Goal: Task Accomplishment & Management: Complete application form

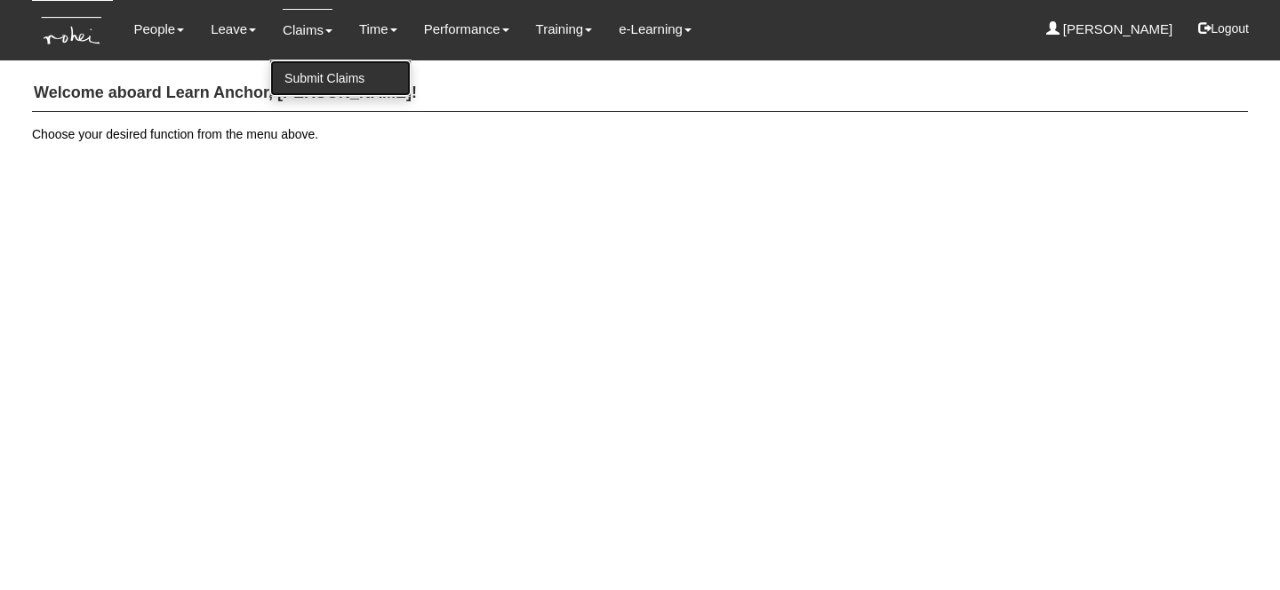
click at [313, 74] on link "Submit Claims" at bounding box center [340, 78] width 140 height 36
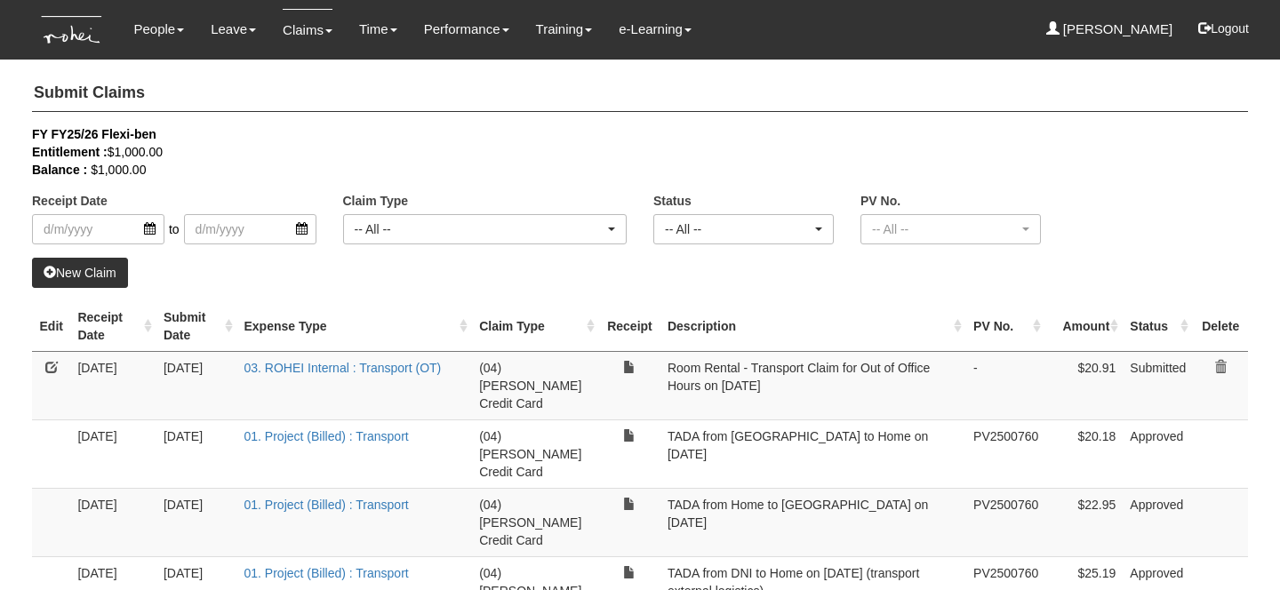
select select "50"
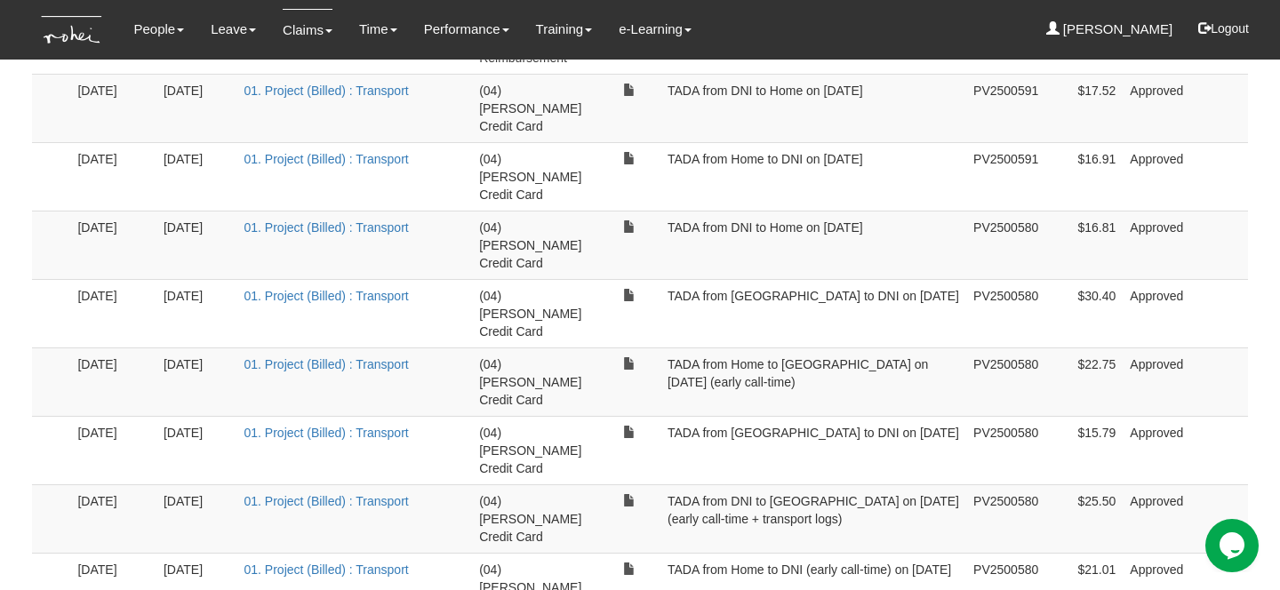
scroll to position [2398, 0]
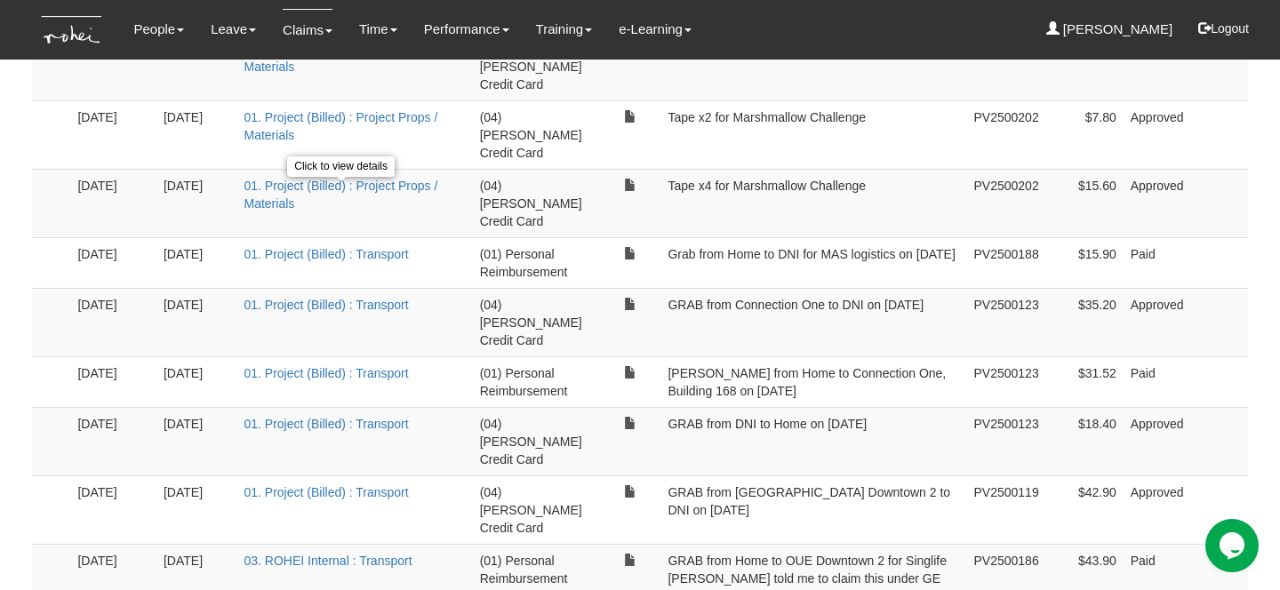
scroll to position [2430, 0]
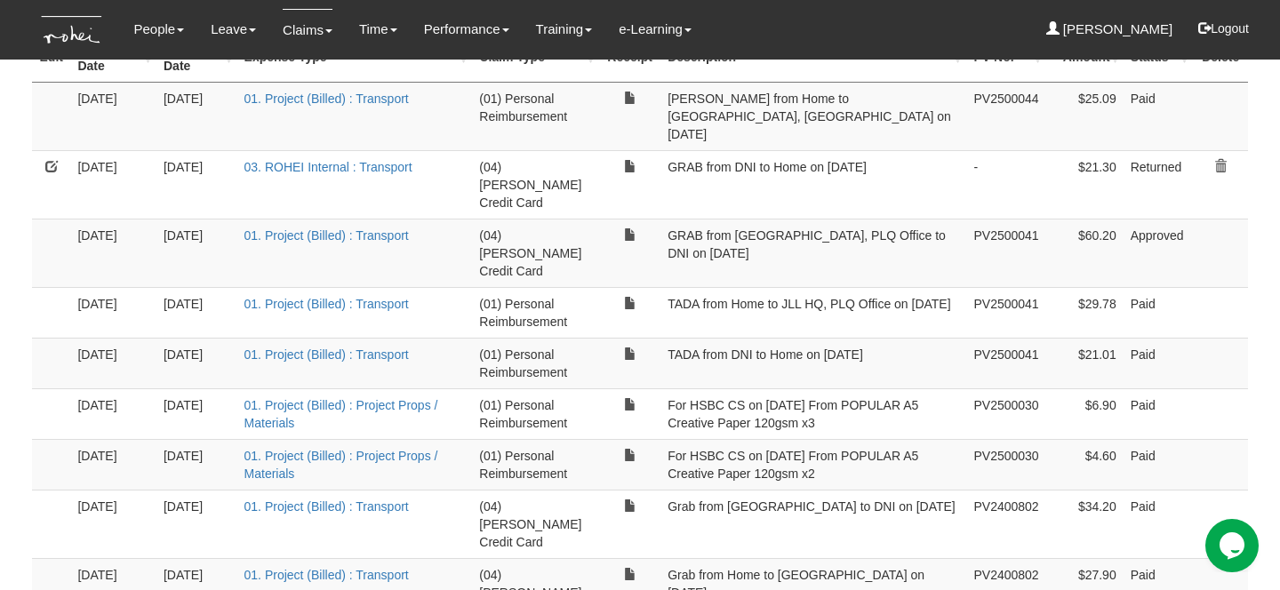
scroll to position [0, 0]
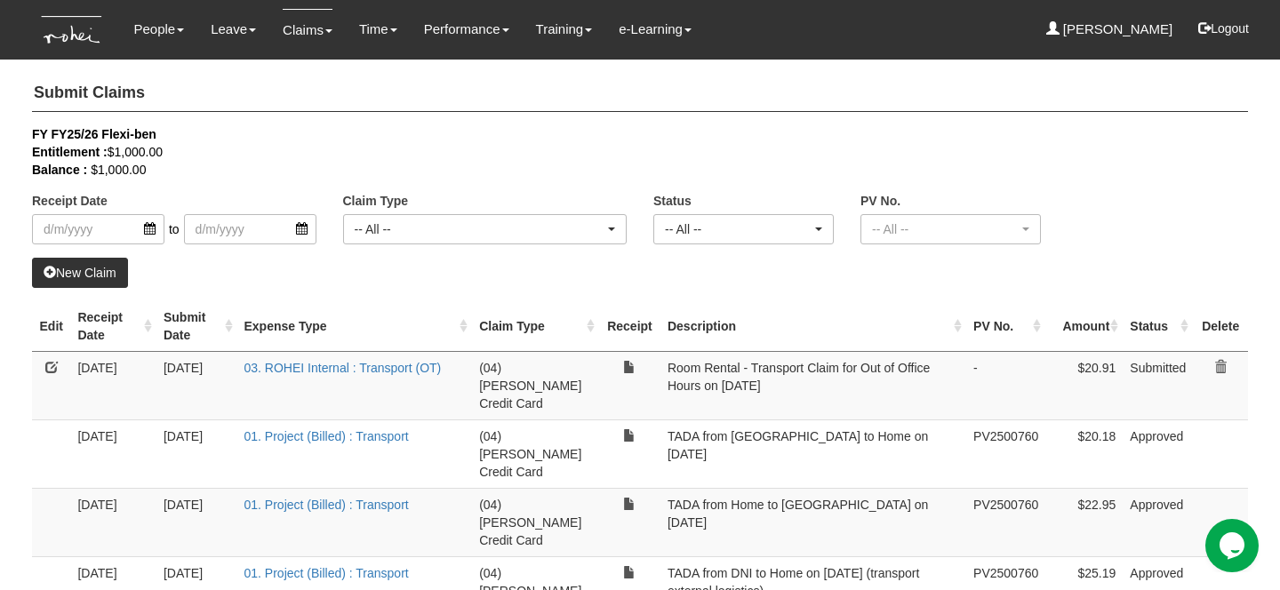
click at [99, 276] on link "New Claim" at bounding box center [80, 273] width 96 height 30
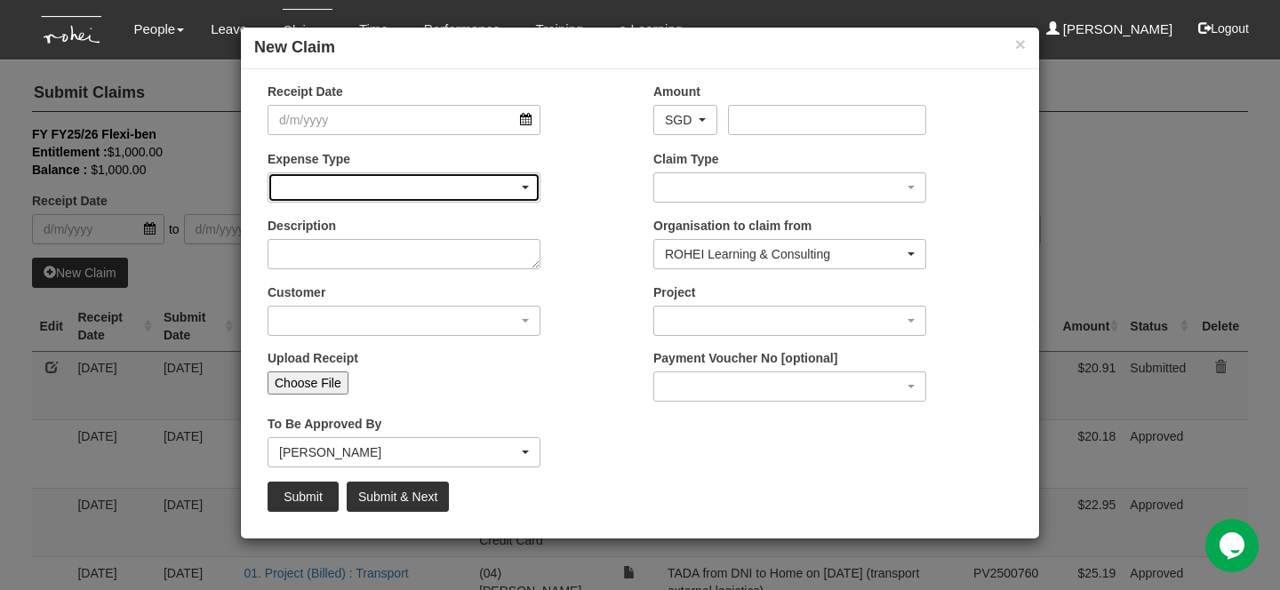
click at [354, 179] on div "button" at bounding box center [403, 187] width 271 height 28
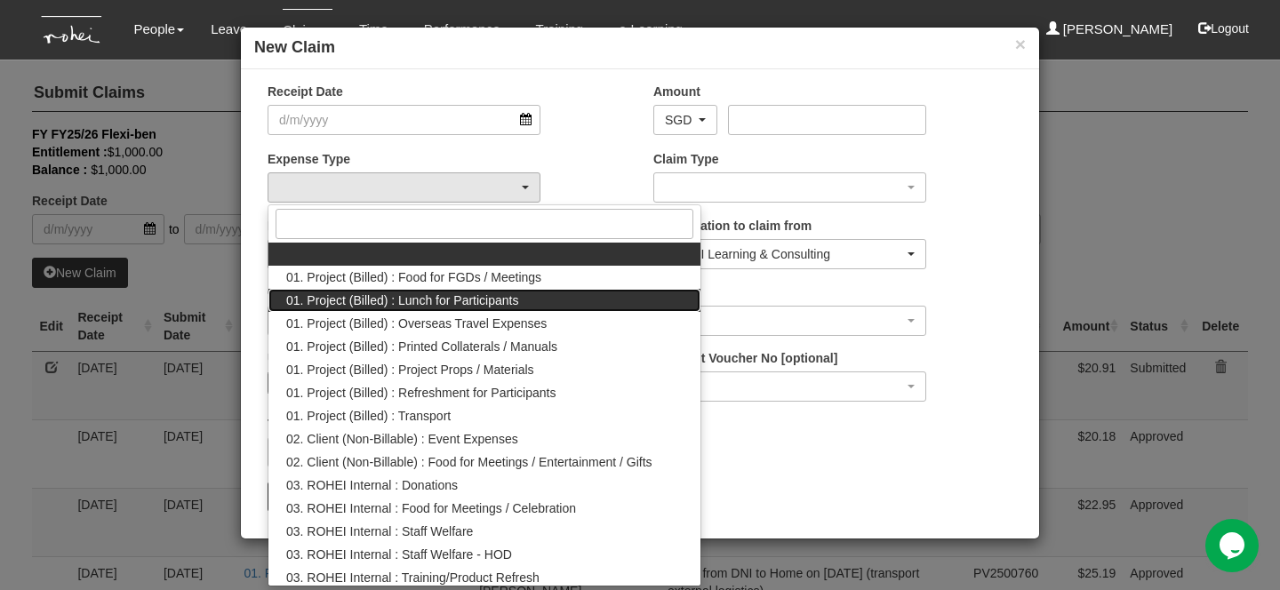
click at [392, 304] on span "01. Project (Billed) : Lunch for Participants" at bounding box center [402, 301] width 232 height 18
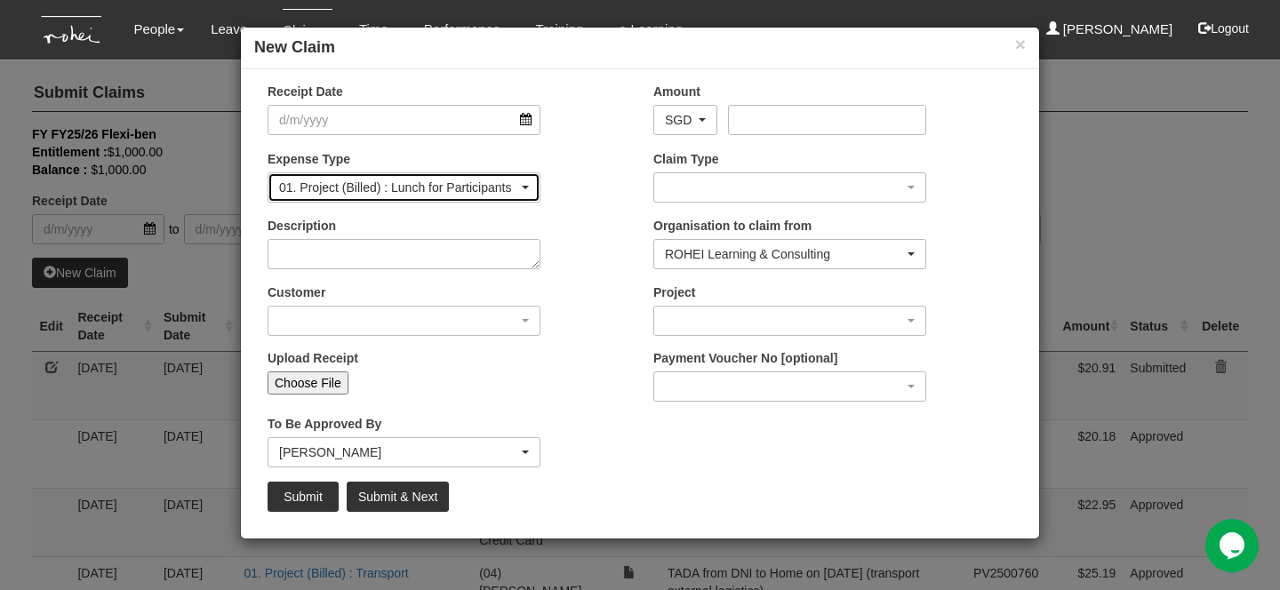
click at [307, 189] on div "01. Project (Billed) : Lunch for Participants" at bounding box center [398, 188] width 239 height 18
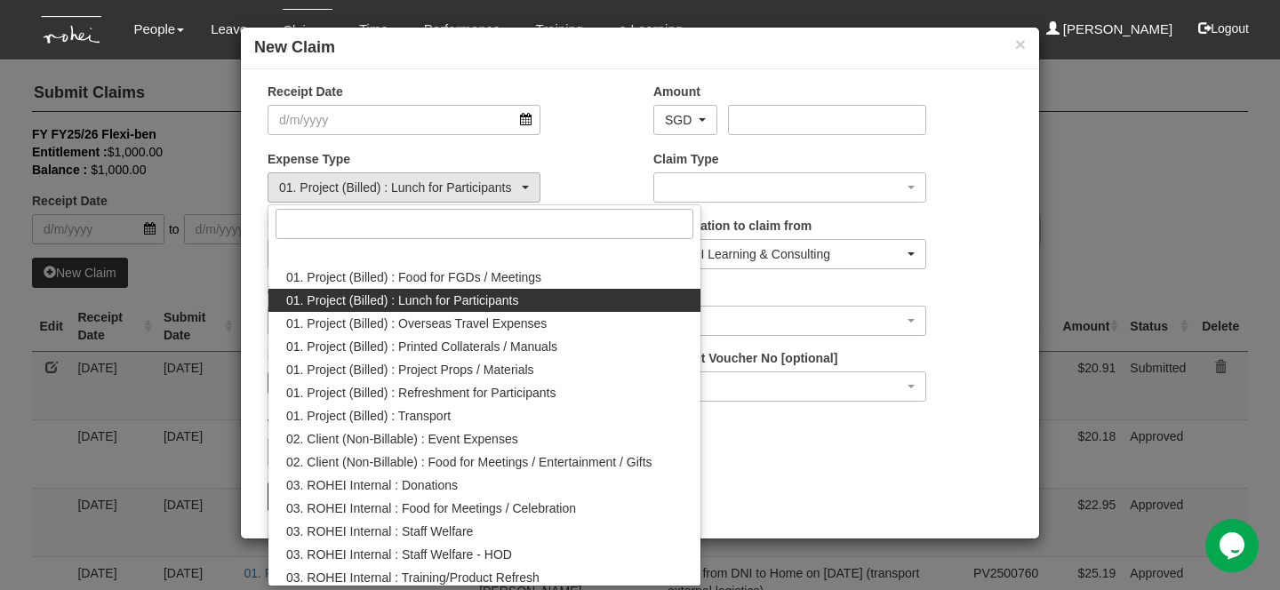
drag, startPoint x: 284, startPoint y: 304, endPoint x: 562, endPoint y: 294, distance: 278.4
click at [562, 294] on link "01. Project (Billed) : Lunch for Participants" at bounding box center [484, 300] width 432 height 23
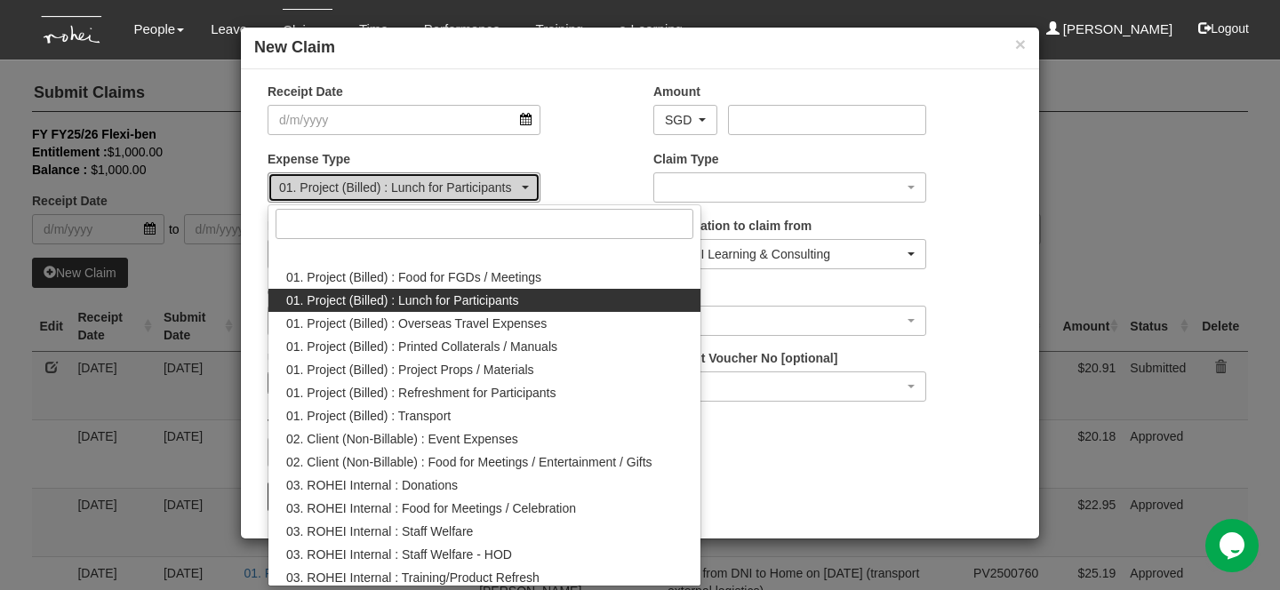
select select "130"
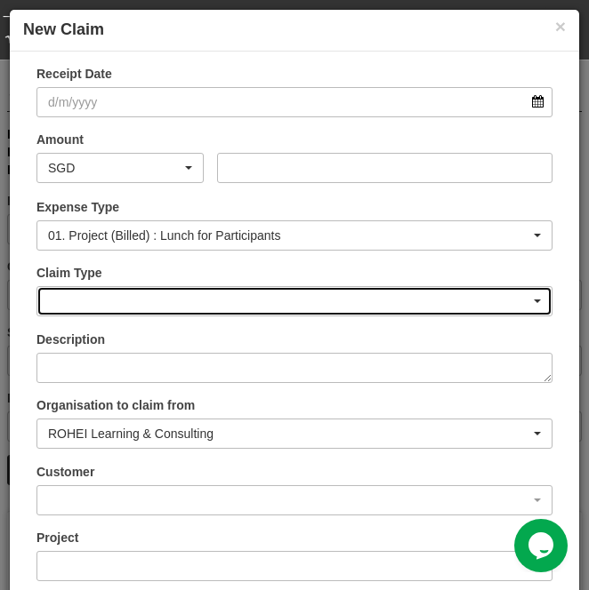
click at [473, 300] on div "button" at bounding box center [294, 301] width 514 height 28
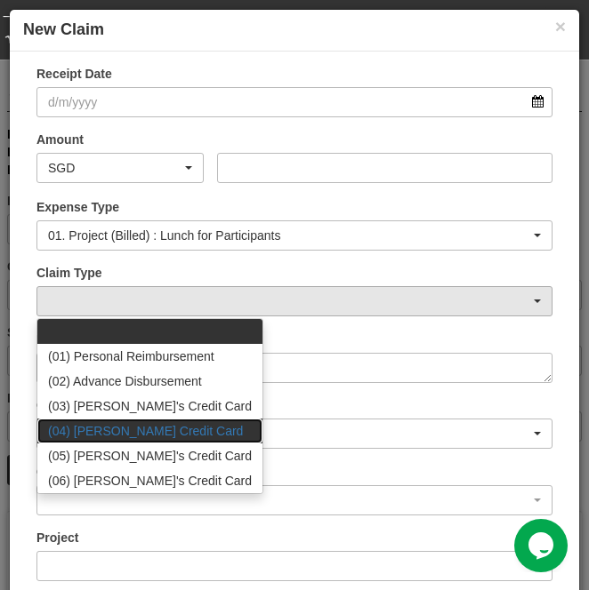
click at [185, 427] on link "(04) [PERSON_NAME] Credit Card" at bounding box center [149, 431] width 225 height 25
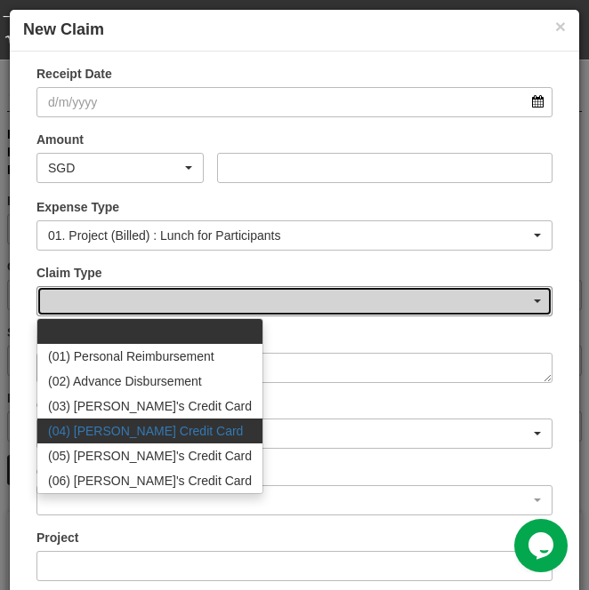
select select "16"
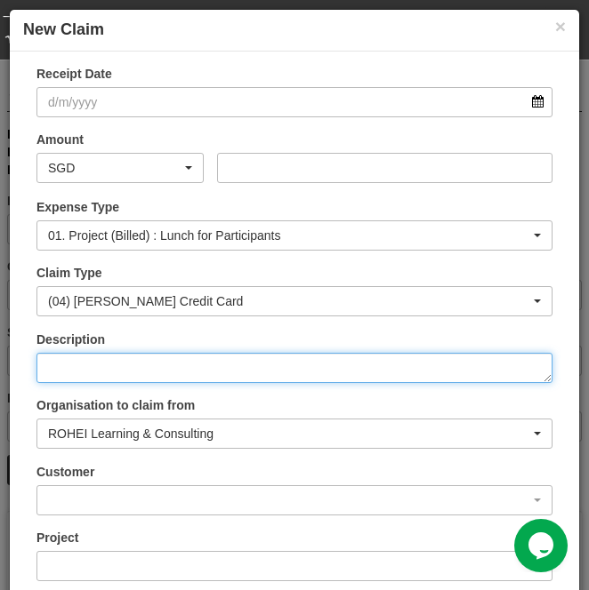
click at [239, 380] on textarea "Description" at bounding box center [294, 368] width 516 height 30
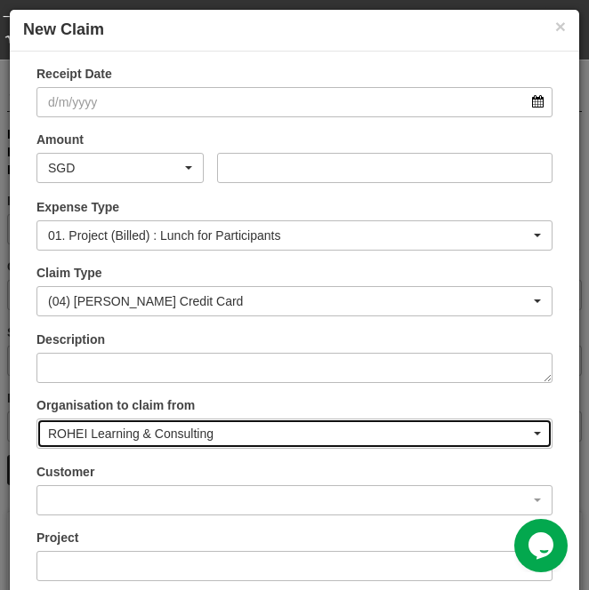
click at [212, 443] on div "ROHEI Learning & Consulting" at bounding box center [294, 434] width 514 height 28
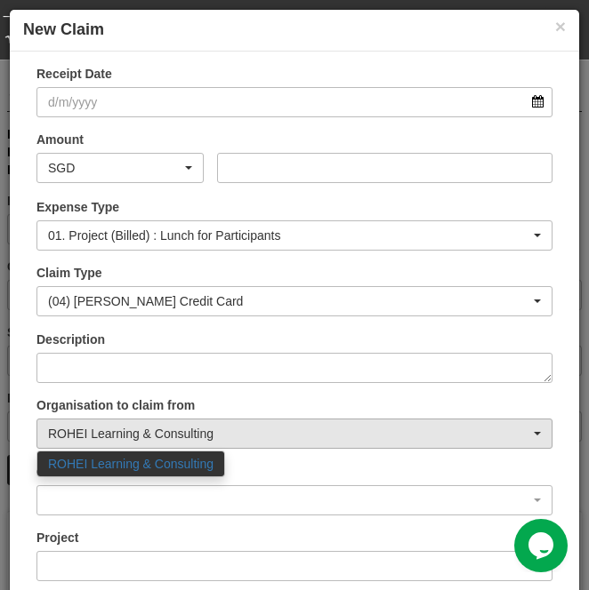
click at [199, 468] on span "ROHEI Learning & Consulting" at bounding box center [130, 464] width 165 height 18
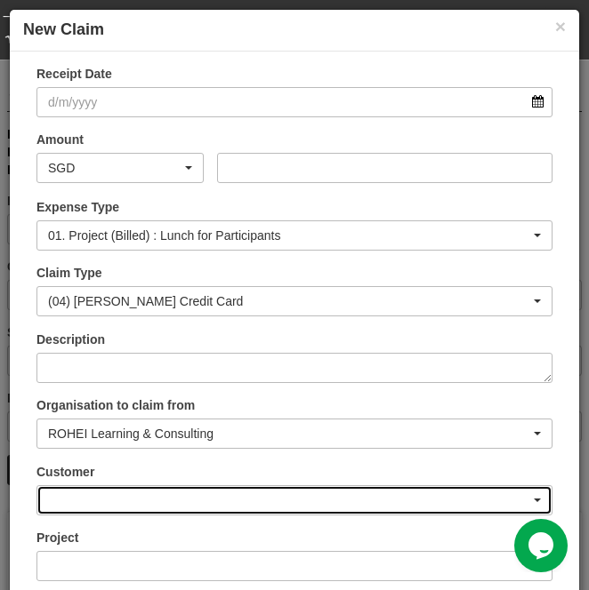
click at [204, 498] on div "button" at bounding box center [294, 500] width 514 height 28
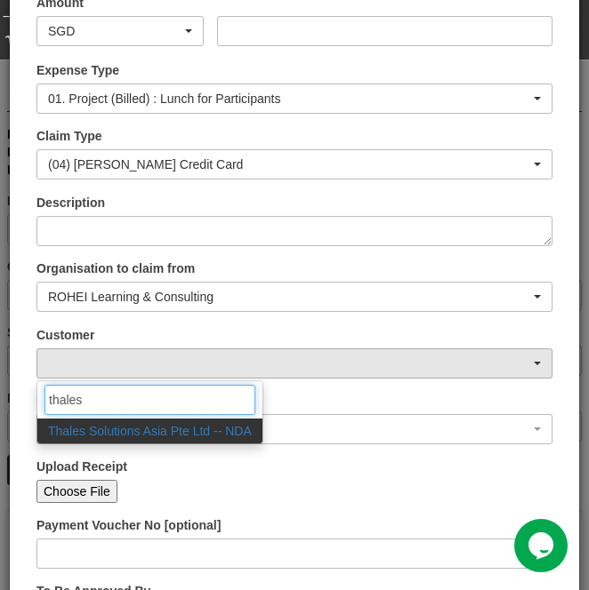
type input "thales"
click at [180, 432] on span "Thales Solutions Asia Pte Ltd -- NDA" at bounding box center [150, 431] width 204 height 18
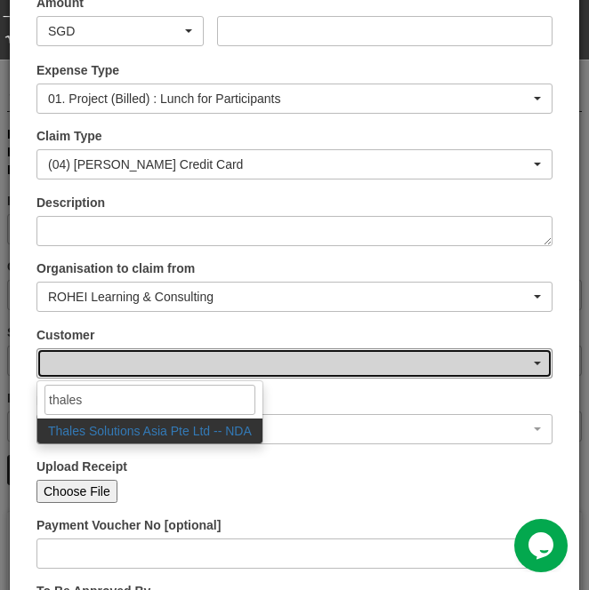
select select "66"
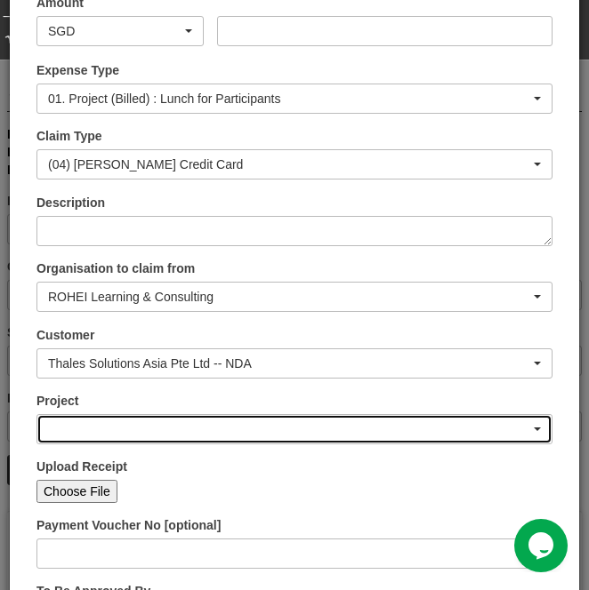
click at [316, 423] on div "button" at bounding box center [294, 429] width 514 height 28
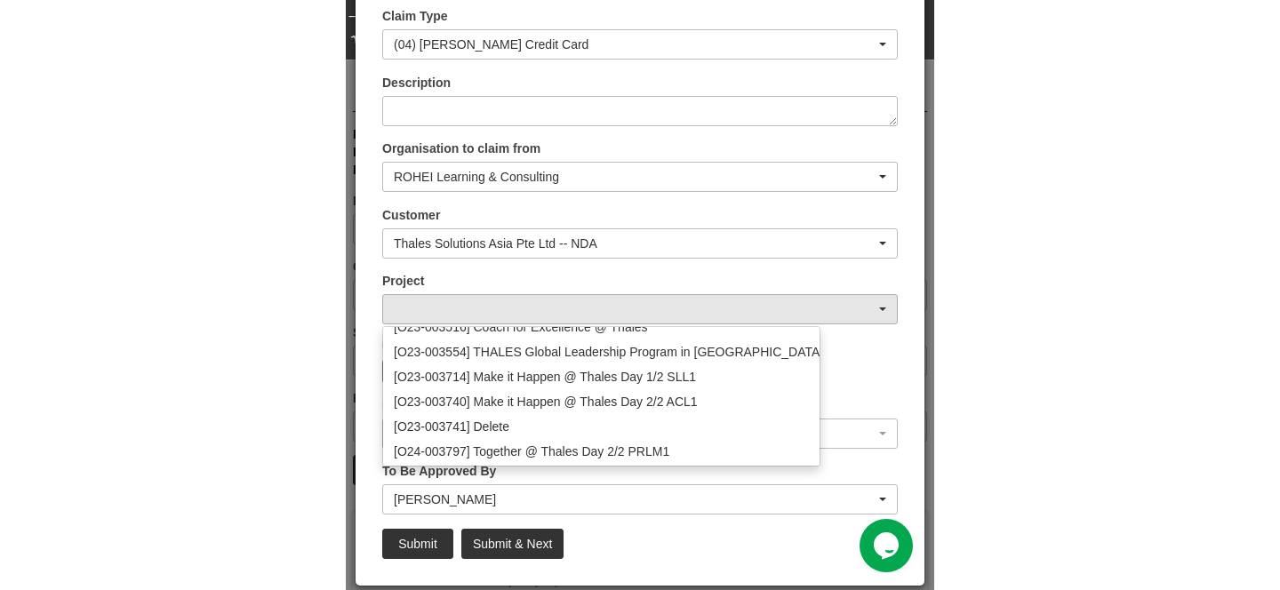
scroll to position [82, 0]
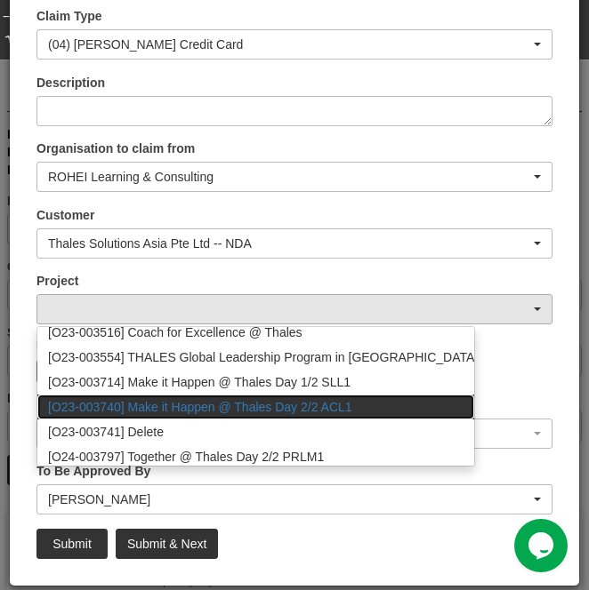
click at [282, 407] on span "[O23-003740] Make it Happen @ Thales Day 2/2 ACL1" at bounding box center [200, 407] width 304 height 18
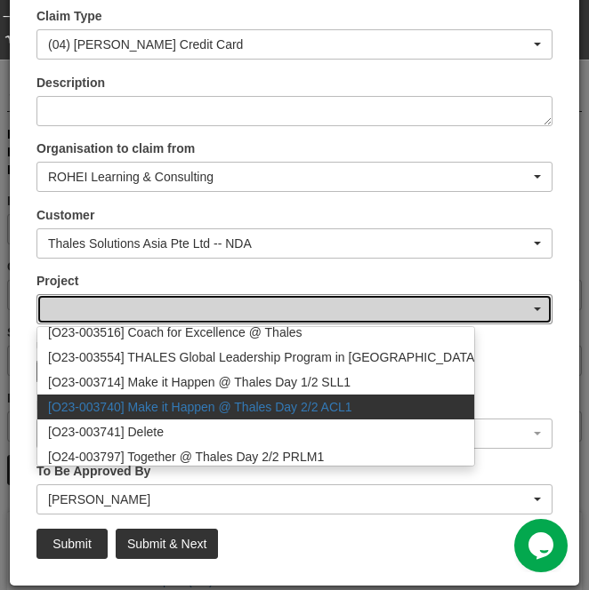
select select "2410"
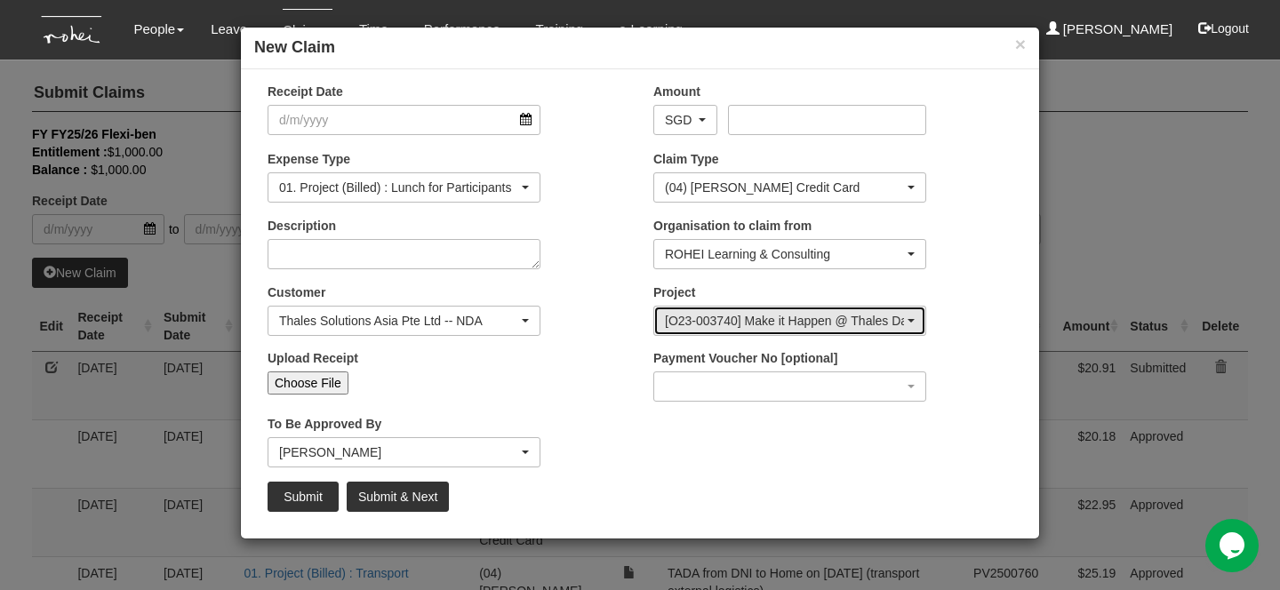
scroll to position [0, 0]
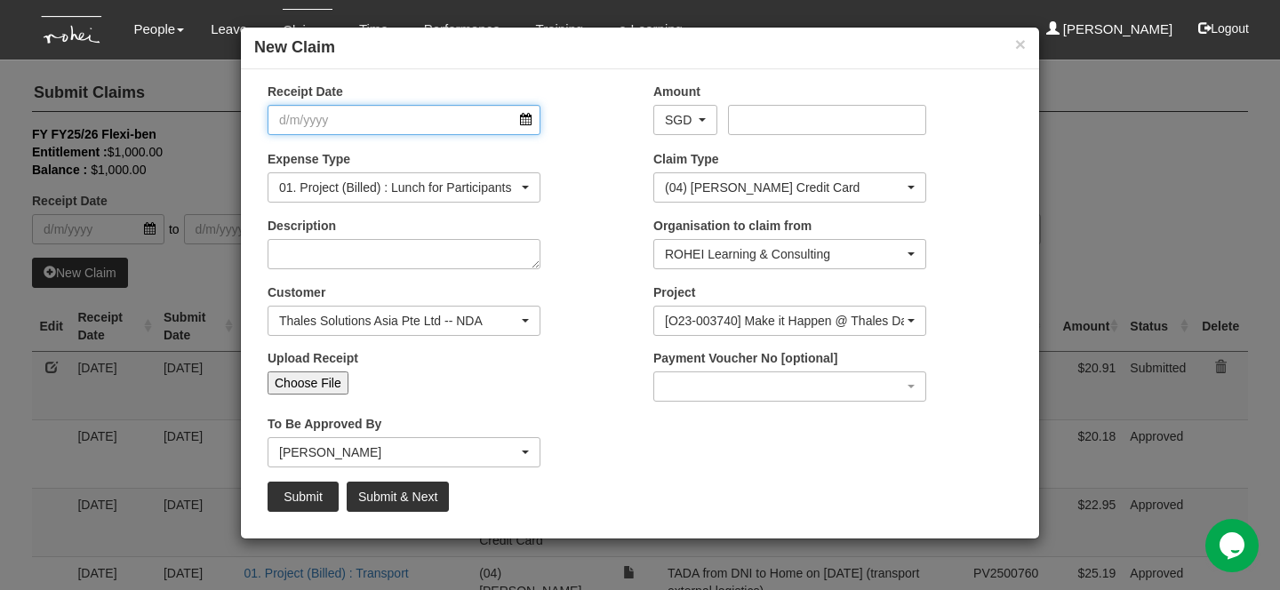
click at [321, 127] on input "Receipt Date" at bounding box center [404, 120] width 273 height 30
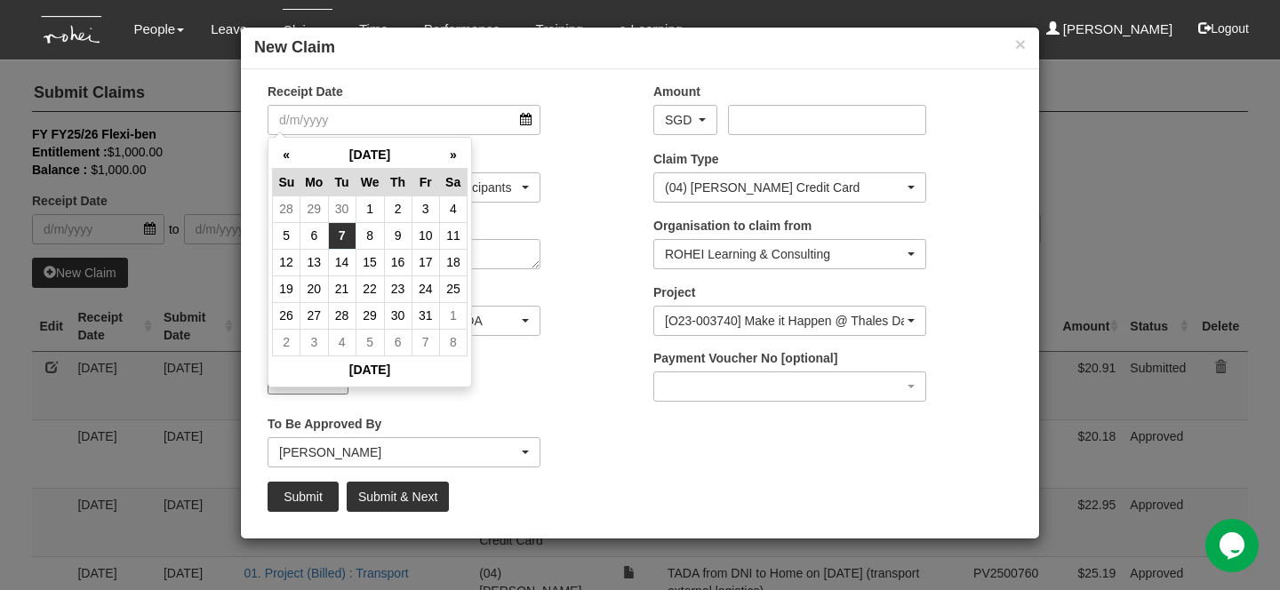
click at [351, 231] on td "7" at bounding box center [342, 235] width 28 height 27
type input "[DATE]"
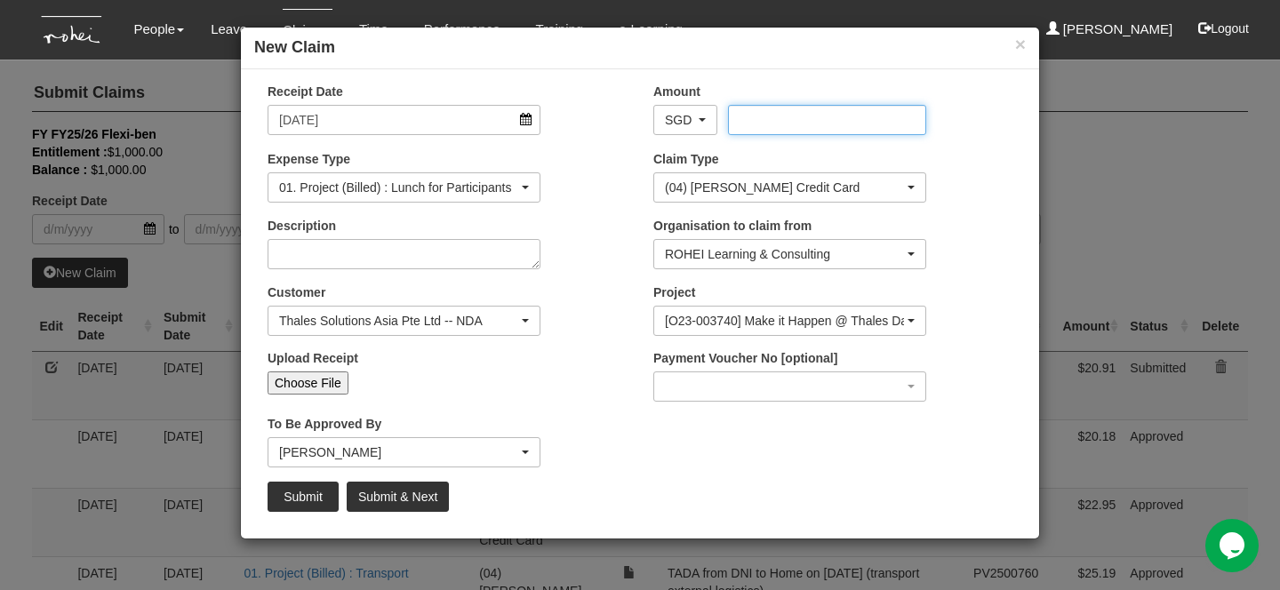
click at [763, 125] on input "Amount" at bounding box center [826, 120] width 197 height 30
type input "7.30"
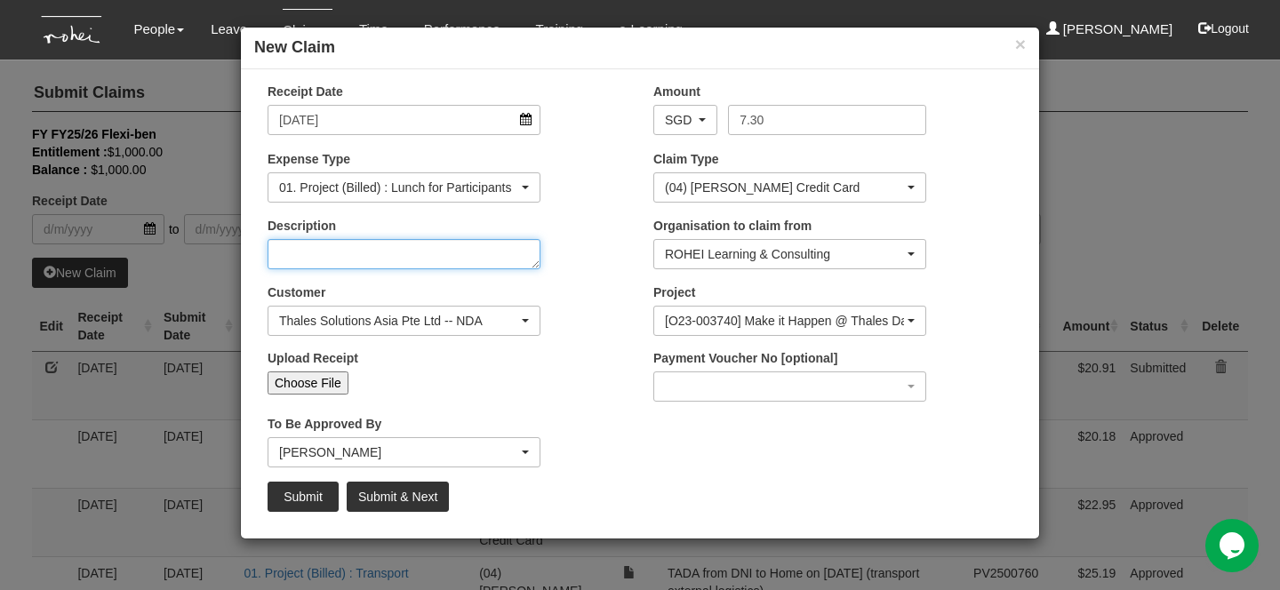
click at [364, 265] on textarea "Description" at bounding box center [404, 254] width 273 height 30
click at [285, 258] on textarea "Lunch for participant" at bounding box center [404, 254] width 273 height 30
type textarea "Vegetarian unch for participant"
type textarea "Lunch for vegetarian ppt"
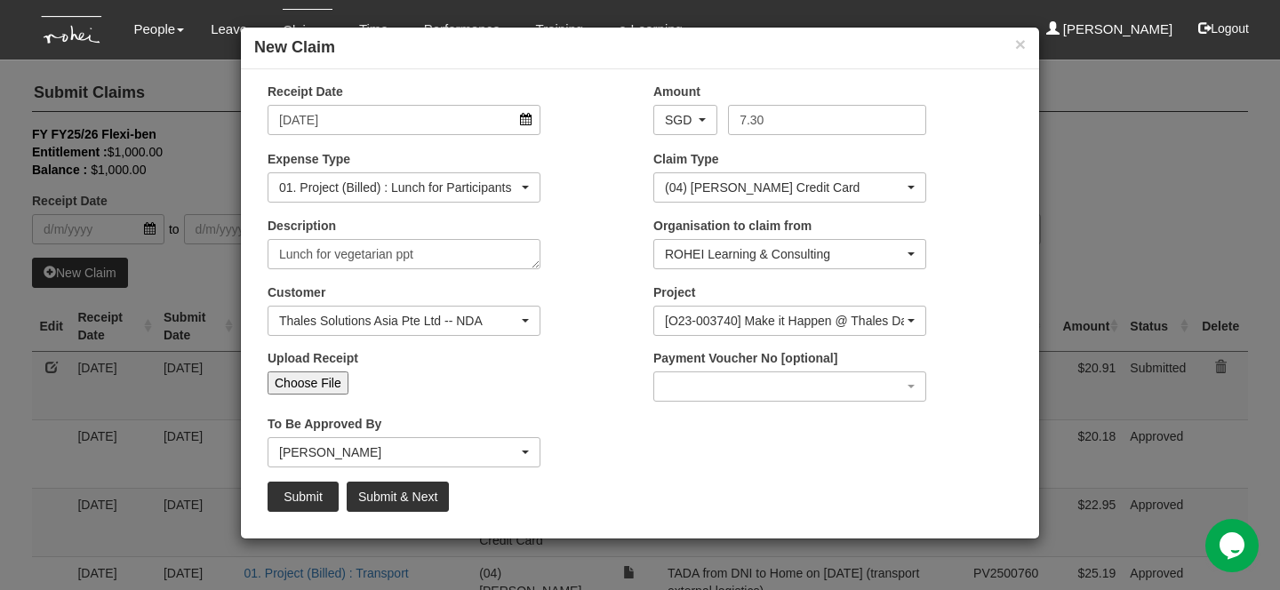
click at [473, 292] on div "Customer (N/A) _ROHEI Internal 3M ASIA PACIFIC PRIVATE LTD [DOMAIN_NAME] AbbVie…" at bounding box center [404, 310] width 300 height 52
click at [308, 382] on input "Choose File" at bounding box center [308, 383] width 81 height 23
click at [307, 385] on input "Choose File" at bounding box center [308, 383] width 81 height 23
type input "C:\fakepath\[DATE] Lunch for [PERSON_NAME] ppt from Greendot.pdf"
type input "Choose Another File"
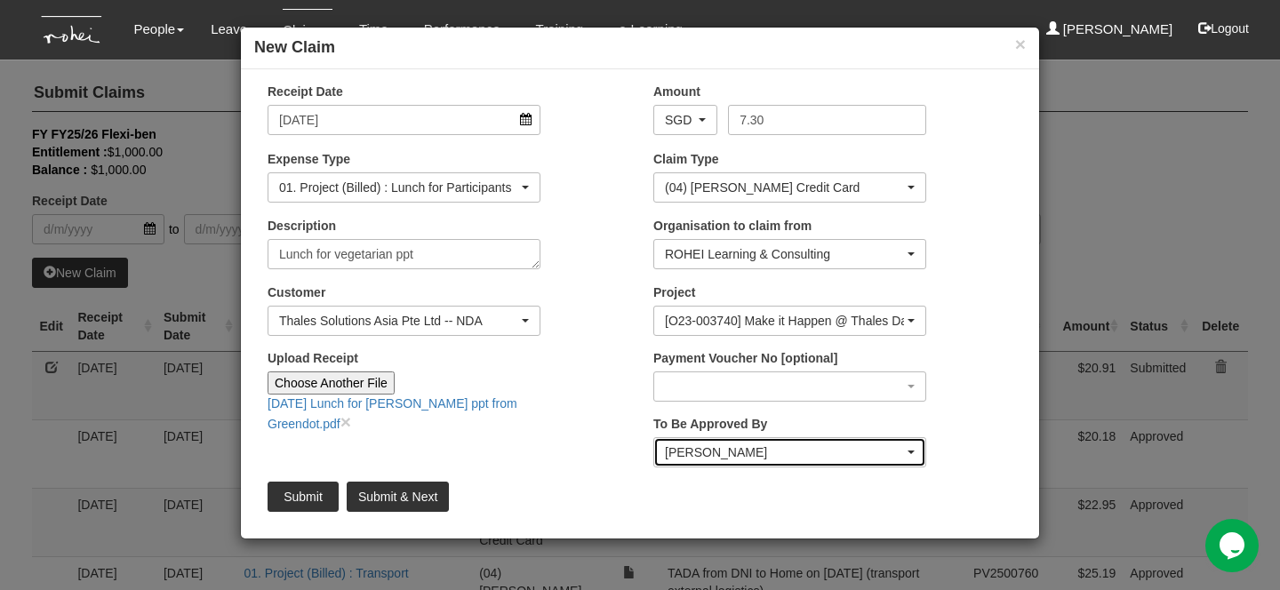
click at [700, 464] on div "[PERSON_NAME]" at bounding box center [789, 452] width 271 height 28
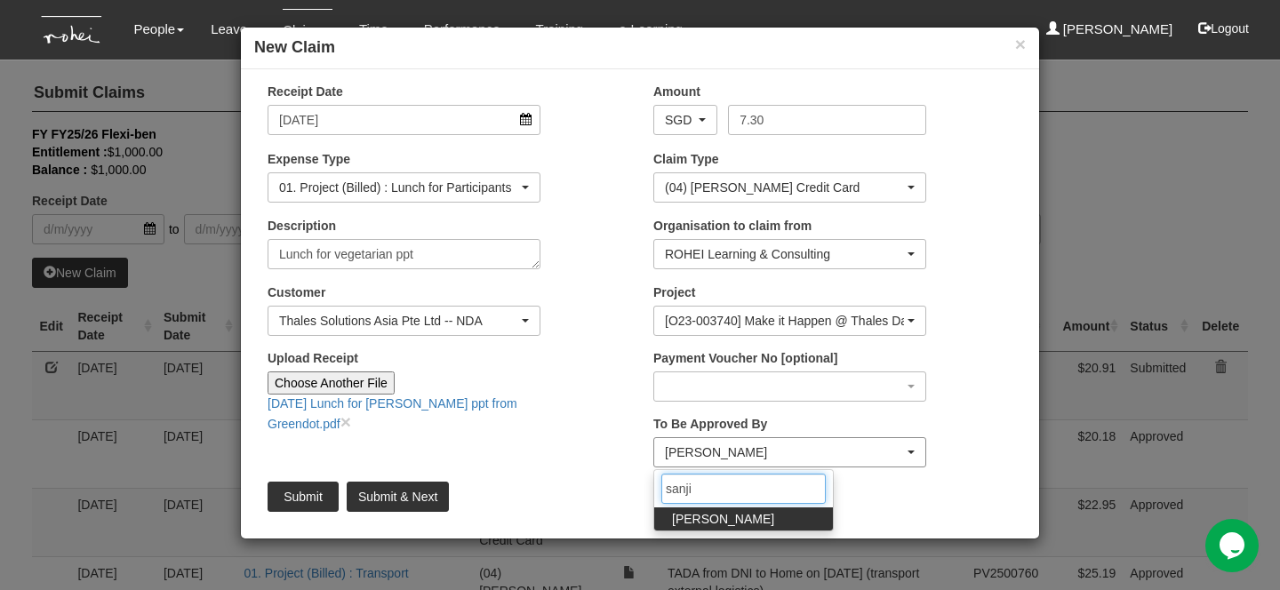
type input "[PERSON_NAME]"
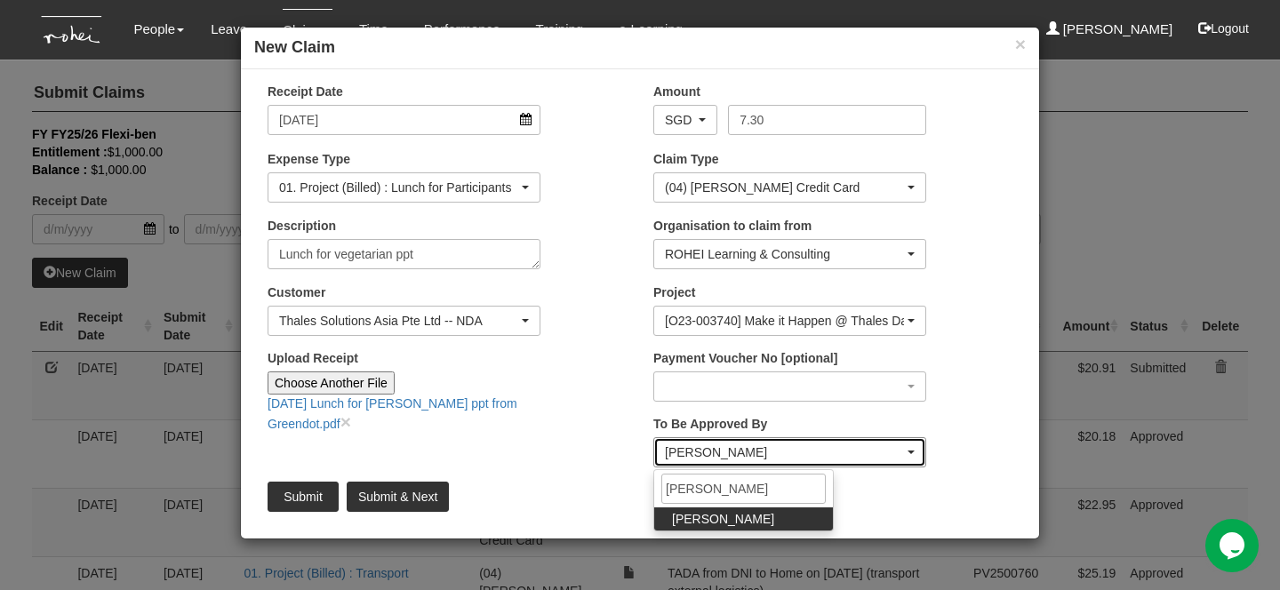
select select "5e225cdc-7ce9-465a-9503-99e8ed4cc44e"
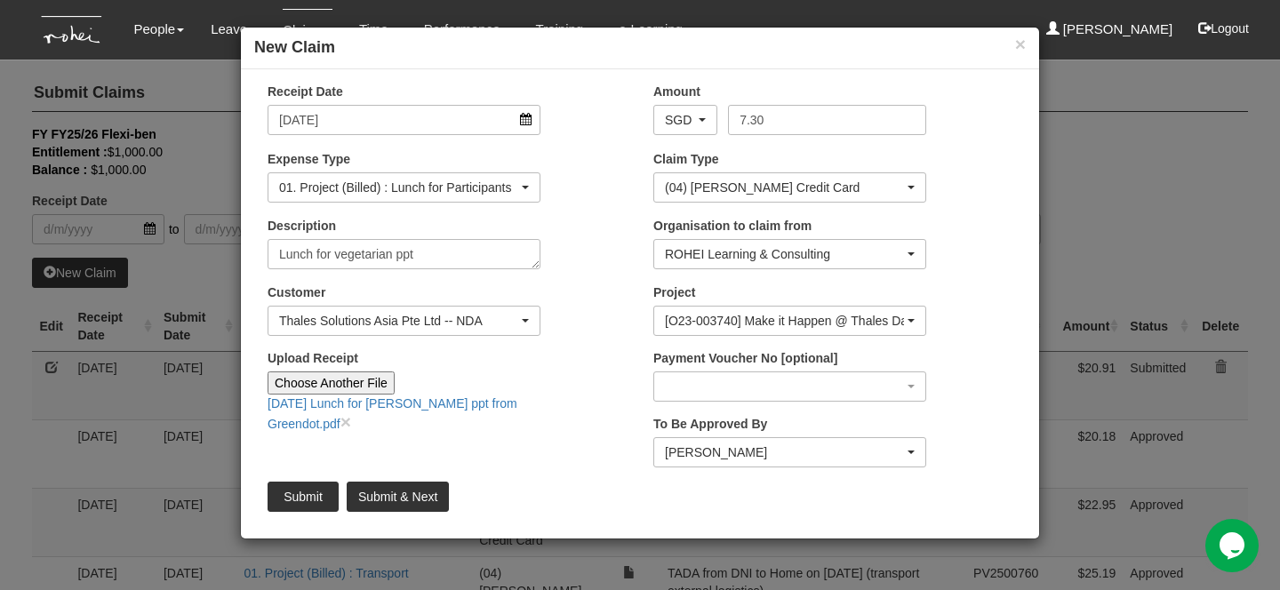
click at [477, 429] on div "[DATE] Lunch for [PERSON_NAME] ppt from Greendot.pdf ×" at bounding box center [404, 414] width 273 height 38
click at [456, 250] on textarea "Lunch for vegetarian ppt" at bounding box center [404, 254] width 273 height 30
type textarea "Lunch for vegetarian ppt from Greendot"
click at [592, 474] on div "Receipt Date [DATE] Amount AED AFN ALL AMD ANG AOA ARS AUD AWG AZN BAM BBD BDT …" at bounding box center [640, 304] width 798 height 443
click at [299, 490] on input "Submit" at bounding box center [303, 497] width 71 height 30
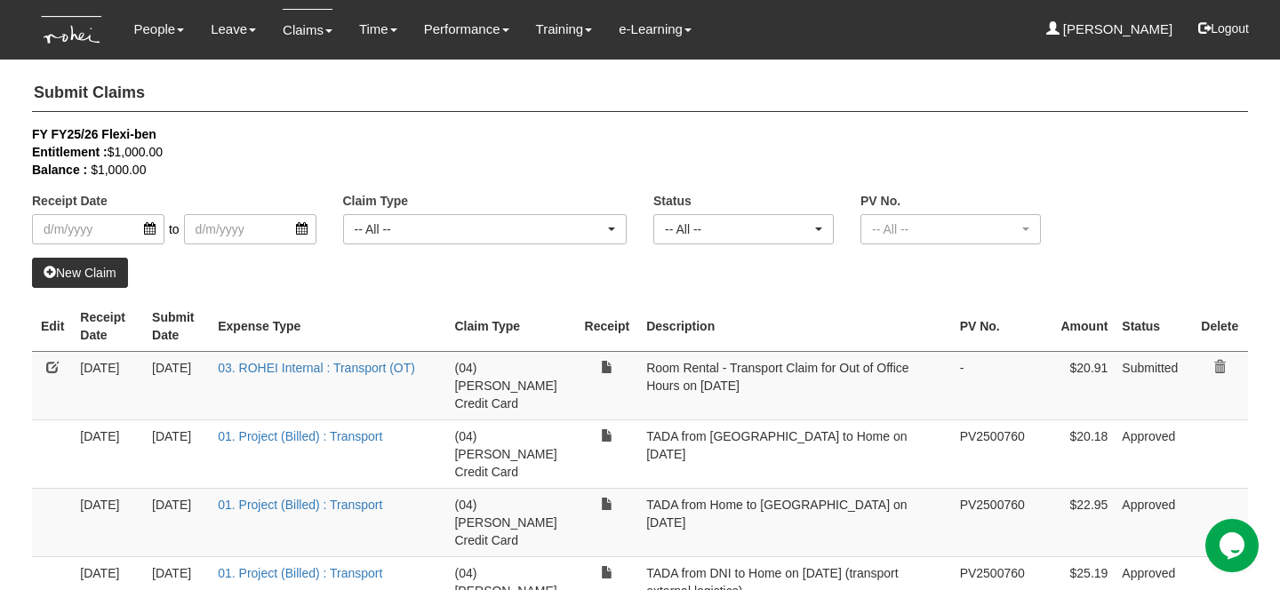
select select "50"
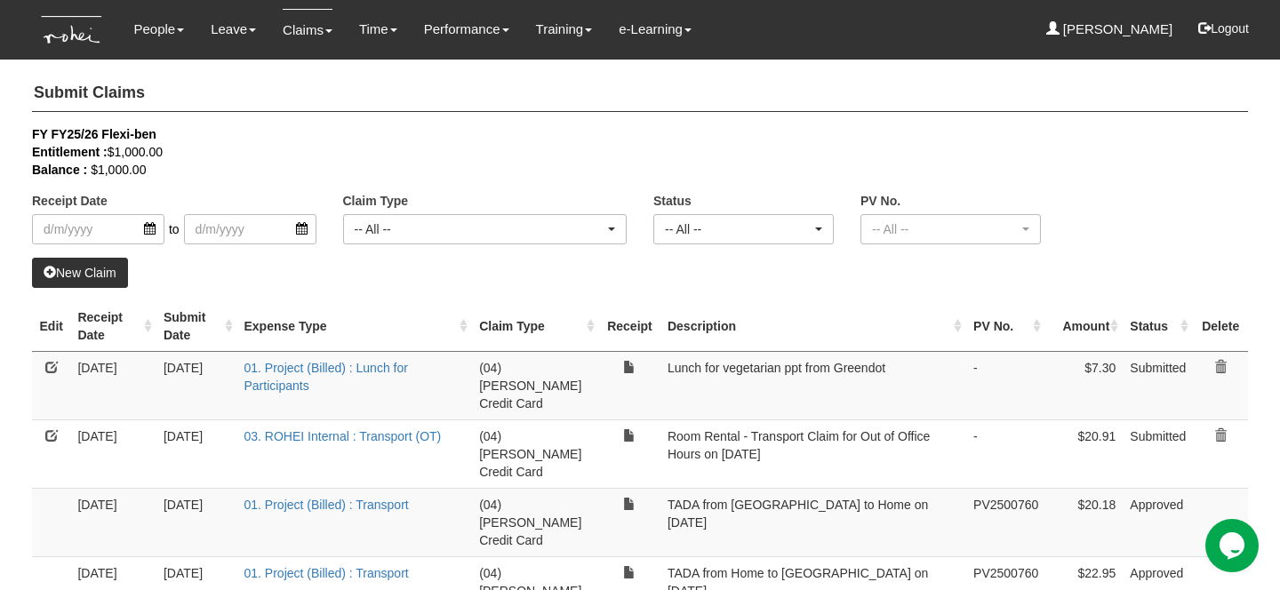
click at [110, 277] on link "New Claim" at bounding box center [80, 273] width 96 height 30
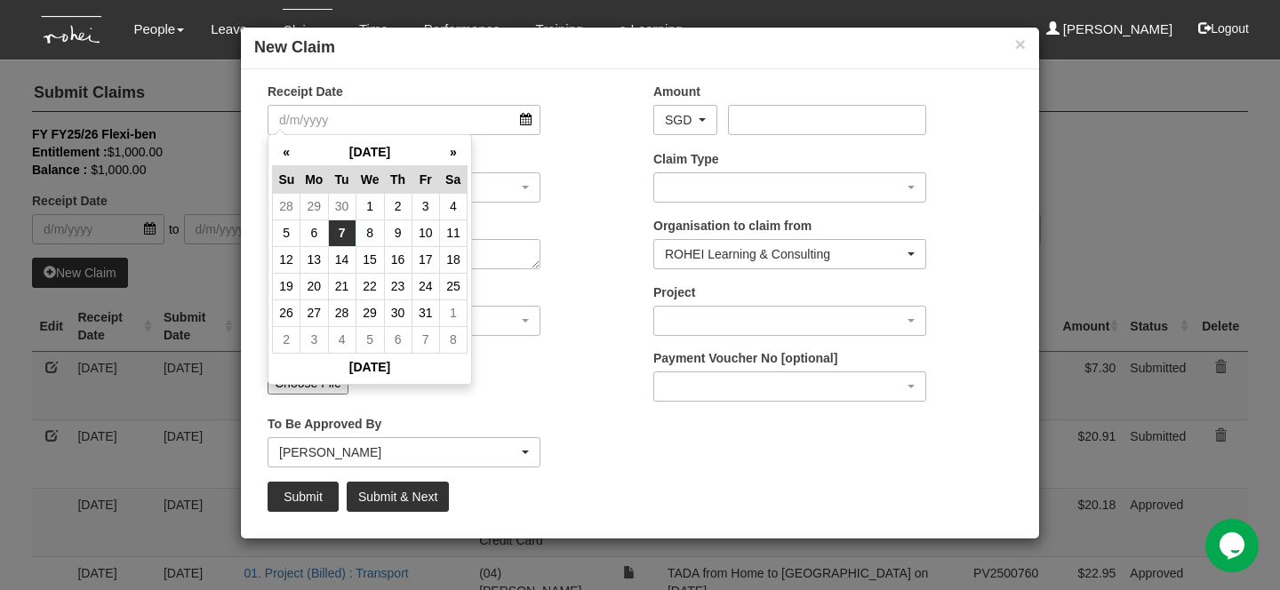
click at [343, 237] on td "7" at bounding box center [342, 233] width 28 height 27
type input "[DATE]"
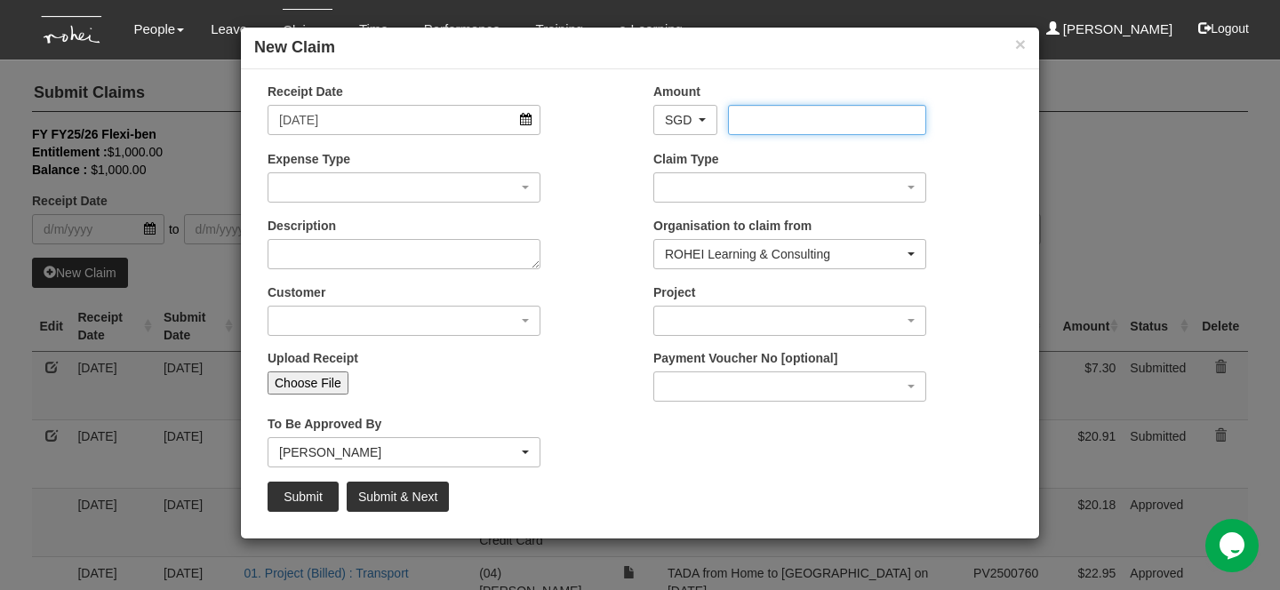
click at [756, 118] on input "Amount" at bounding box center [826, 120] width 197 height 30
type input "9.80"
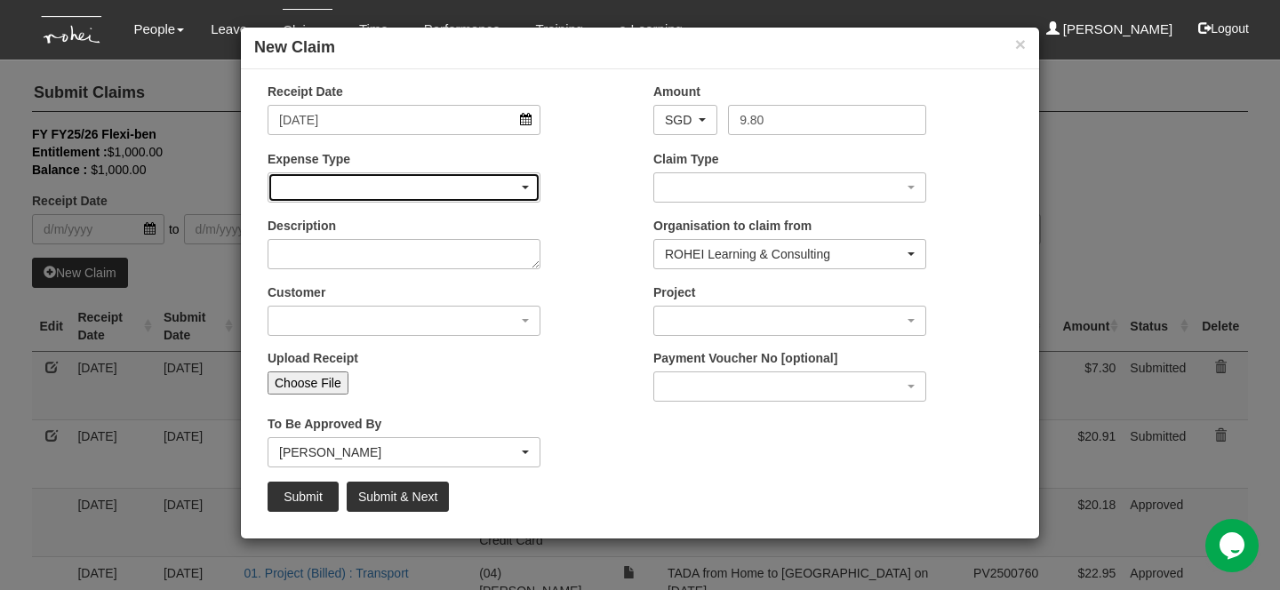
click at [430, 186] on div "button" at bounding box center [403, 187] width 271 height 28
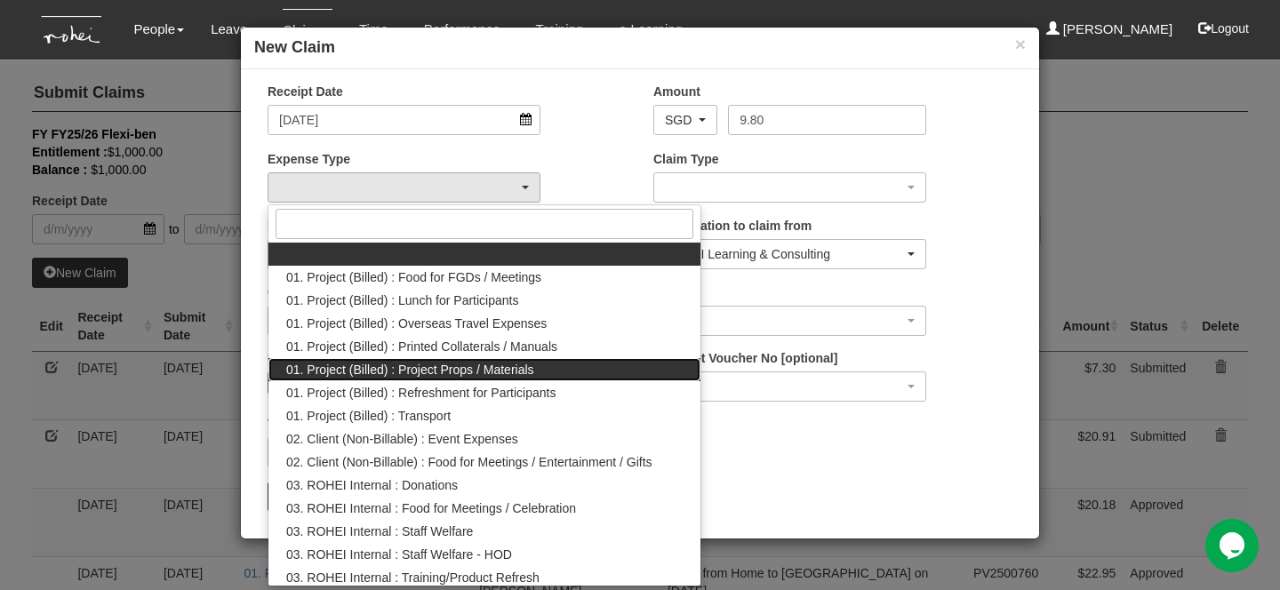
click at [439, 373] on span "01. Project (Billed) : Project Props / Materials" at bounding box center [410, 370] width 248 height 18
select select "134"
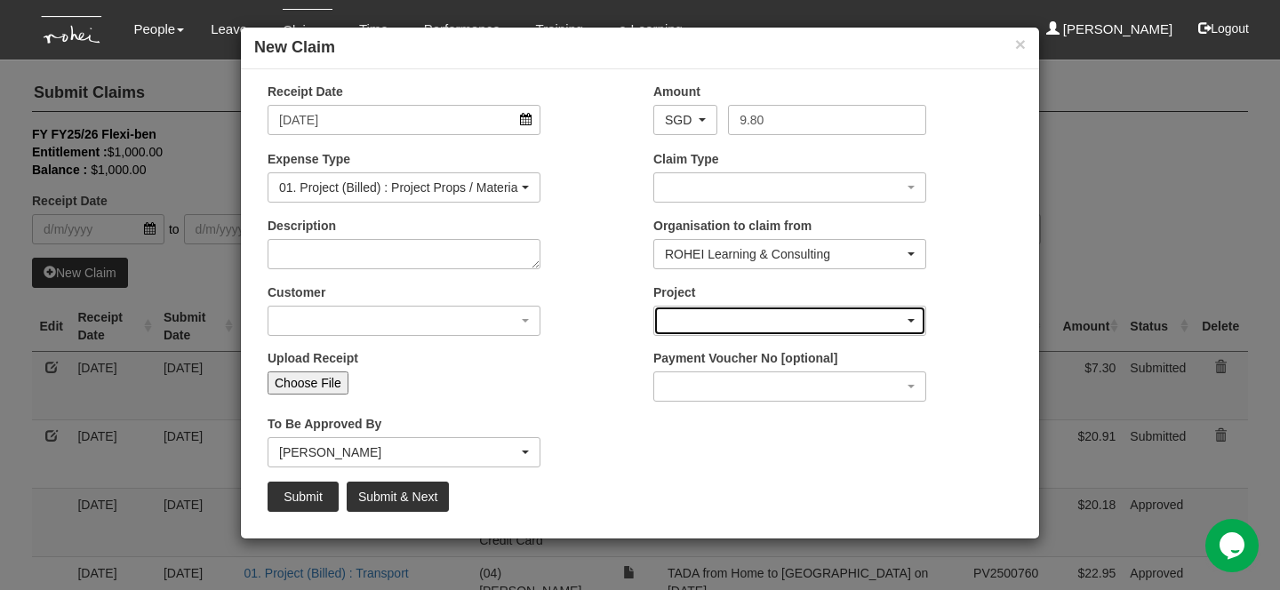
click at [683, 328] on div "button" at bounding box center [789, 321] width 271 height 28
click at [577, 316] on div "Customer (N/A) _ROHEI Internal 3M ASIA PACIFIC PRIVATE LTD [DOMAIN_NAME] AbbVie…" at bounding box center [447, 317] width 386 height 66
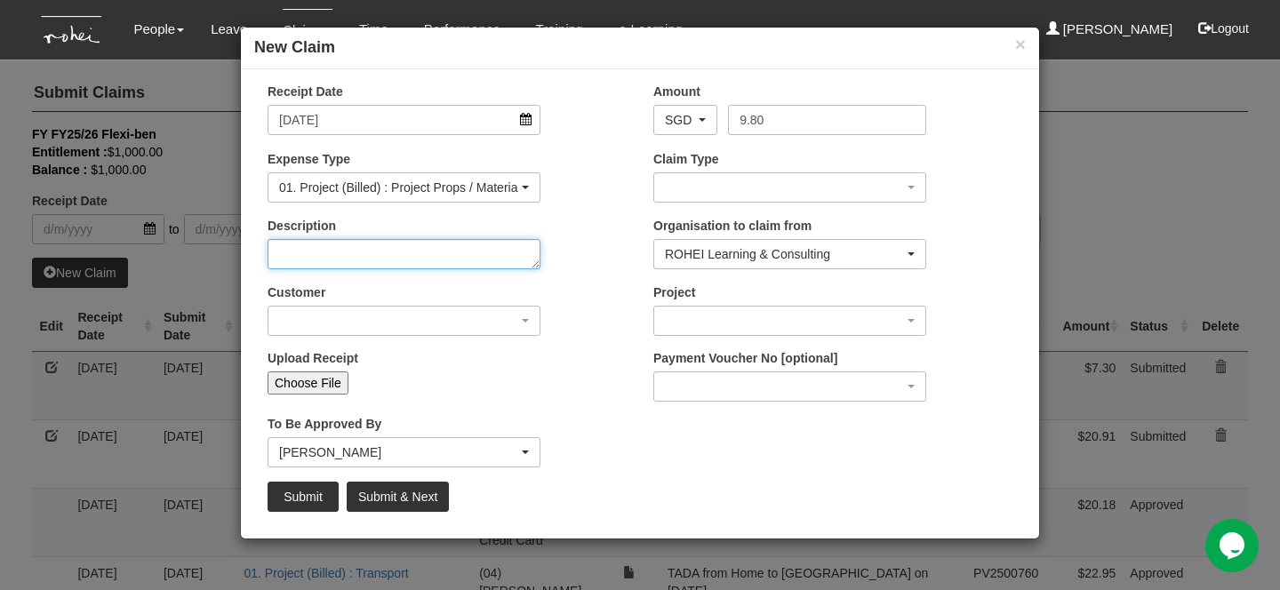
click at [453, 250] on textarea "Description" at bounding box center [404, 254] width 273 height 30
type textarea "Scoops for Dream N Design"
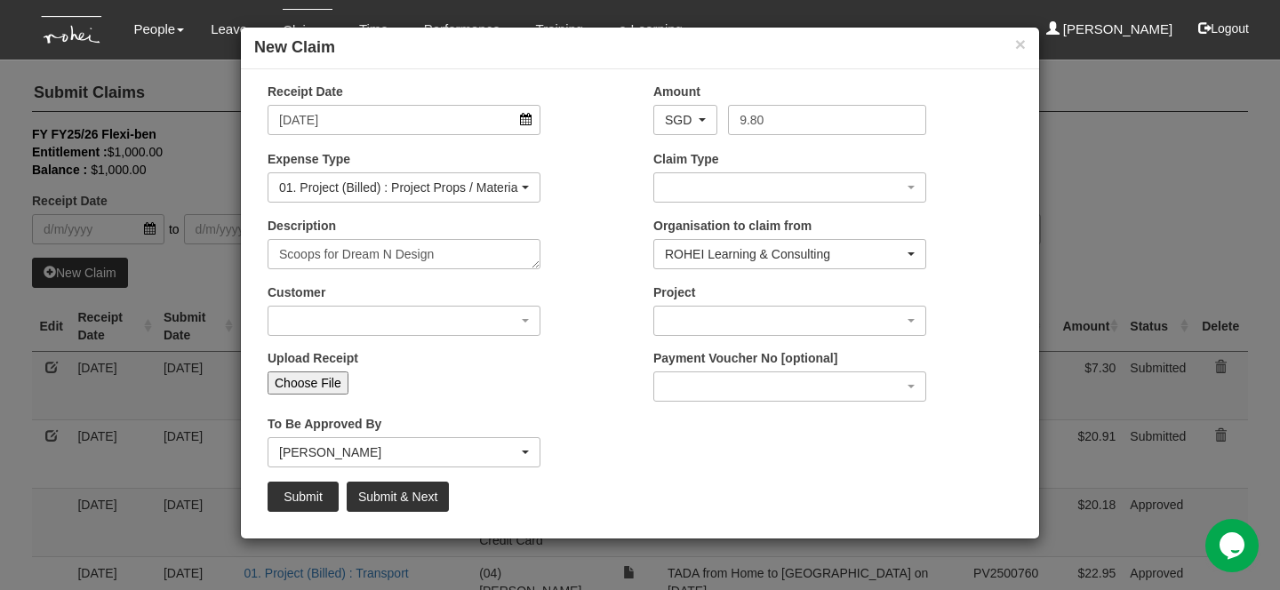
click at [542, 377] on input "Upload Receipt" at bounding box center [467, 382] width 236 height 20
type input "C:\fakepath\[DATE] Scoops for DnD from IKEA.pdf"
type input "Choose Another File"
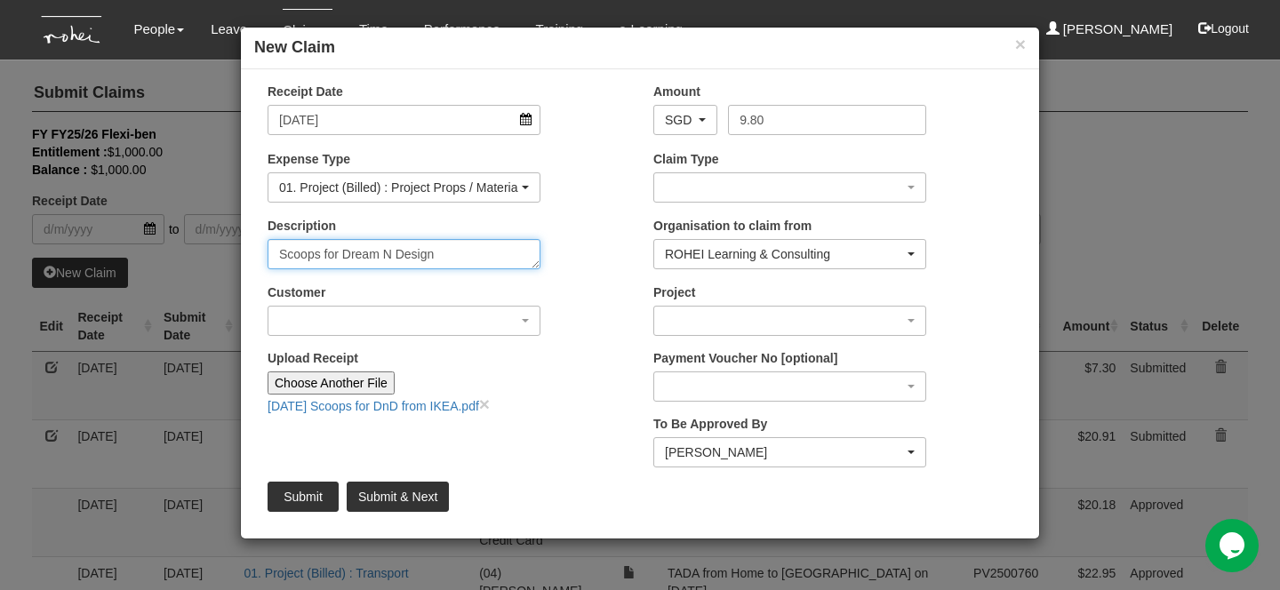
click at [453, 246] on textarea "Scoops for Dream N Design" at bounding box center [404, 254] width 273 height 30
type textarea "Scoops for Dream N Design from IKEA"
click at [469, 392] on div "Choose Another File [DATE] Scoops for DnD from IKEA.pdf ×" at bounding box center [404, 394] width 273 height 44
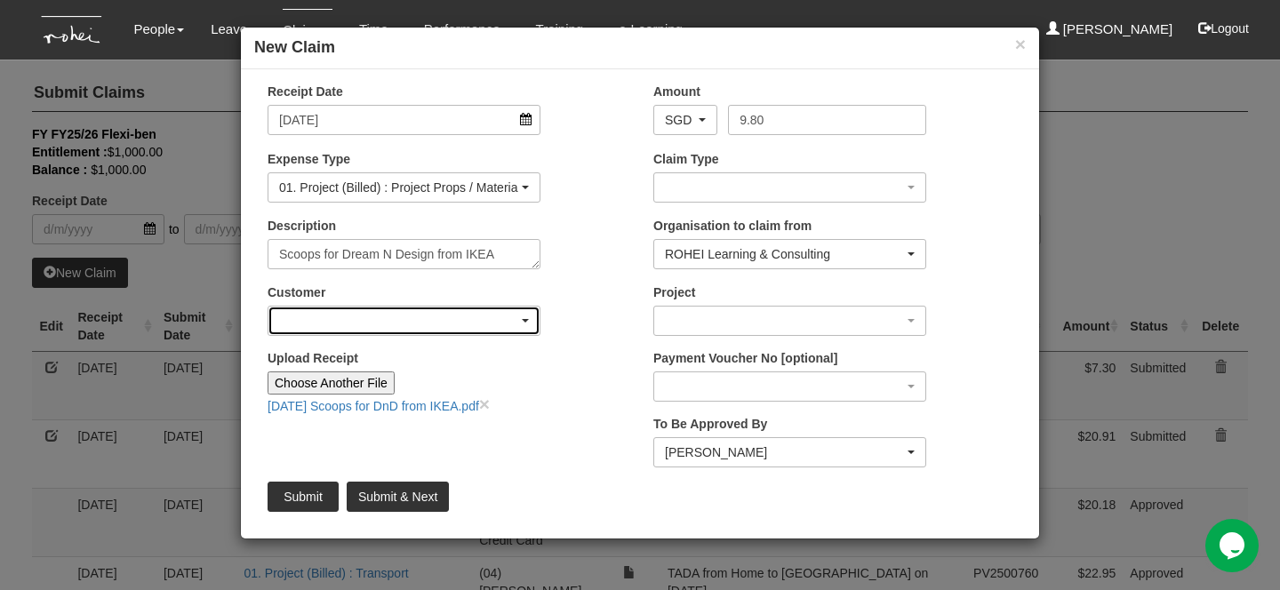
click at [441, 312] on div "button" at bounding box center [403, 321] width 271 height 28
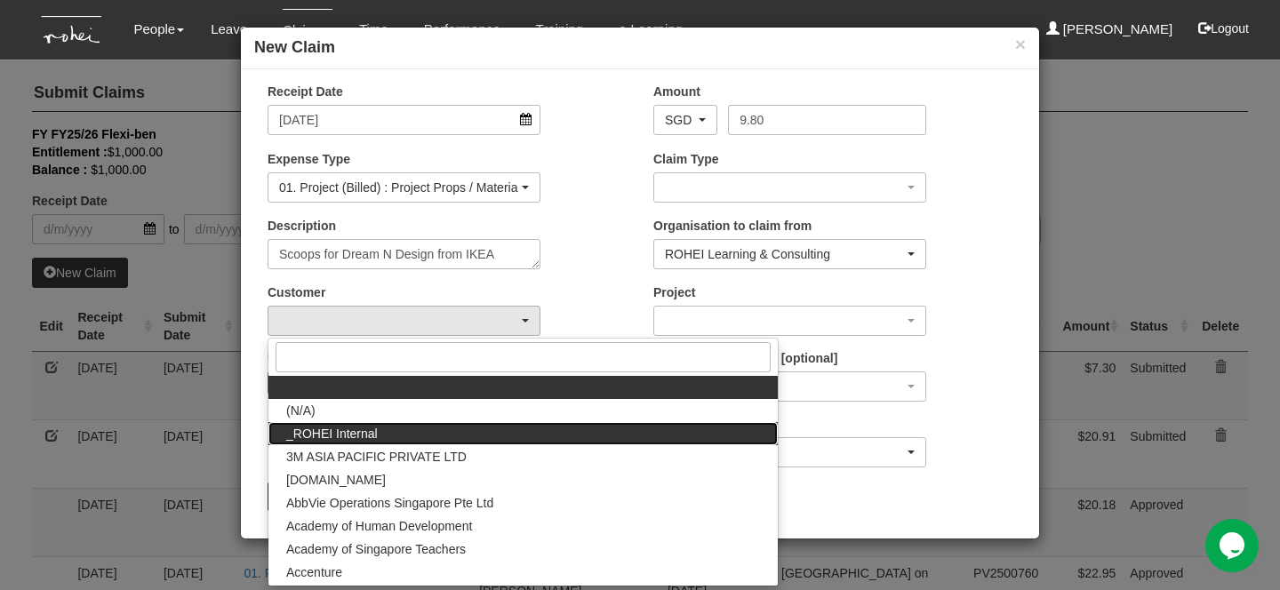
click at [423, 434] on link "_ROHEI Internal" at bounding box center [522, 433] width 509 height 23
select select "397"
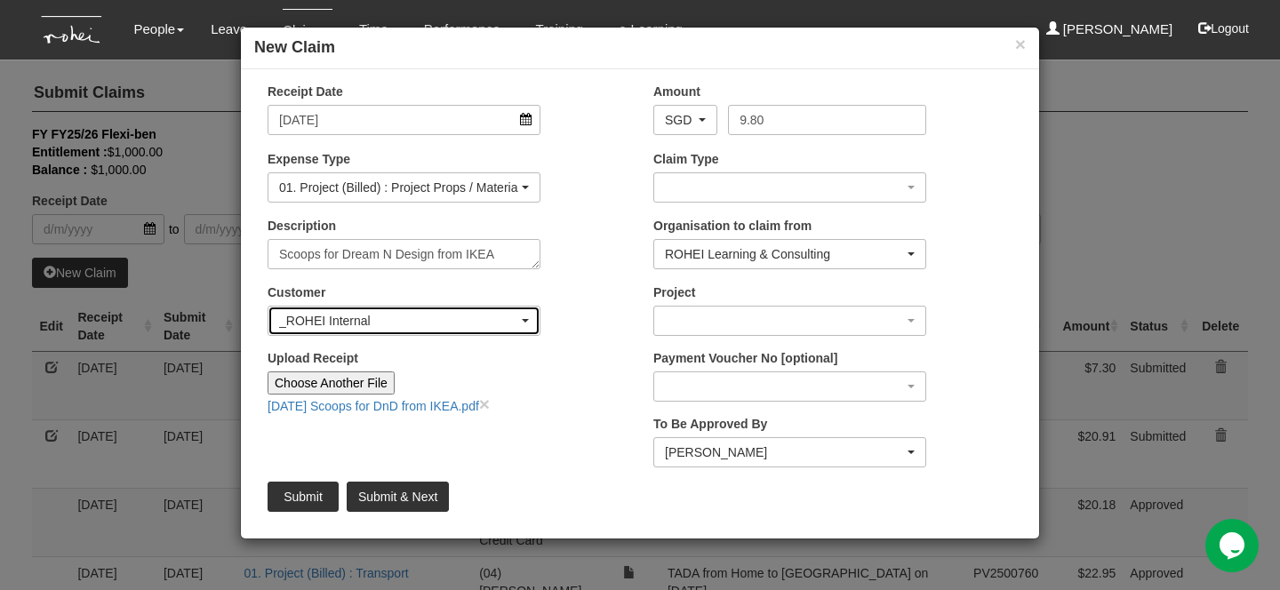
click at [473, 328] on div "_ROHEI Internal" at bounding box center [398, 321] width 239 height 18
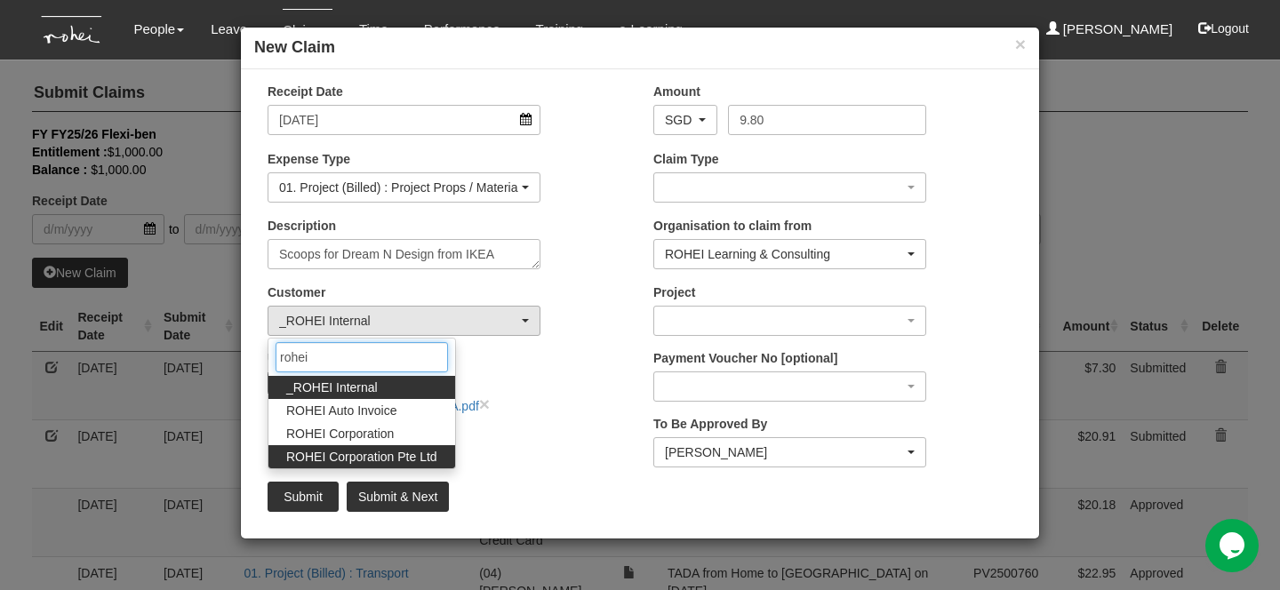
type input "rohei"
click at [421, 461] on span "ROHEI Corporation Pte Ltd" at bounding box center [361, 457] width 151 height 18
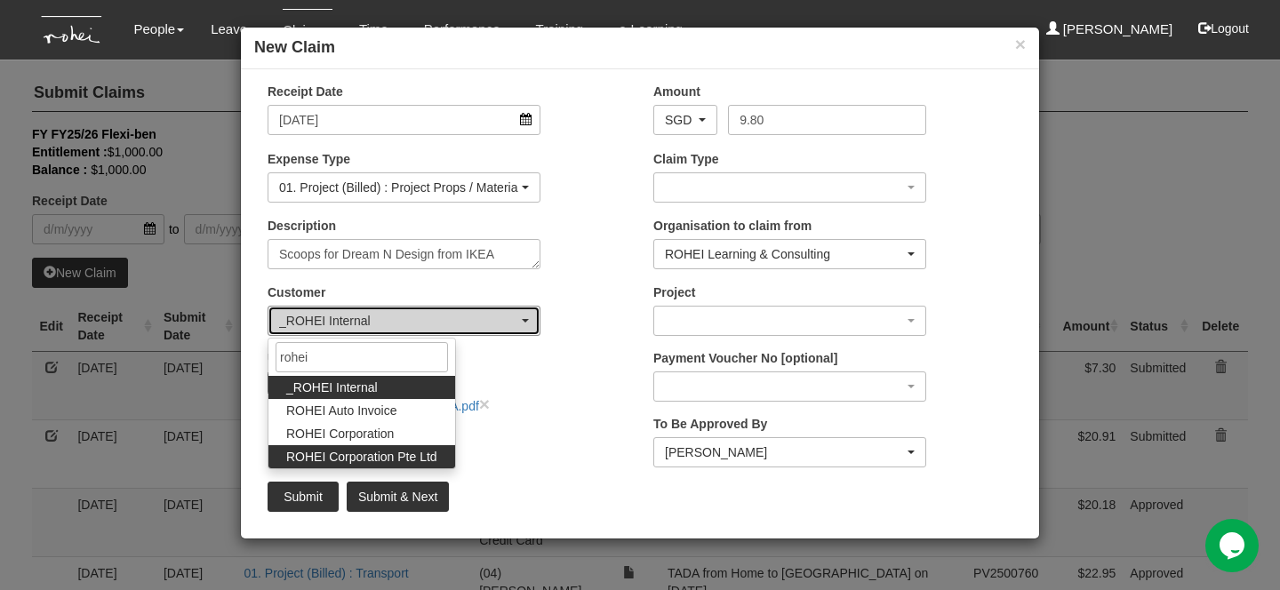
select select "124"
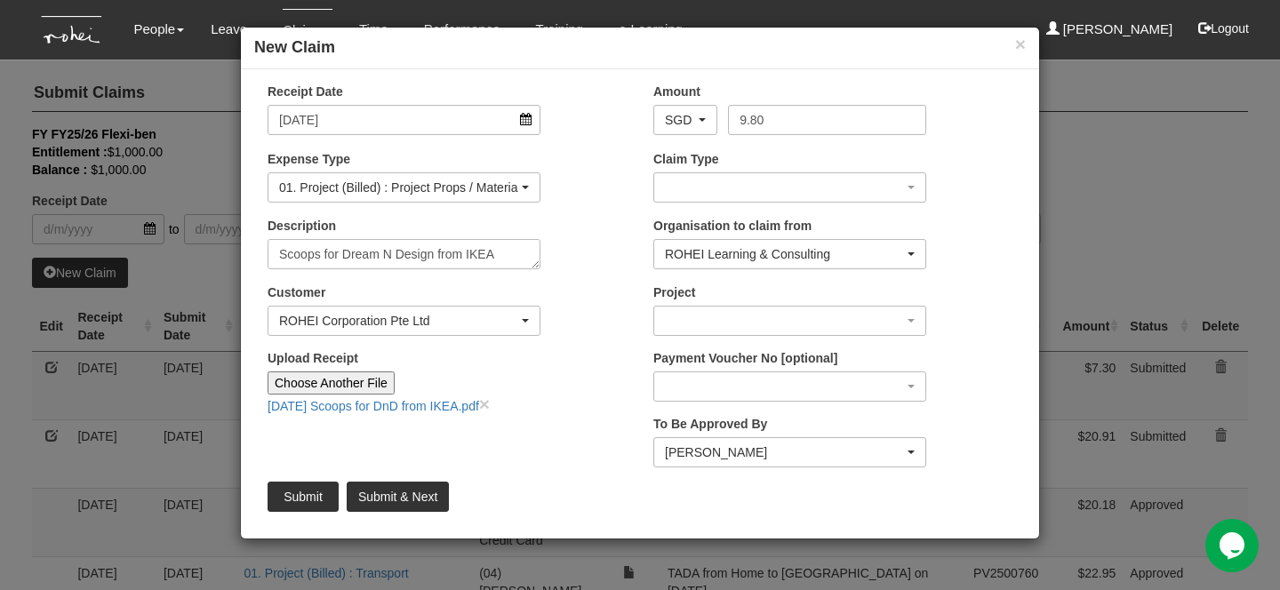
click at [691, 300] on label "Project" at bounding box center [674, 293] width 42 height 18
click at [789, 306] on select "[O01-900001] GE Head Purchases [O01-900002] Remote Program Purchases [O21-00305…" at bounding box center [789, 321] width 1 height 30
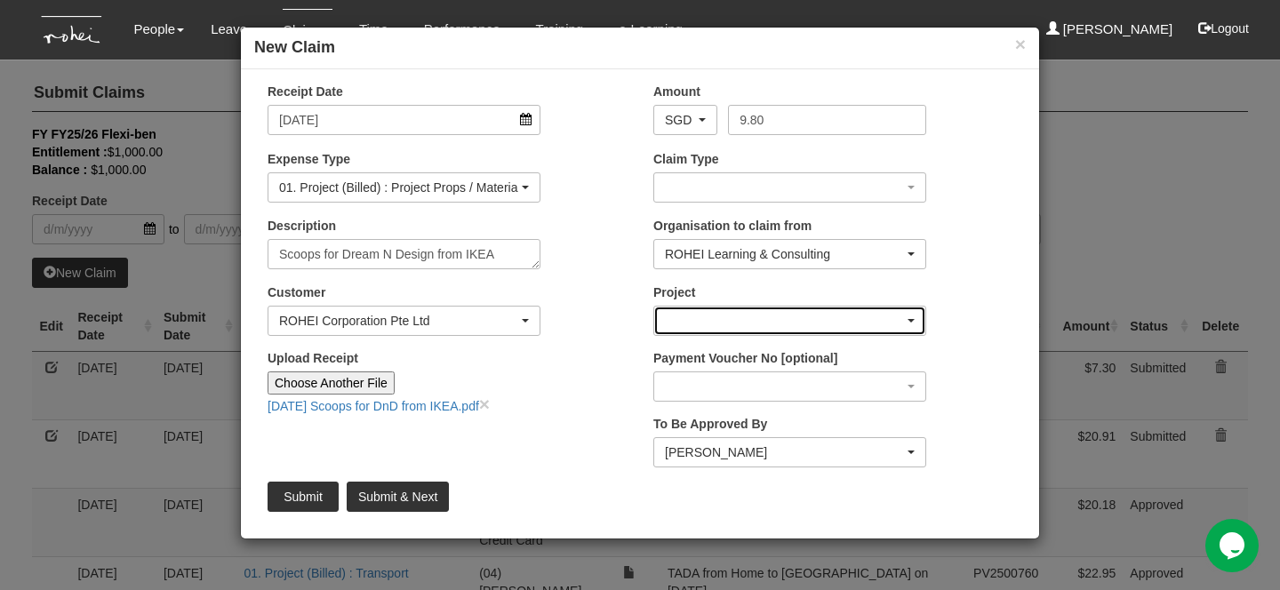
click at [694, 308] on div "button" at bounding box center [789, 321] width 271 height 28
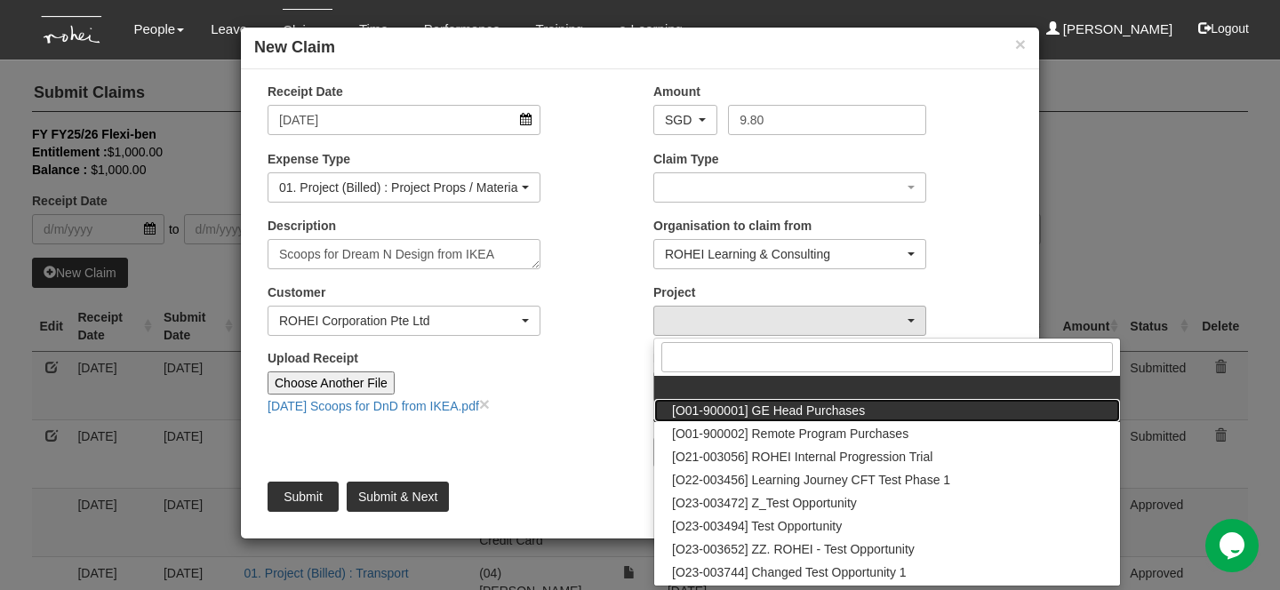
click at [748, 402] on span "[O01-900001] GE Head Purchases" at bounding box center [768, 411] width 193 height 18
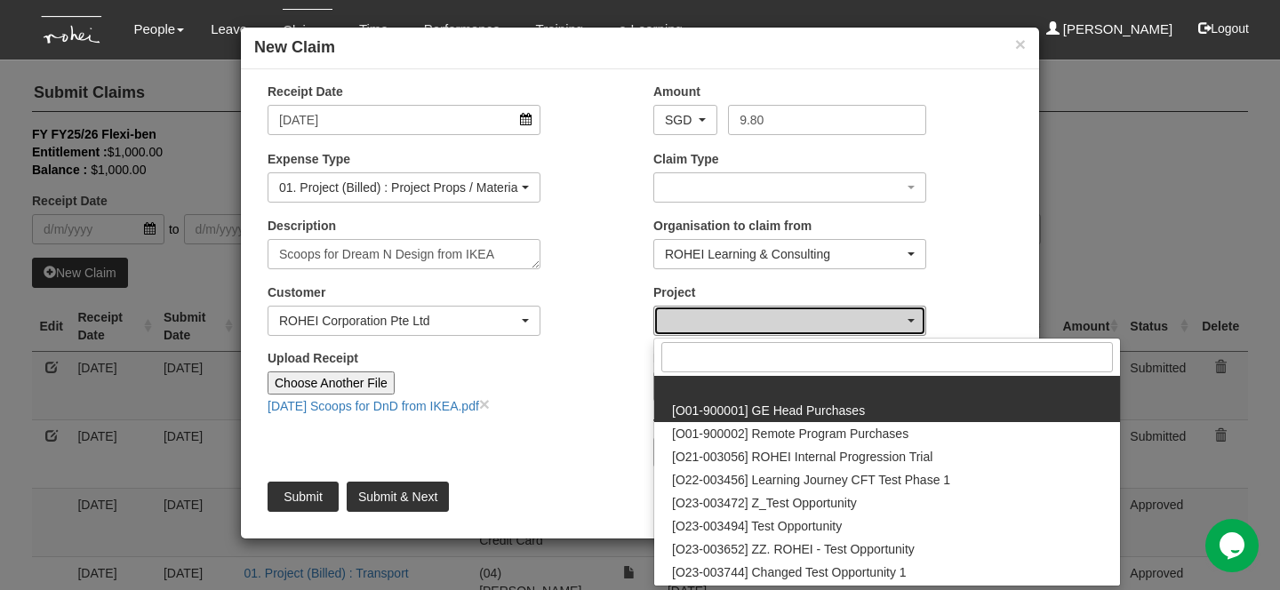
select select "1381"
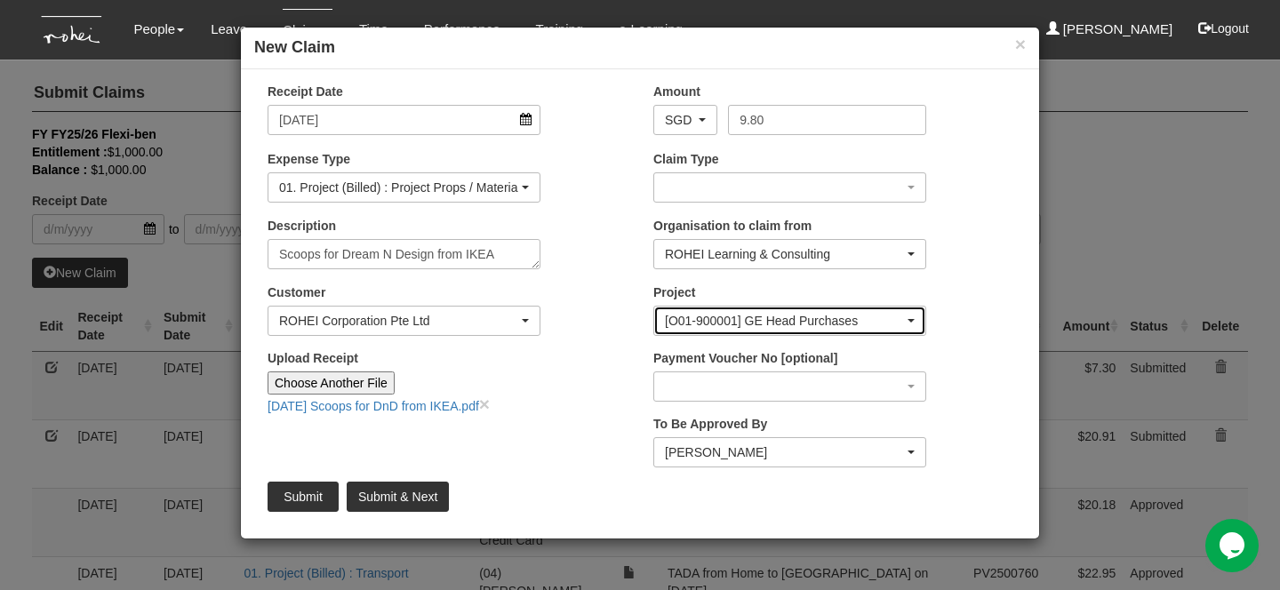
click at [719, 318] on div "[O01-900001] GE Head Purchases" at bounding box center [784, 321] width 239 height 18
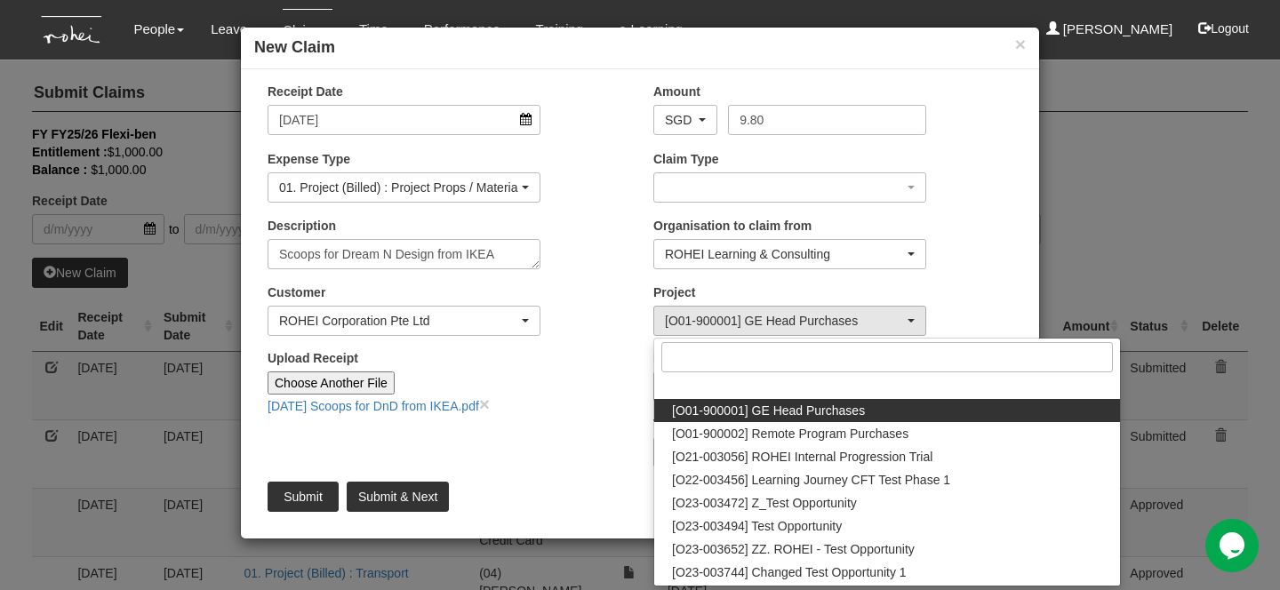
click at [533, 429] on div "Receipt Date [DATE] Amount AED AFN ALL AMD ANG AOA ARS AUD AWG AZN BAM BBD BDT …" at bounding box center [640, 304] width 798 height 443
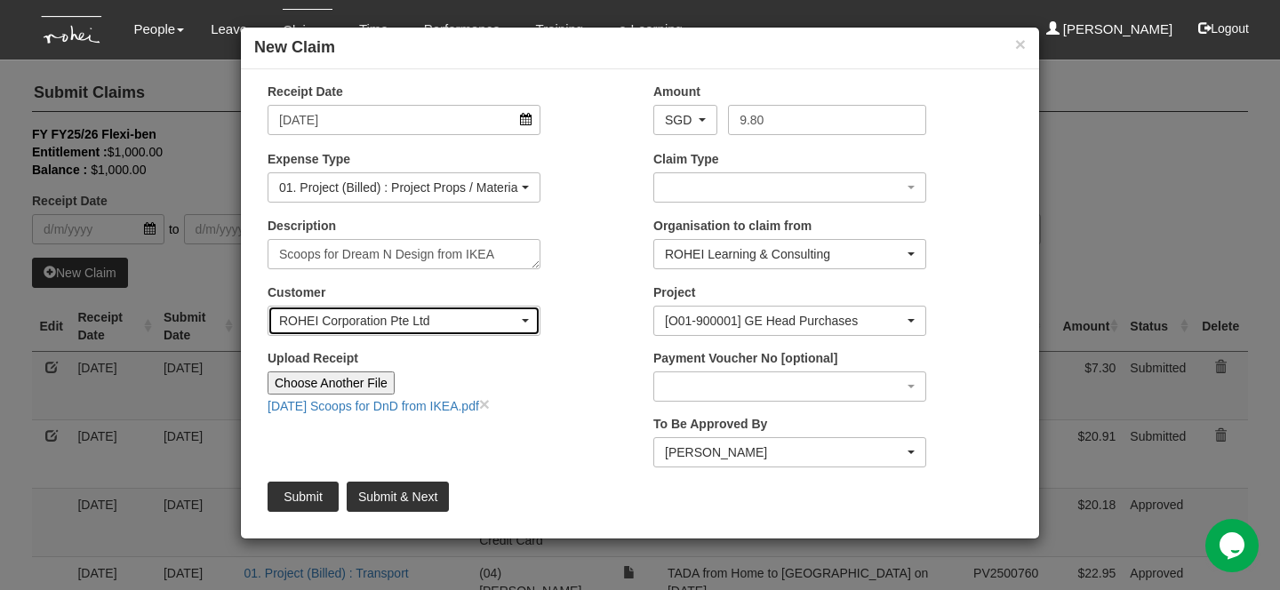
click at [363, 312] on div "ROHEI Corporation Pte Ltd" at bounding box center [398, 321] width 239 height 18
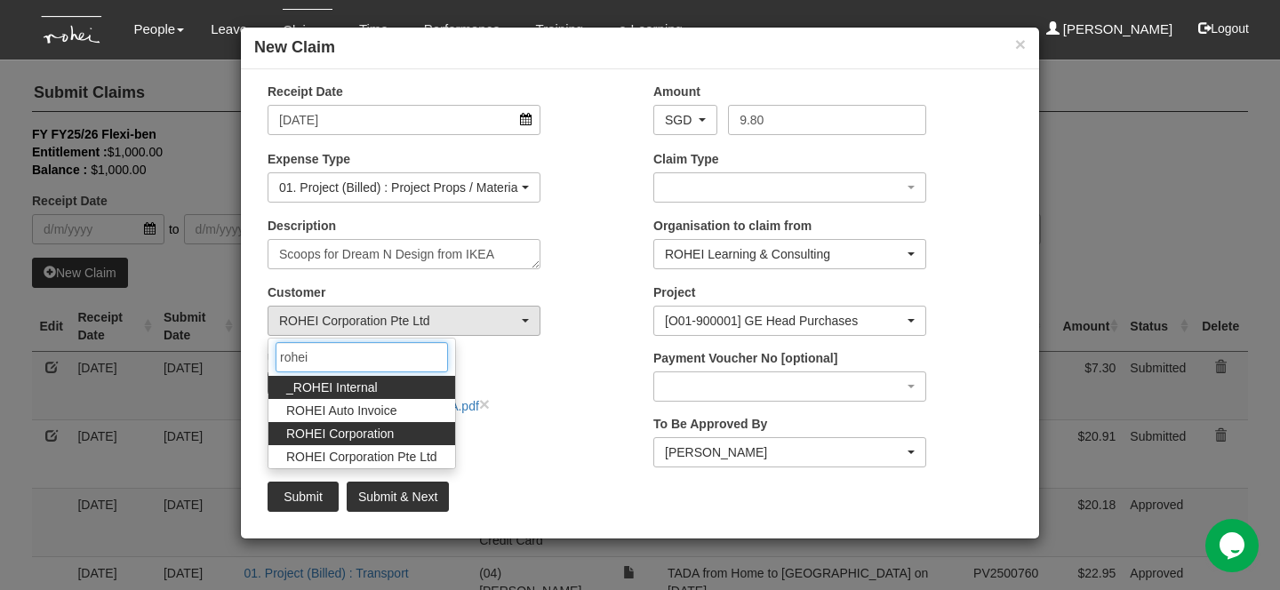
type input "rohei"
click at [397, 431] on link "ROHEI Corporation" at bounding box center [361, 433] width 187 height 23
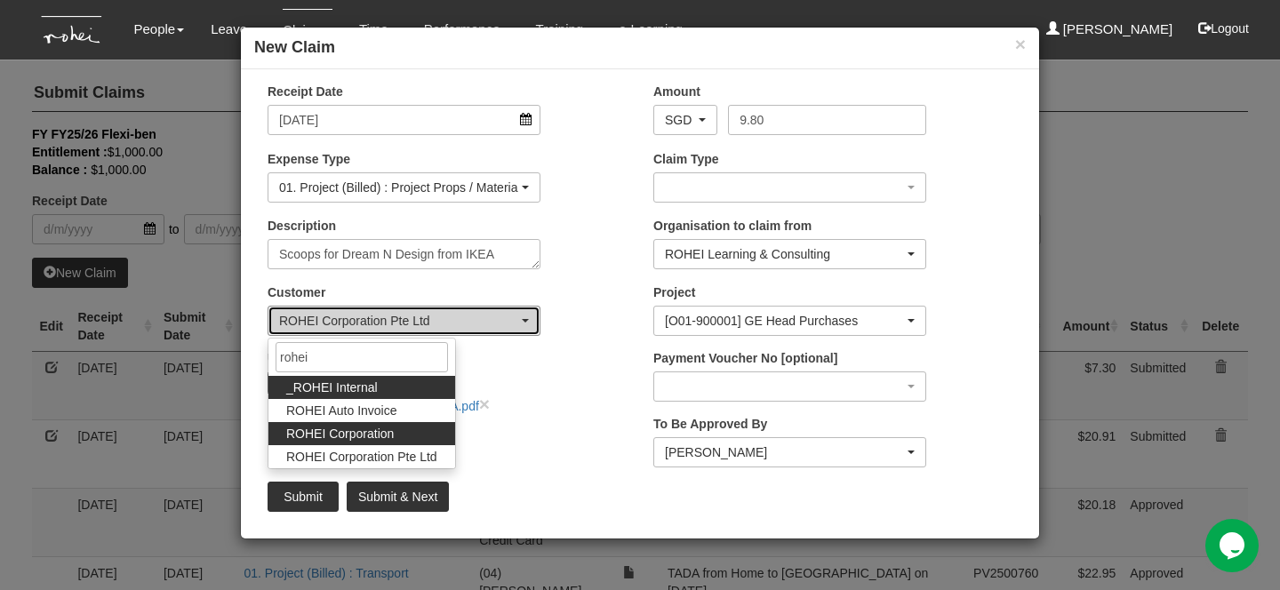
select select "34"
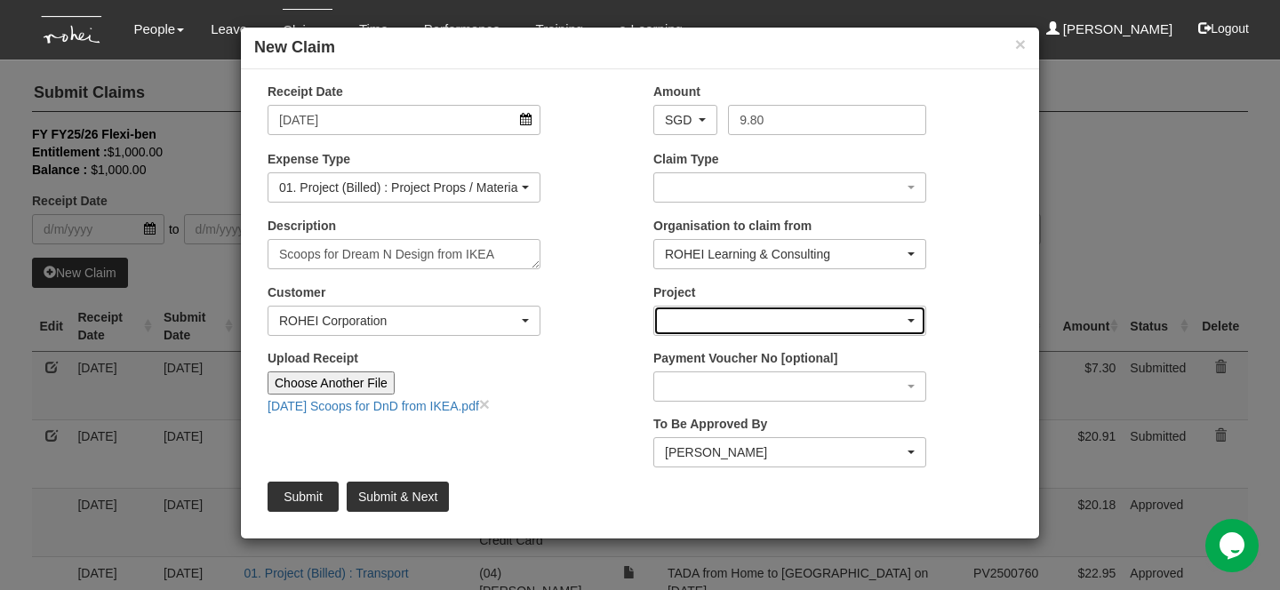
click at [701, 311] on div "button" at bounding box center [789, 321] width 271 height 28
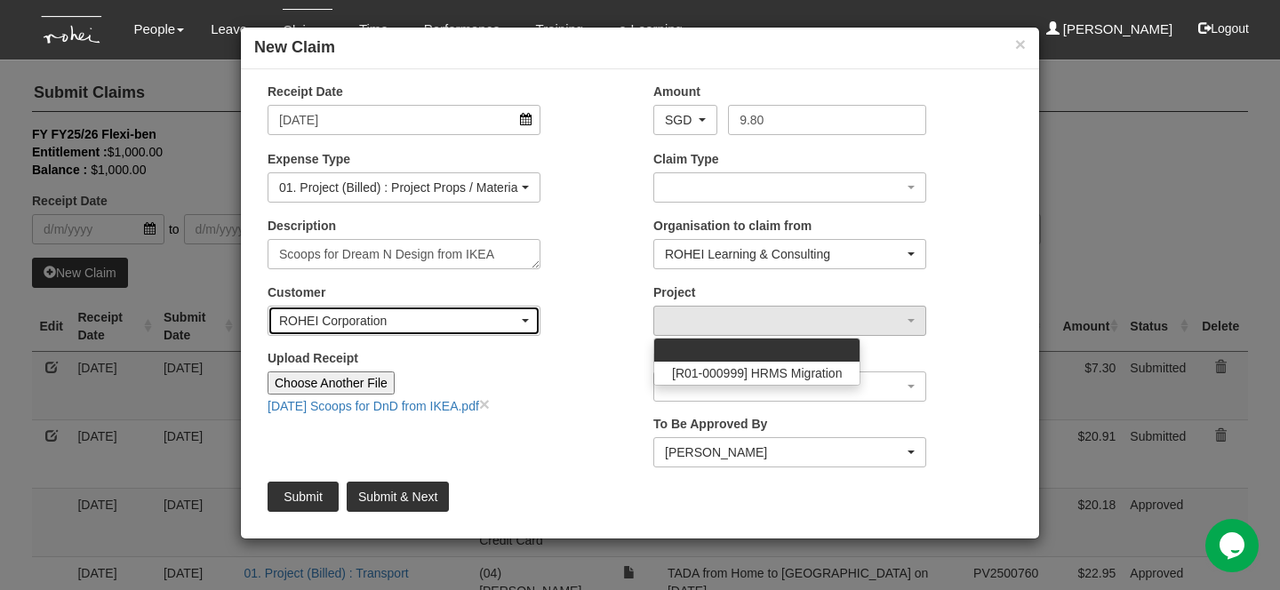
click at [405, 327] on div "ROHEI Corporation" at bounding box center [398, 321] width 239 height 18
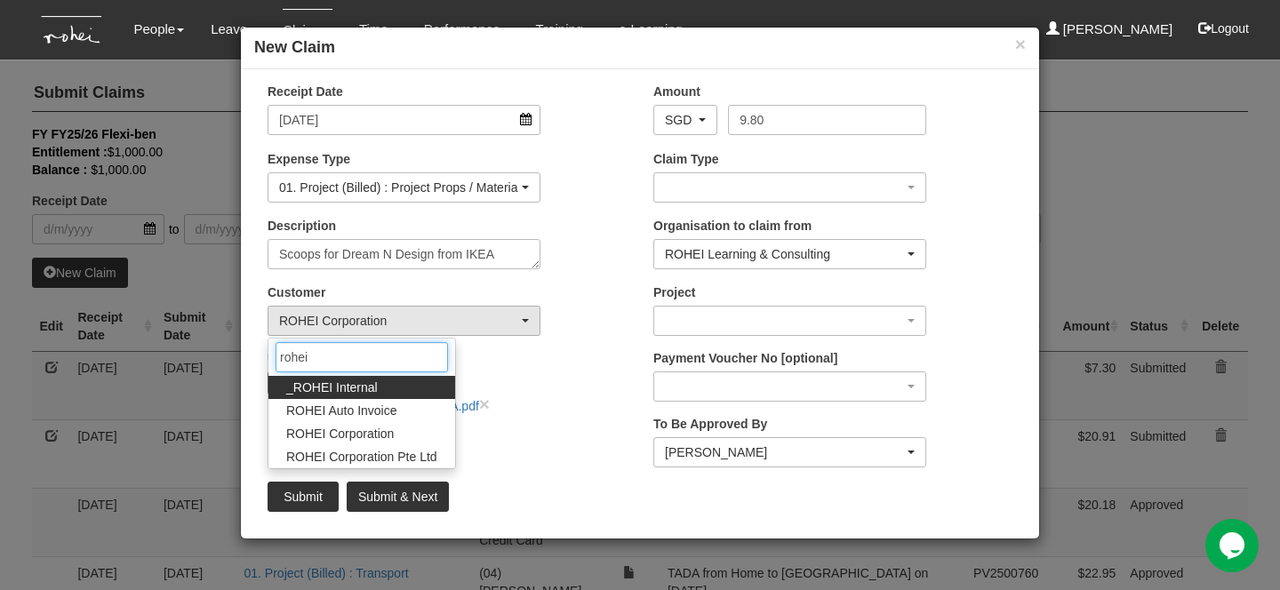
type input "rohei"
click at [372, 386] on span "_ROHEI Internal" at bounding box center [332, 388] width 92 height 18
select select "397"
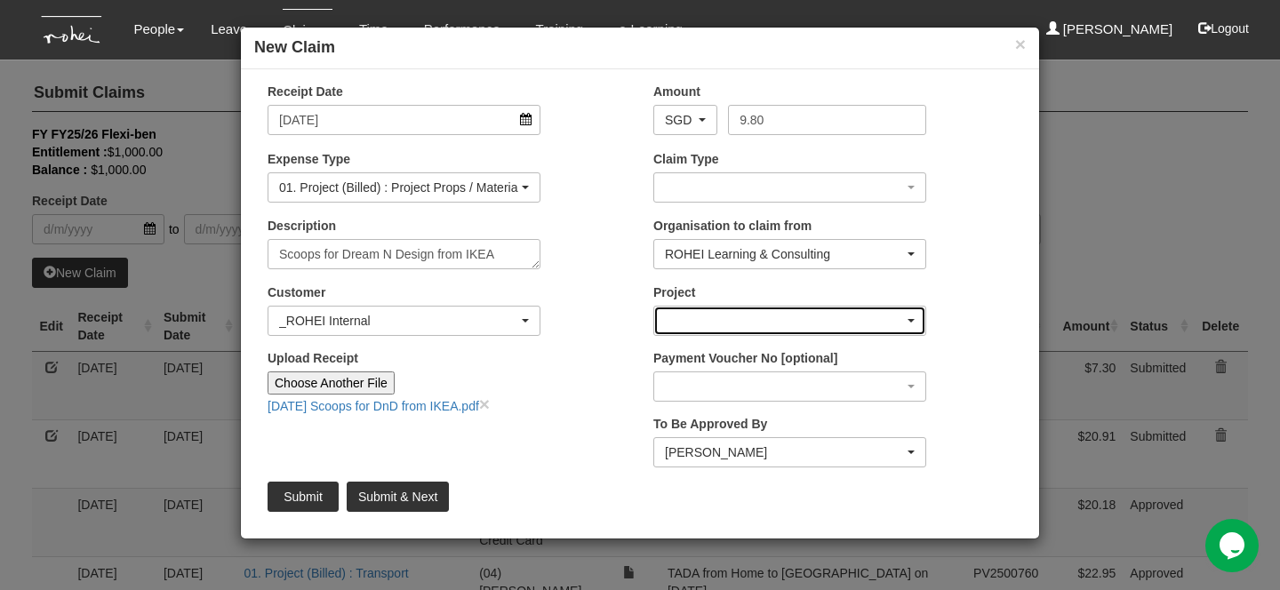
click at [660, 331] on div "button" at bounding box center [789, 321] width 271 height 28
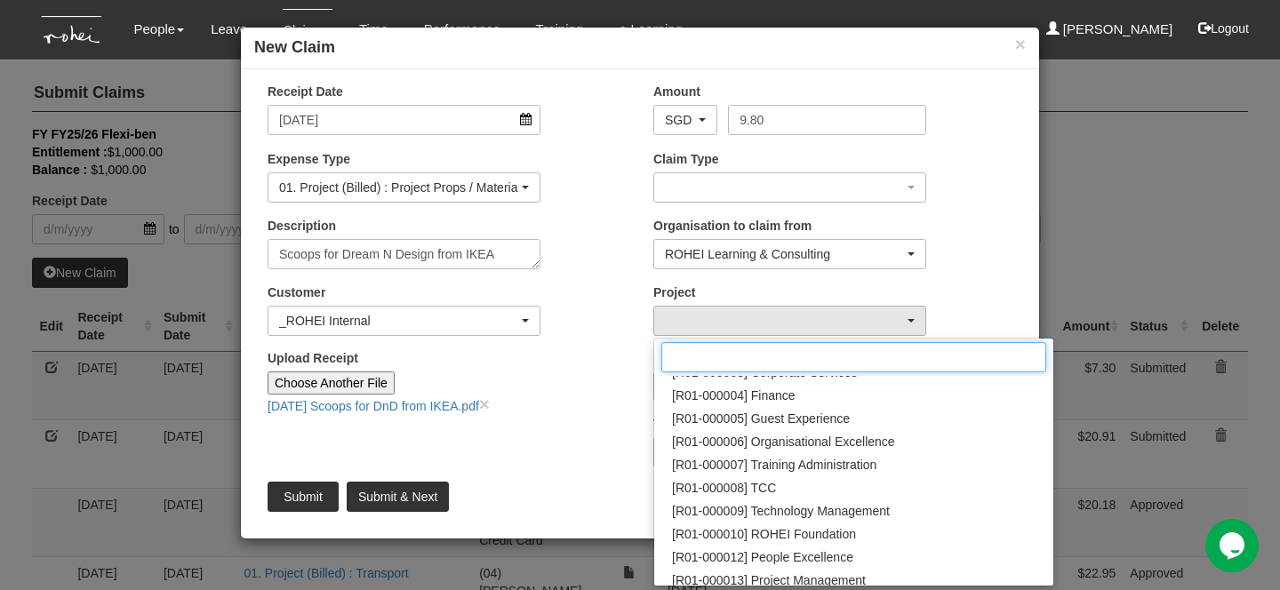
scroll to position [140, 0]
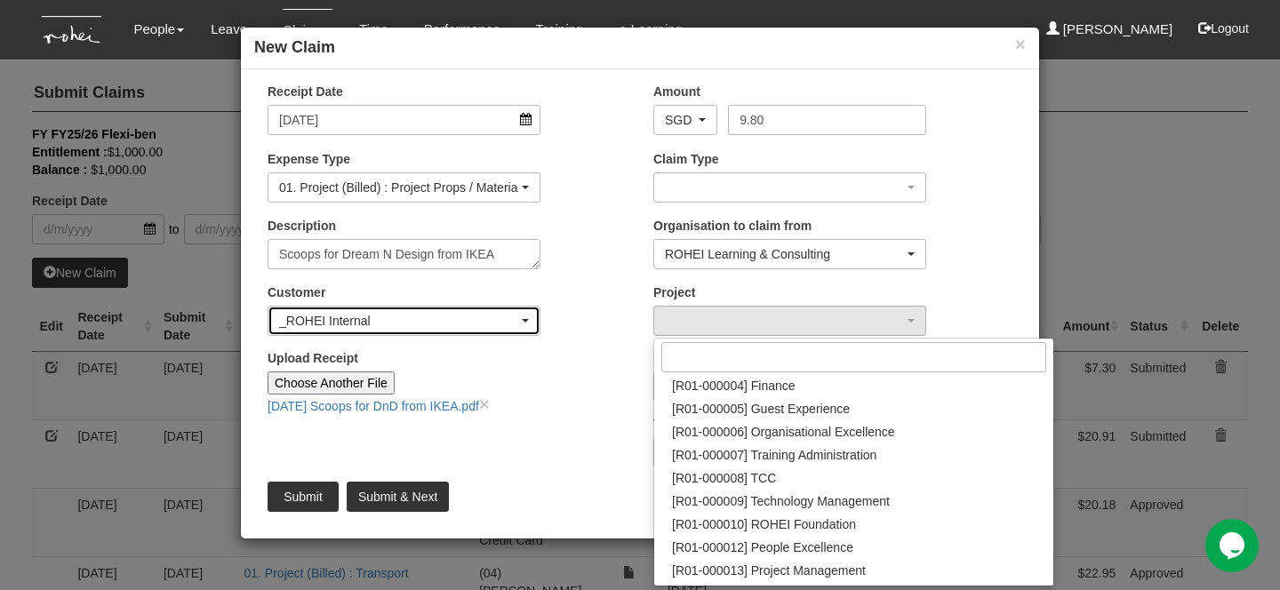
click at [359, 324] on div "_ROHEI Internal" at bounding box center [398, 321] width 239 height 18
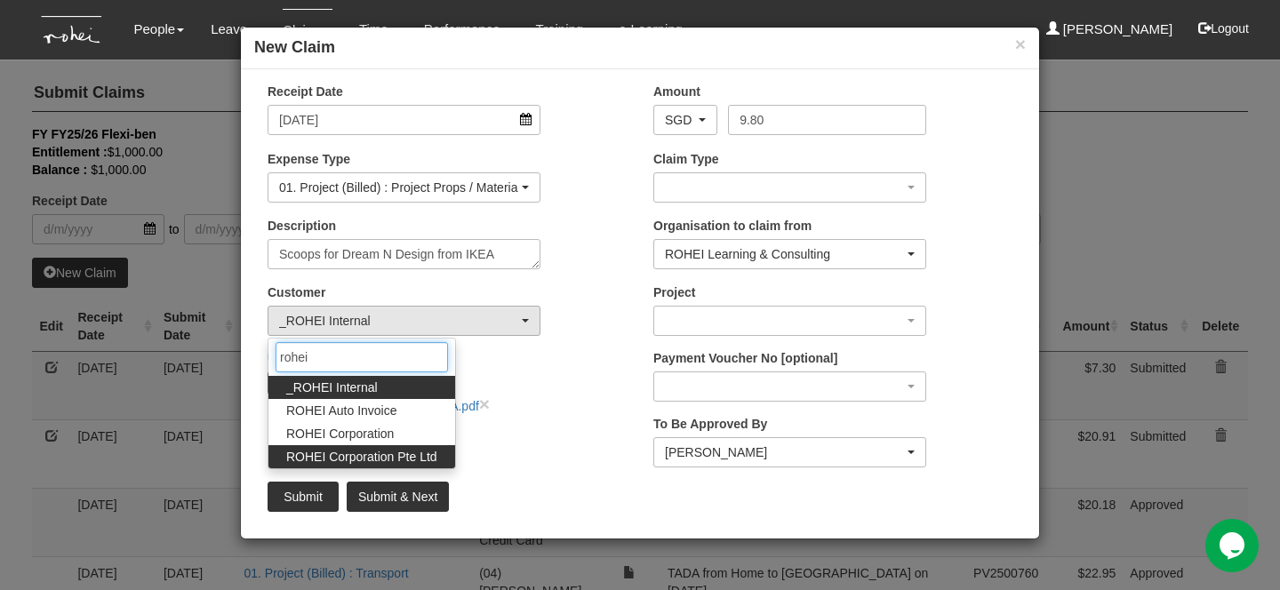
type input "rohei"
click at [391, 452] on span "ROHEI Corporation Pte Ltd" at bounding box center [361, 457] width 151 height 18
select select "124"
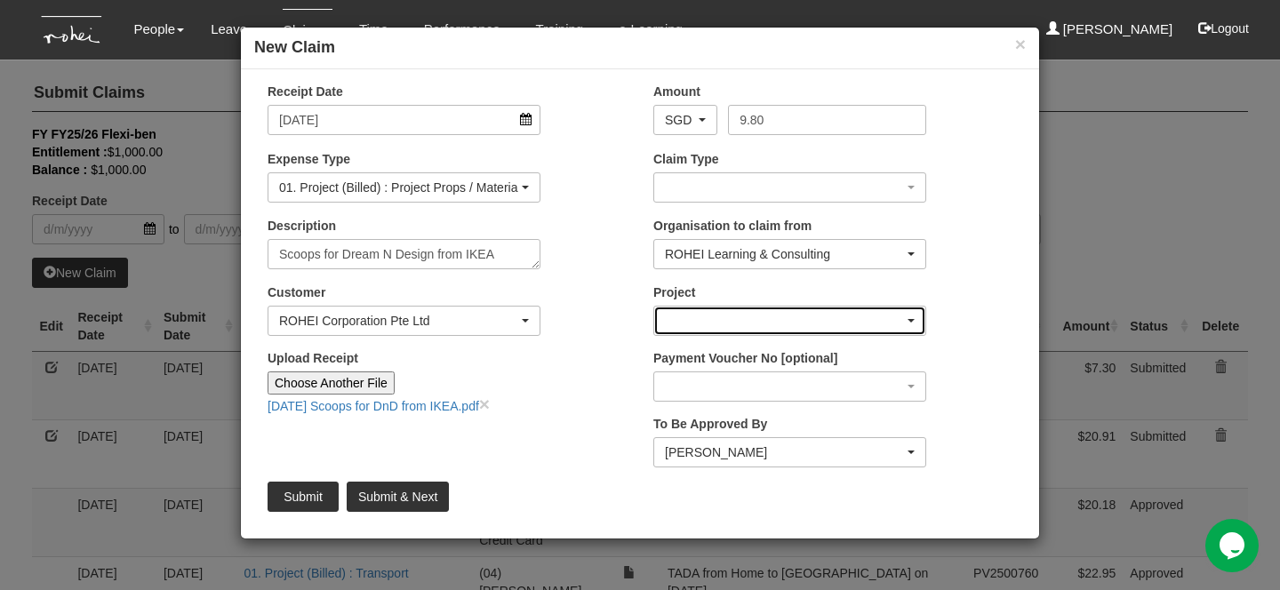
click at [715, 324] on div "button" at bounding box center [789, 321] width 271 height 28
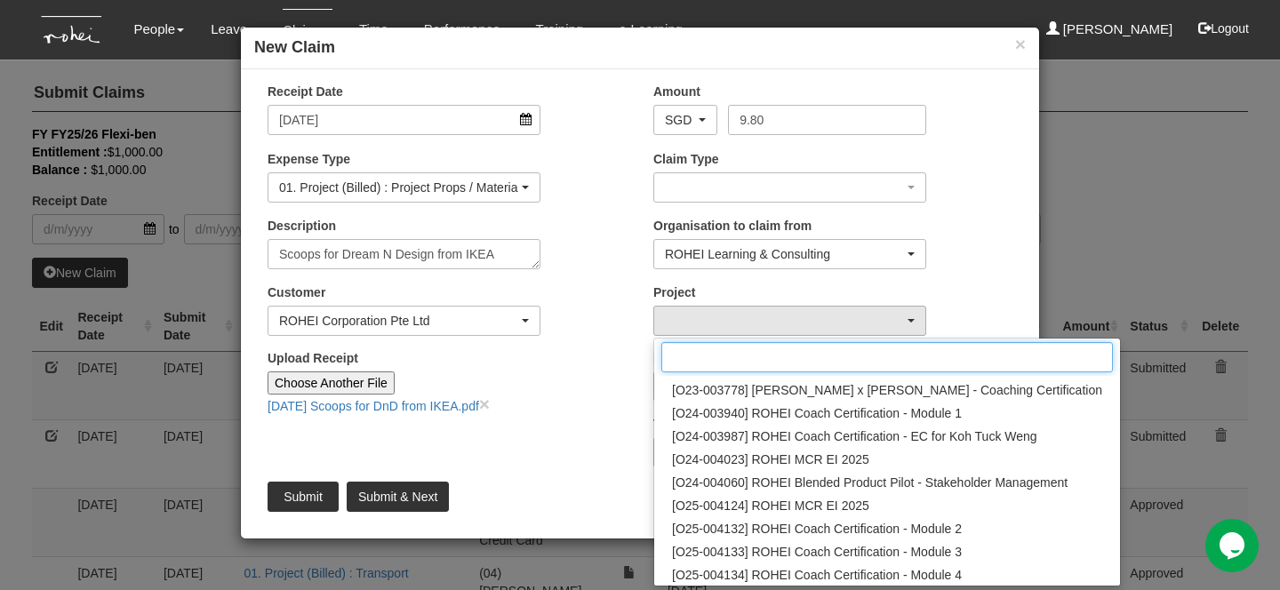
scroll to position [0, 0]
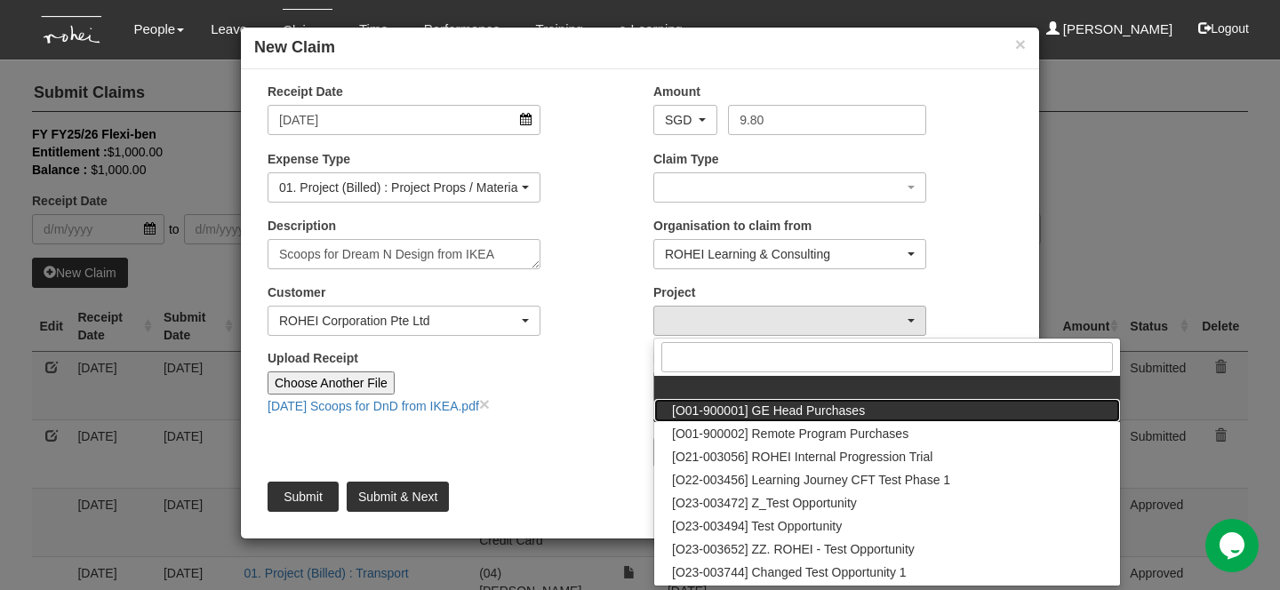
click at [727, 411] on span "[O01-900001] GE Head Purchases" at bounding box center [768, 411] width 193 height 18
select select "1381"
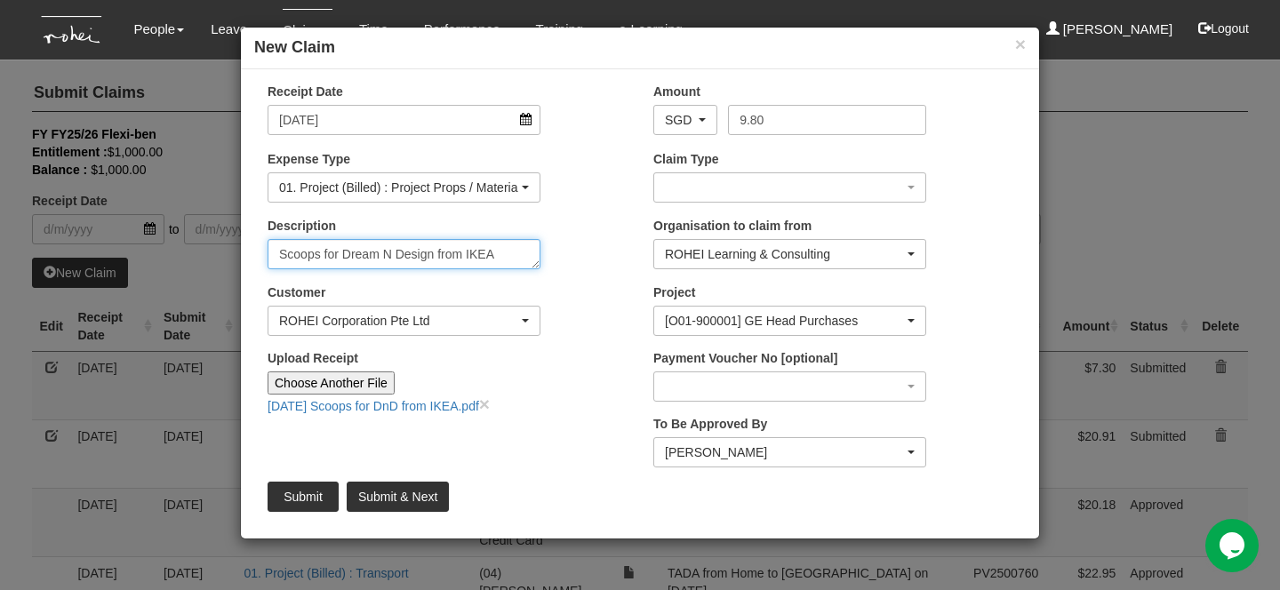
click at [410, 251] on textarea "Scoops for Dream N Design from IKEA" at bounding box center [404, 254] width 273 height 30
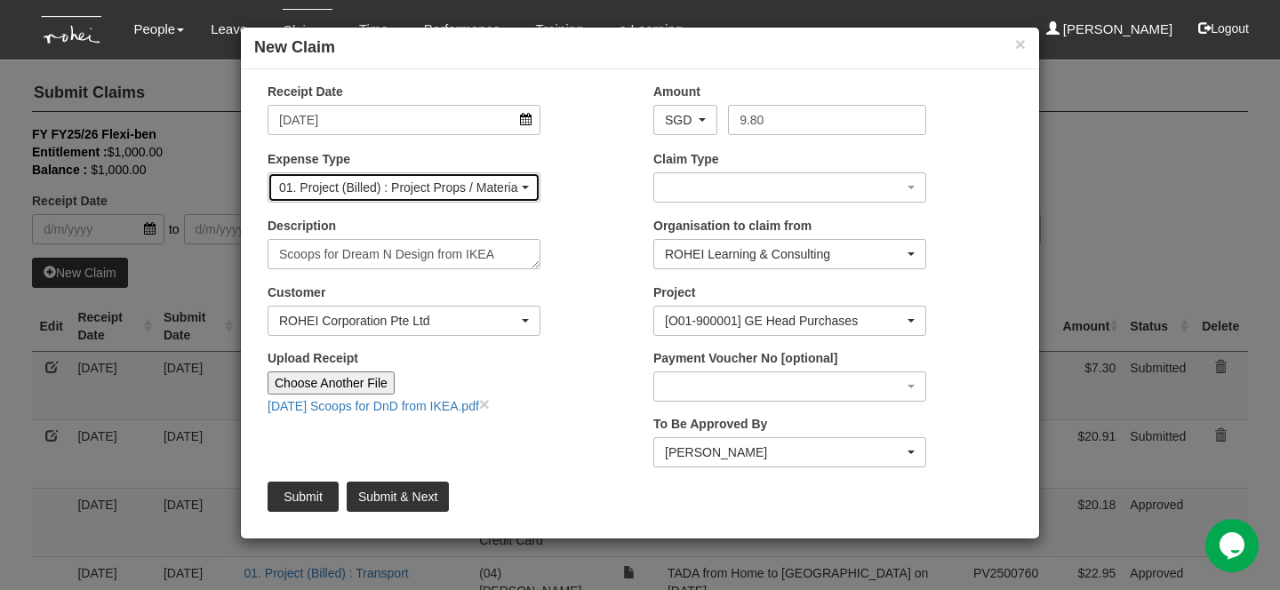
click at [430, 196] on div "01. Project (Billed) : Project Props / Materials" at bounding box center [403, 187] width 271 height 28
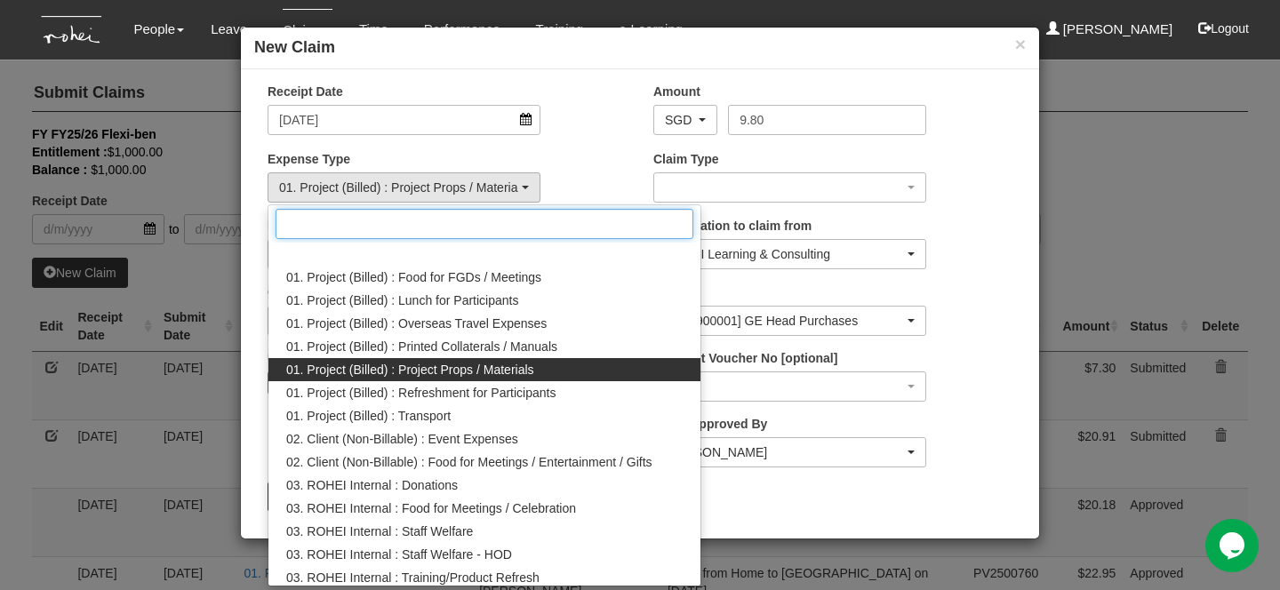
scroll to position [99, 0]
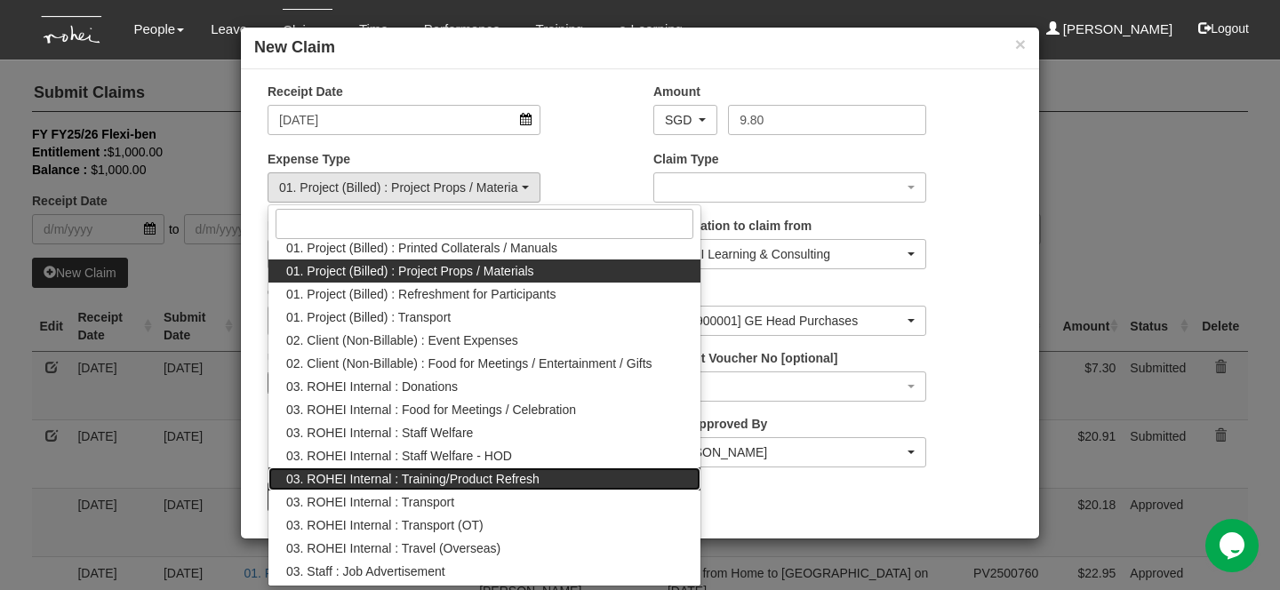
click at [513, 479] on span "03. ROHEI Internal : Training/Product Refresh" at bounding box center [412, 479] width 253 height 18
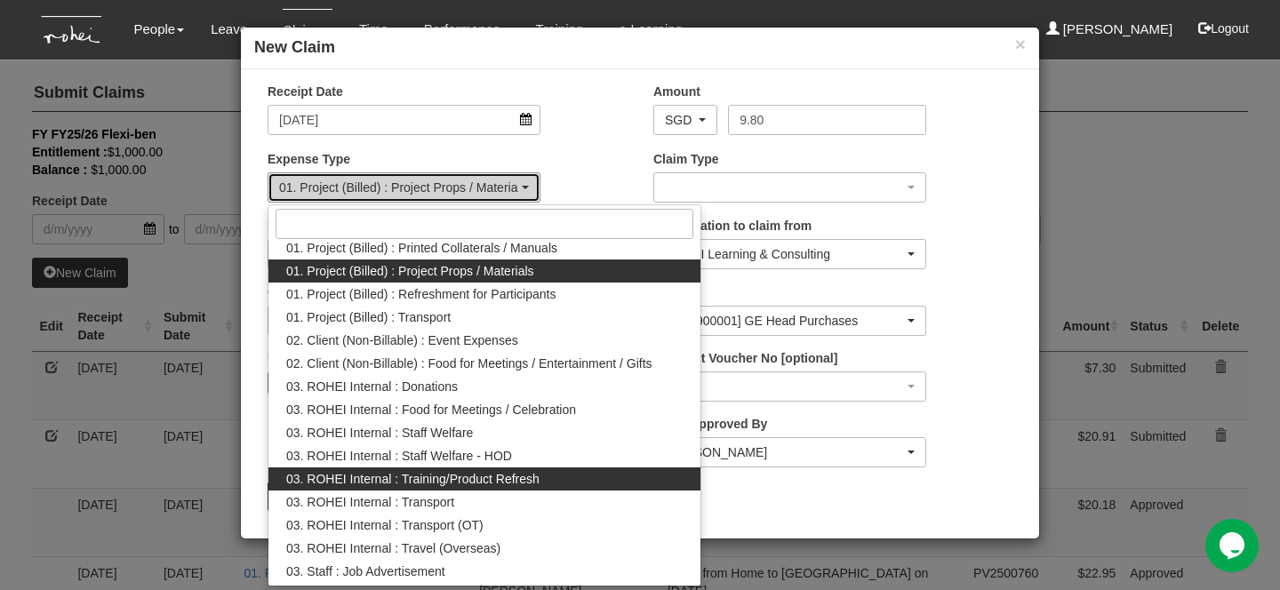
select select "262"
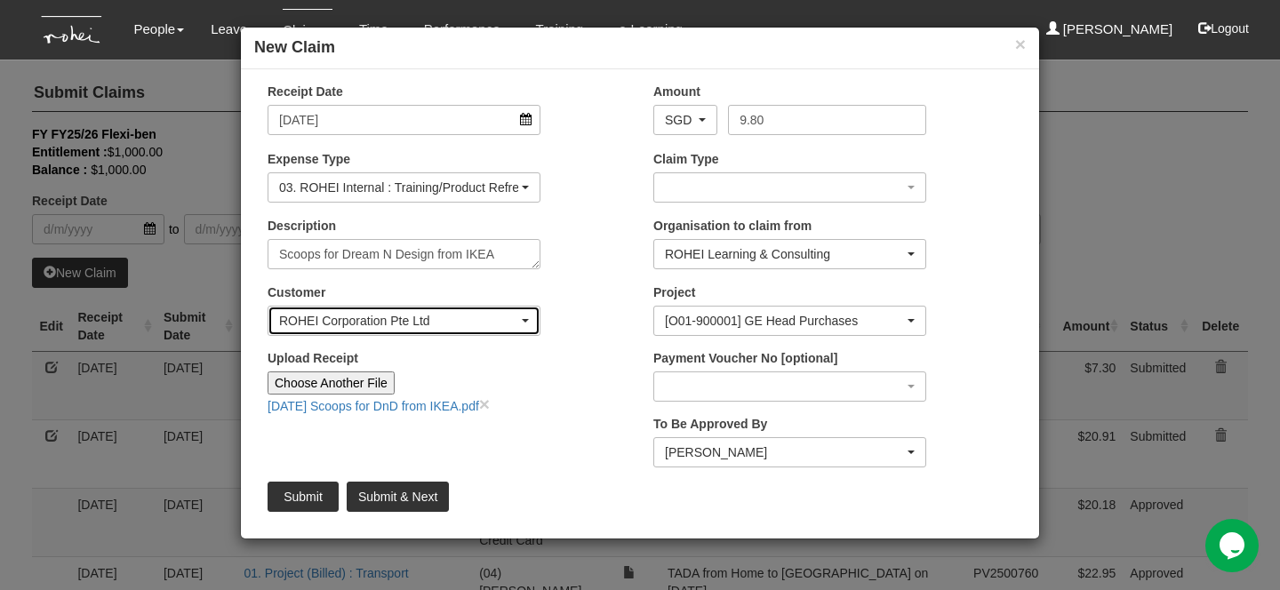
click at [506, 315] on div "ROHEI Corporation Pte Ltd" at bounding box center [398, 321] width 239 height 18
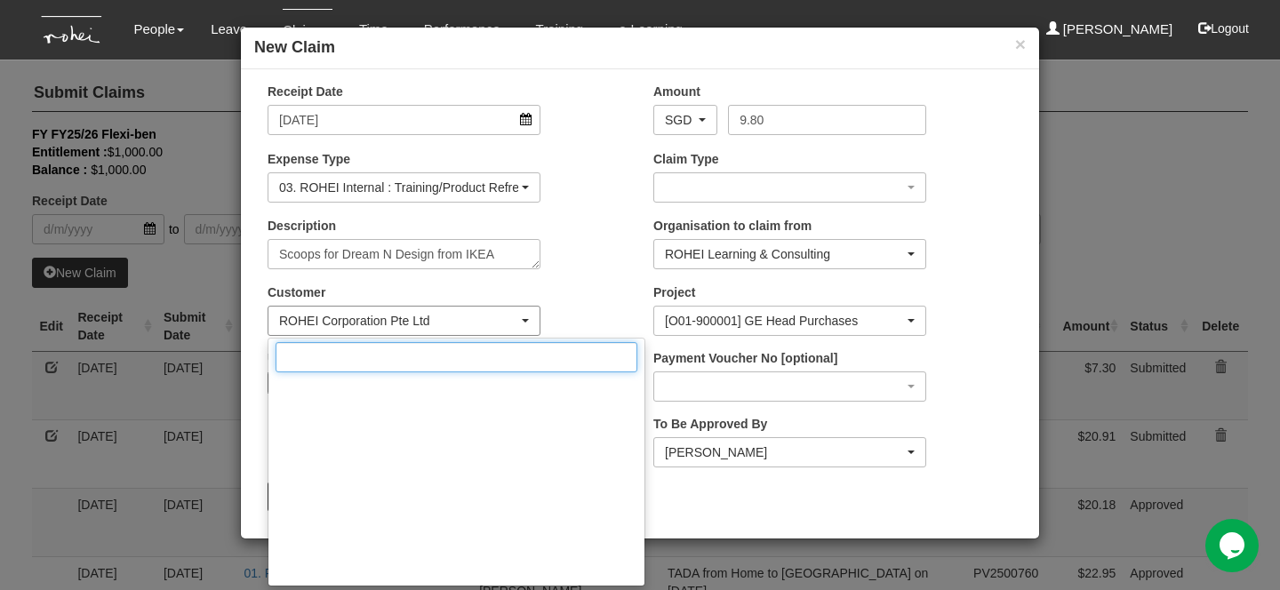
scroll to position [13406, 0]
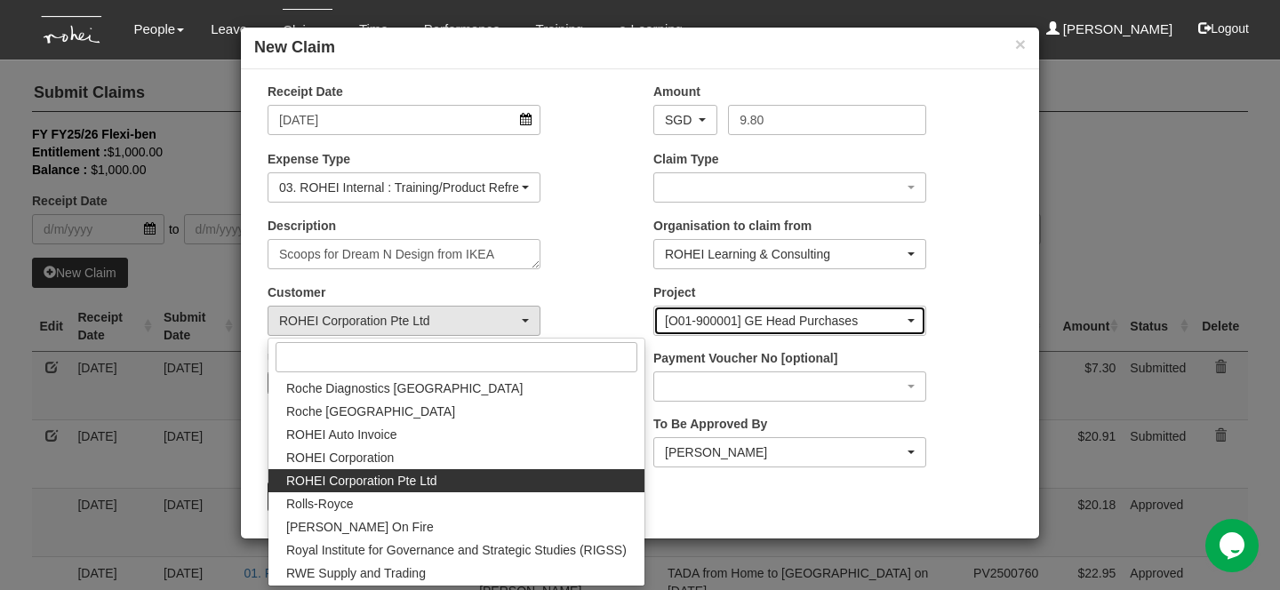
click at [674, 309] on div "[O01-900001] GE Head Purchases" at bounding box center [789, 321] width 271 height 28
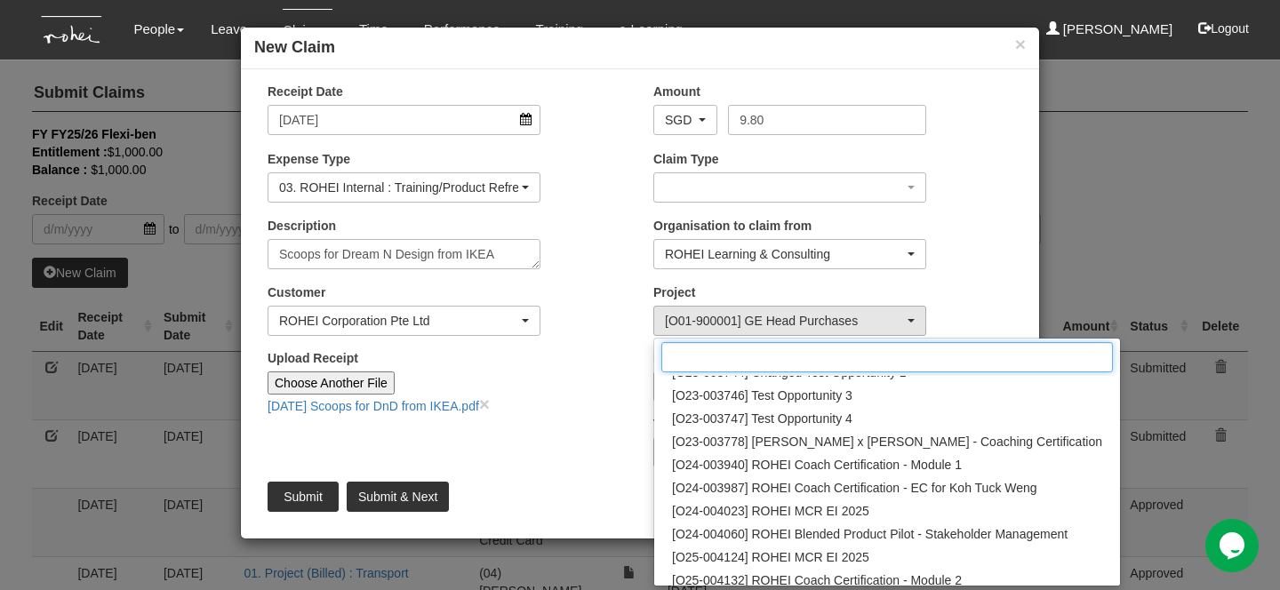
scroll to position [252, 0]
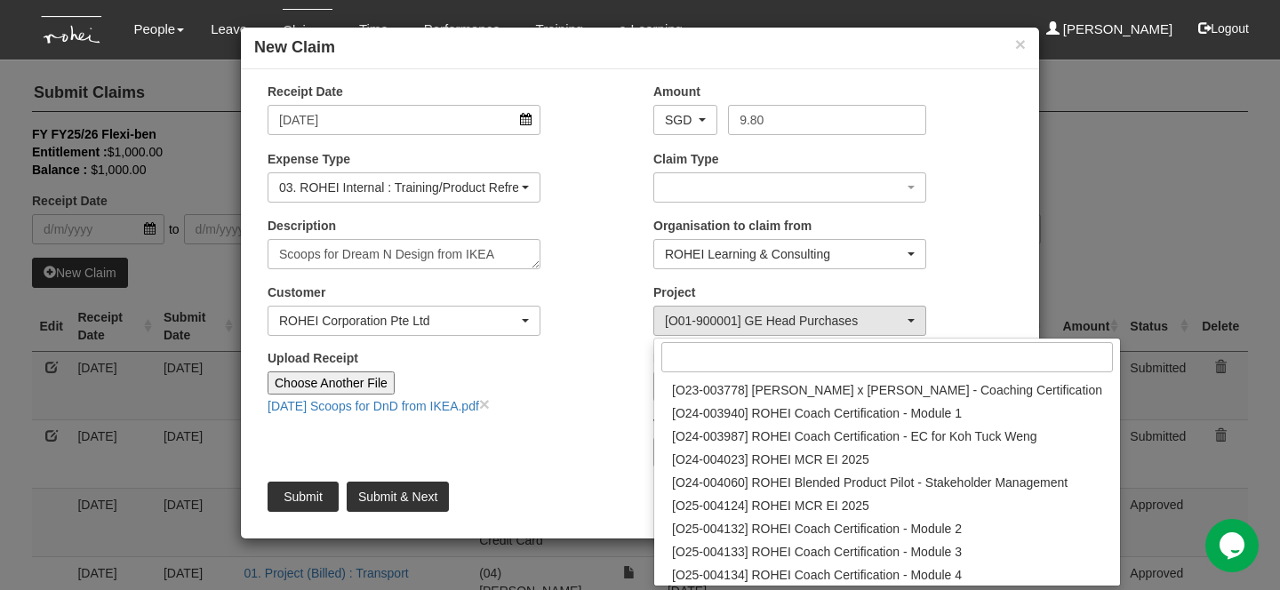
click at [567, 349] on div "Upload Receipt Choose Another File [DATE] Scoops for DnD from IKEA.pdf ×" at bounding box center [447, 388] width 386 height 79
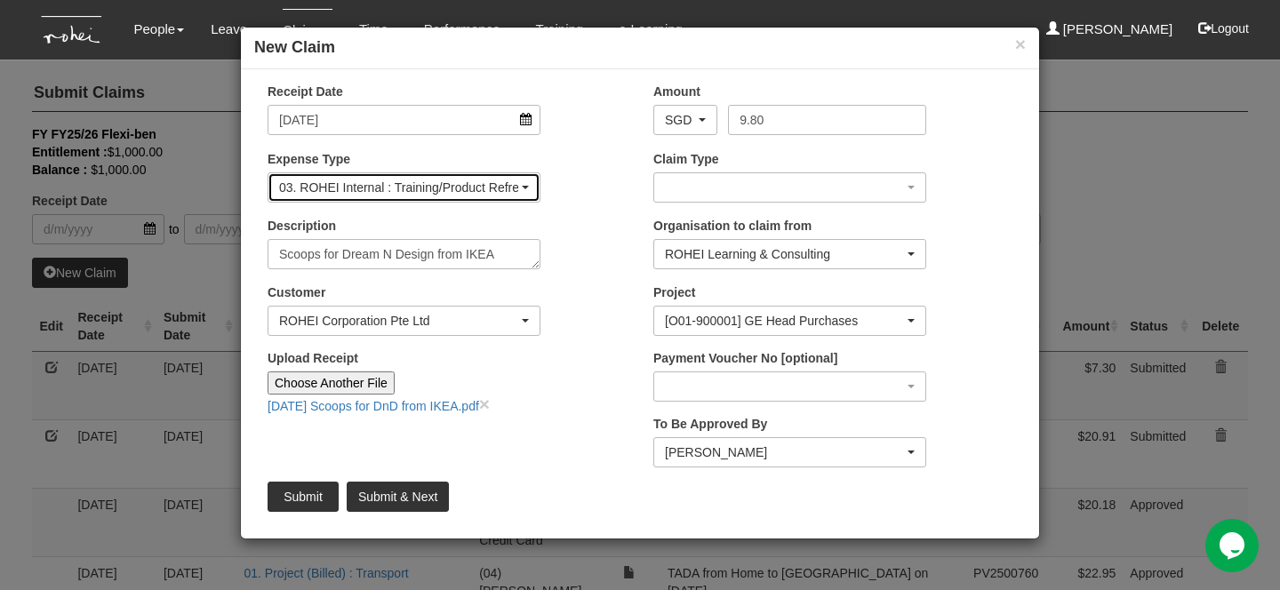
click at [494, 181] on div "03. ROHEI Internal : Training/Product Refresh" at bounding box center [398, 188] width 239 height 18
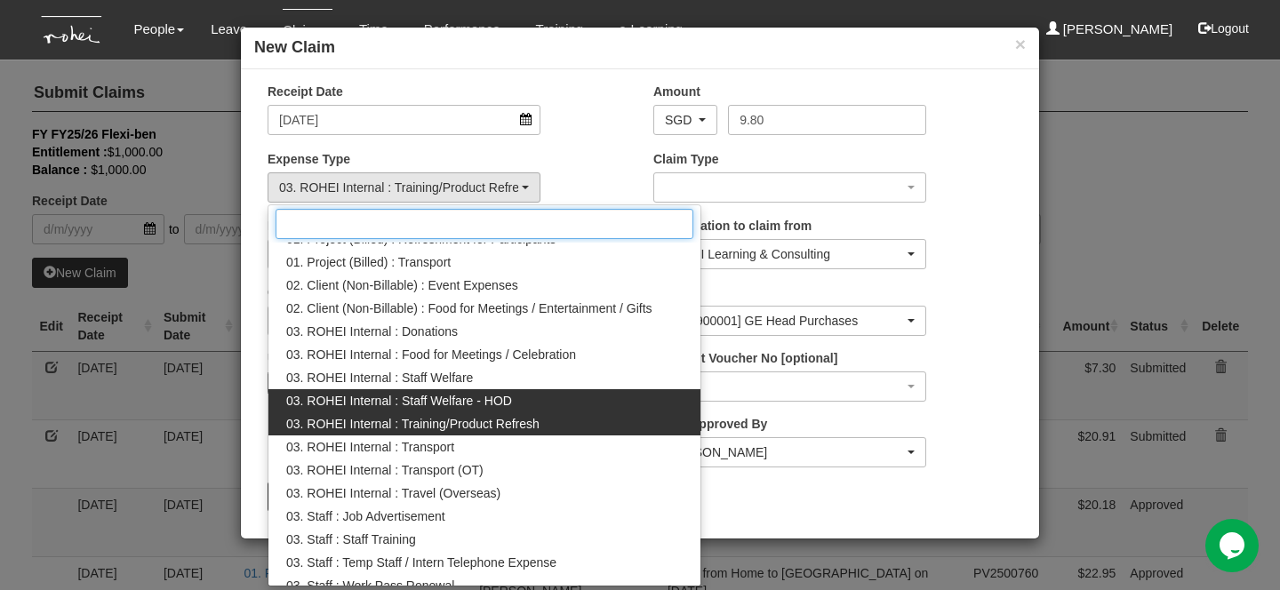
scroll to position [0, 0]
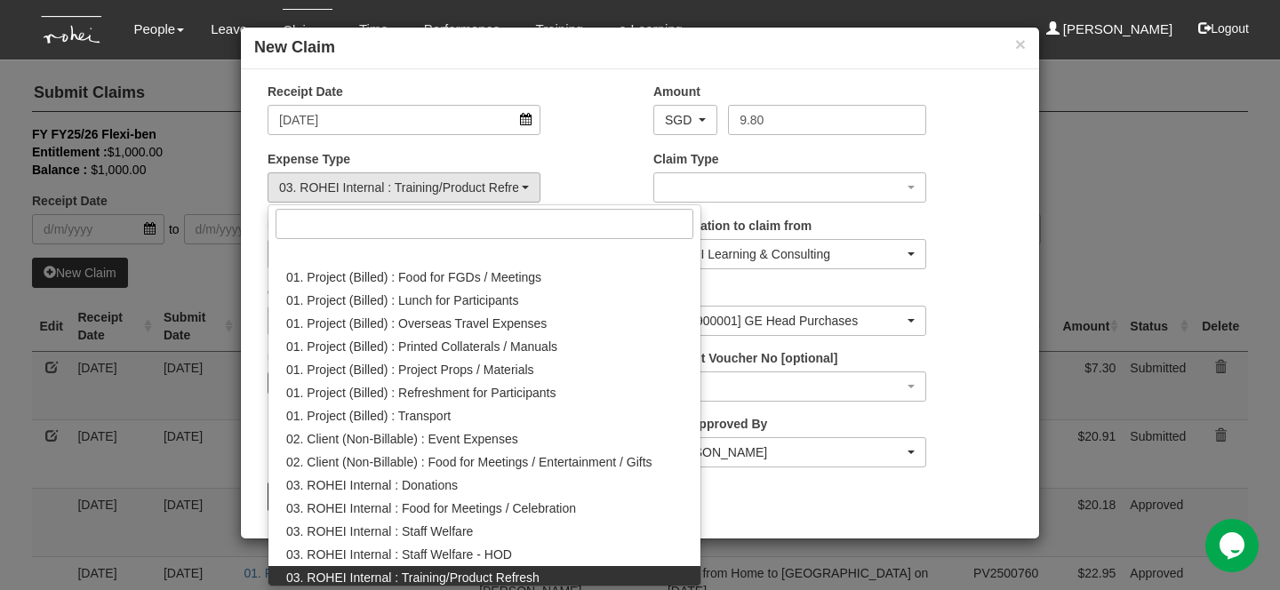
click at [587, 142] on div "Receipt Date [DATE]" at bounding box center [447, 116] width 386 height 66
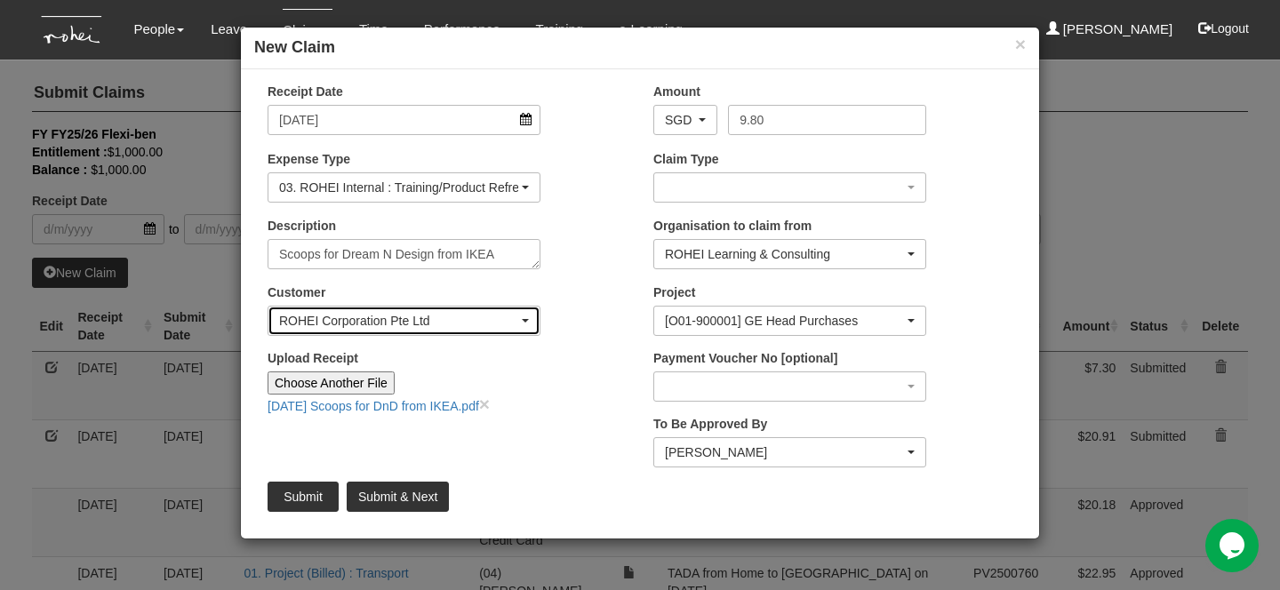
click at [428, 319] on div "ROHEI Corporation Pte Ltd" at bounding box center [398, 321] width 239 height 18
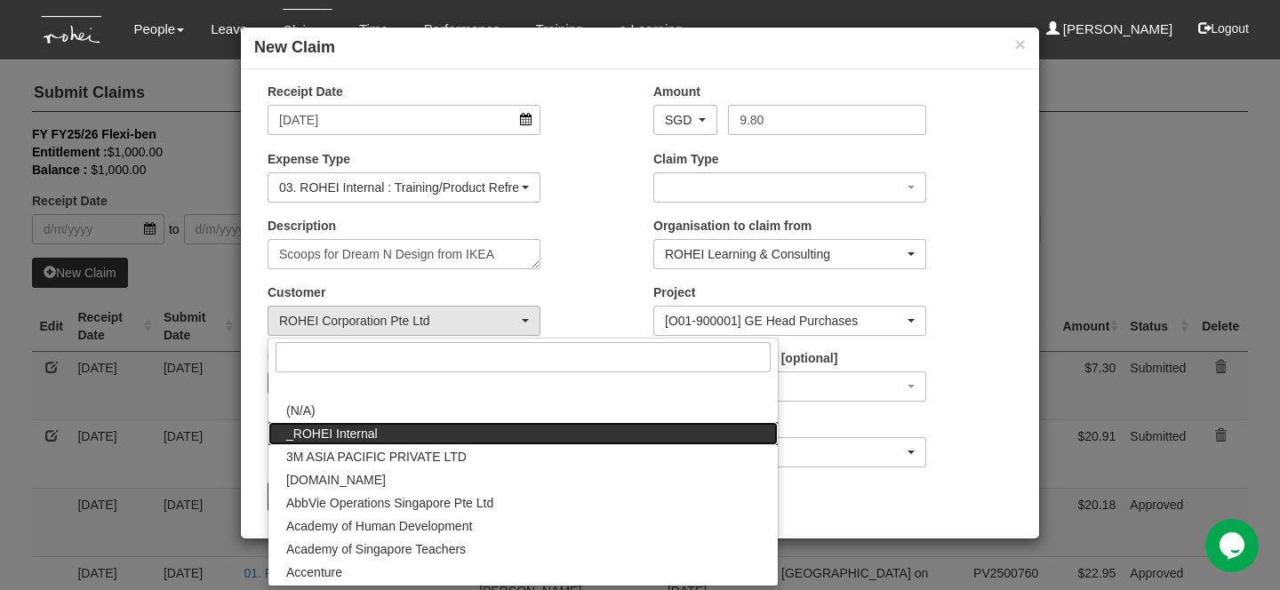
click at [365, 428] on span "_ROHEI Internal" at bounding box center [332, 434] width 92 height 18
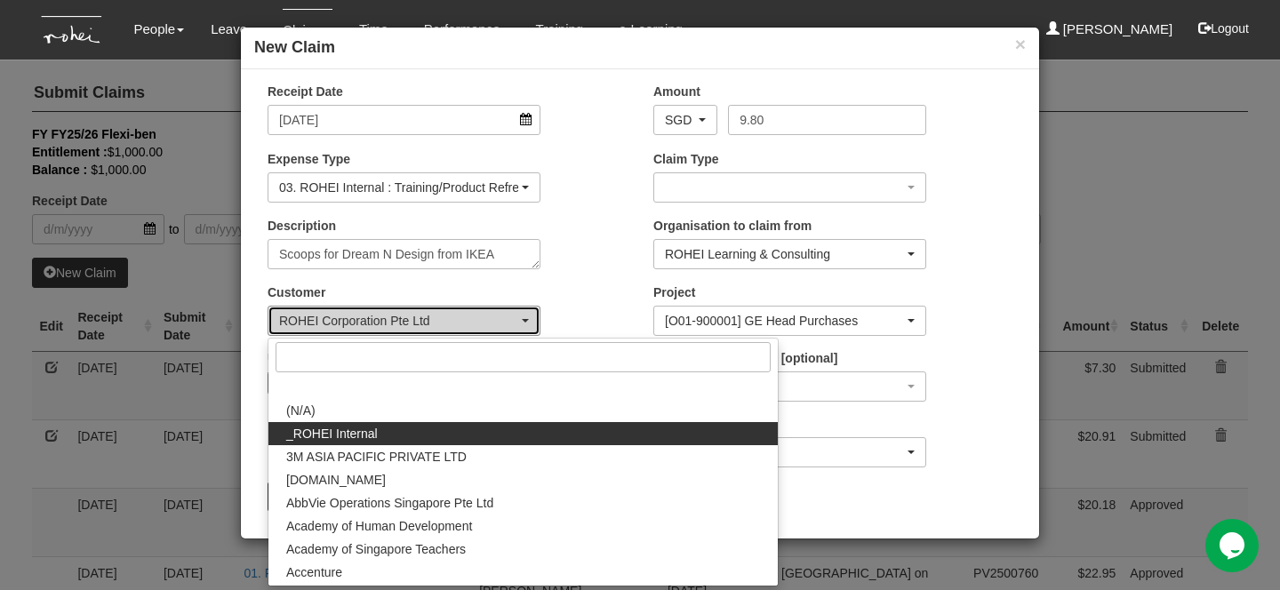
select select "397"
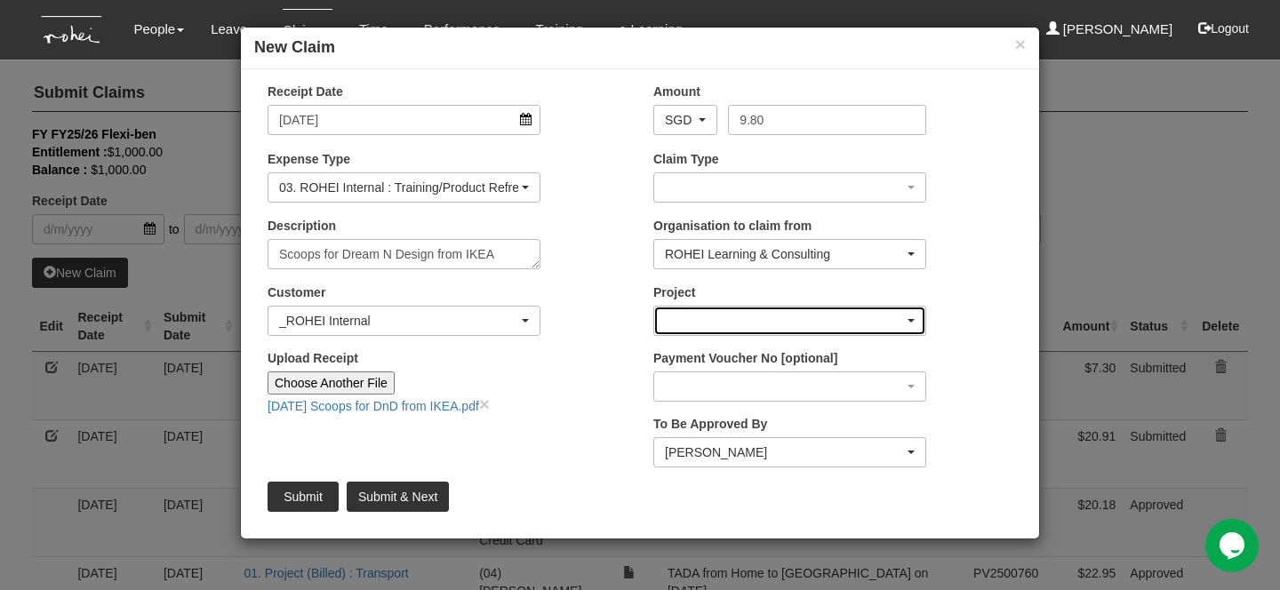
click at [693, 327] on div "button" at bounding box center [789, 321] width 271 height 28
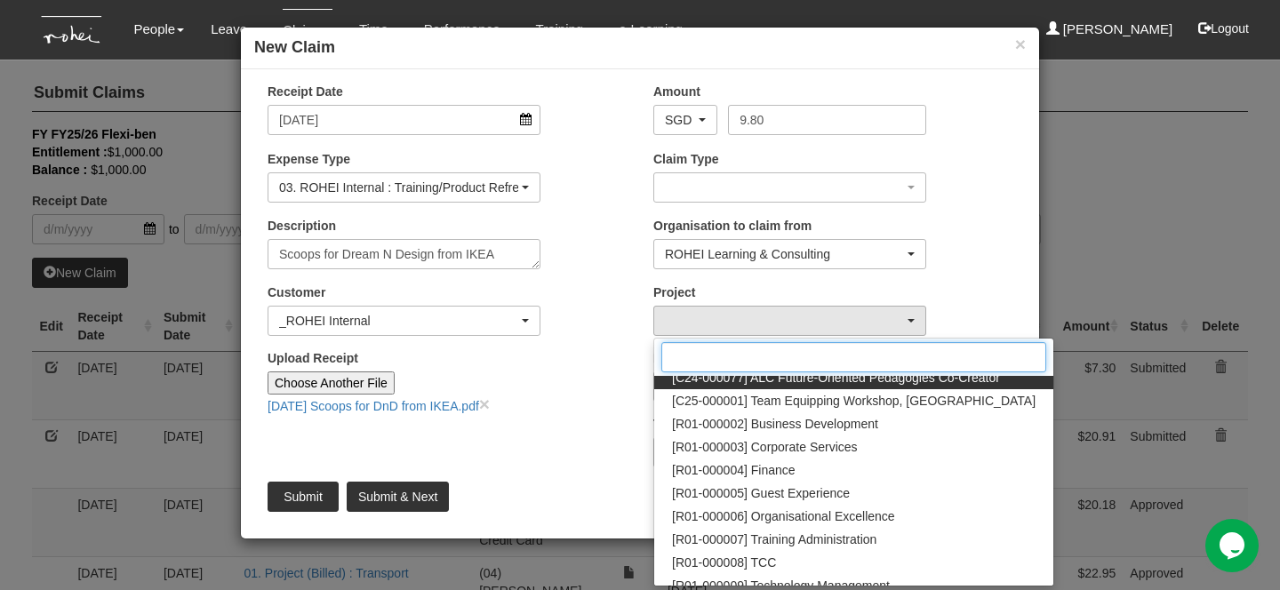
scroll to position [565, 0]
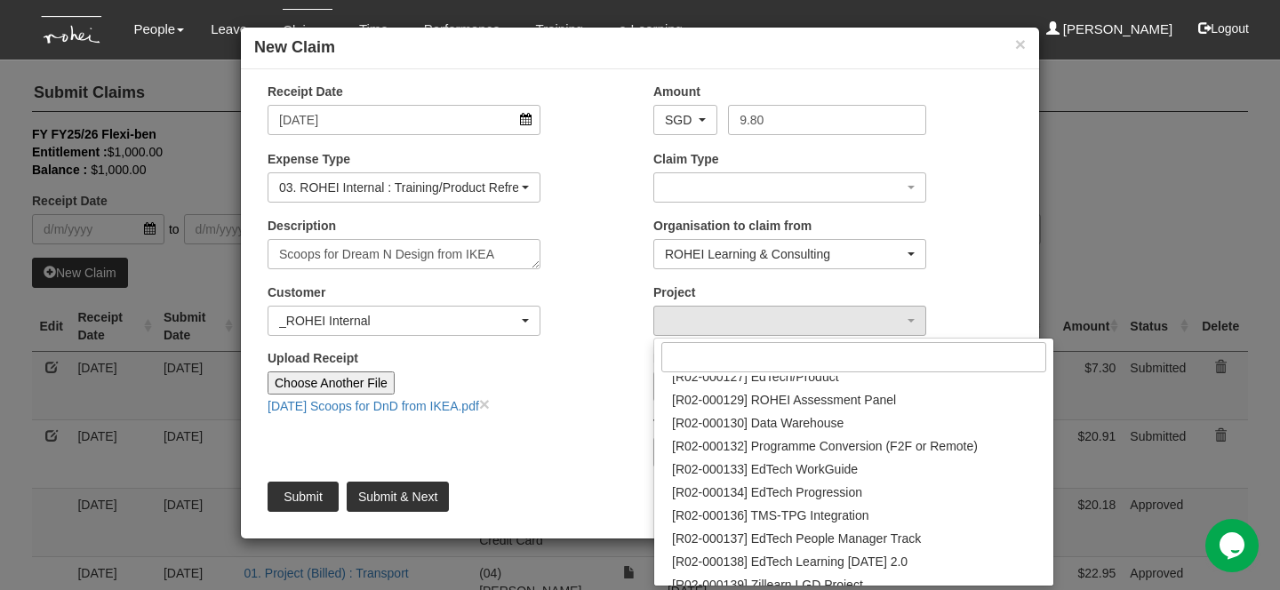
click at [404, 340] on div "Customer (N/A) _ROHEI Internal 3M ASIA PACIFIC PRIVATE LTD [DOMAIN_NAME] AbbVie…" at bounding box center [447, 317] width 386 height 66
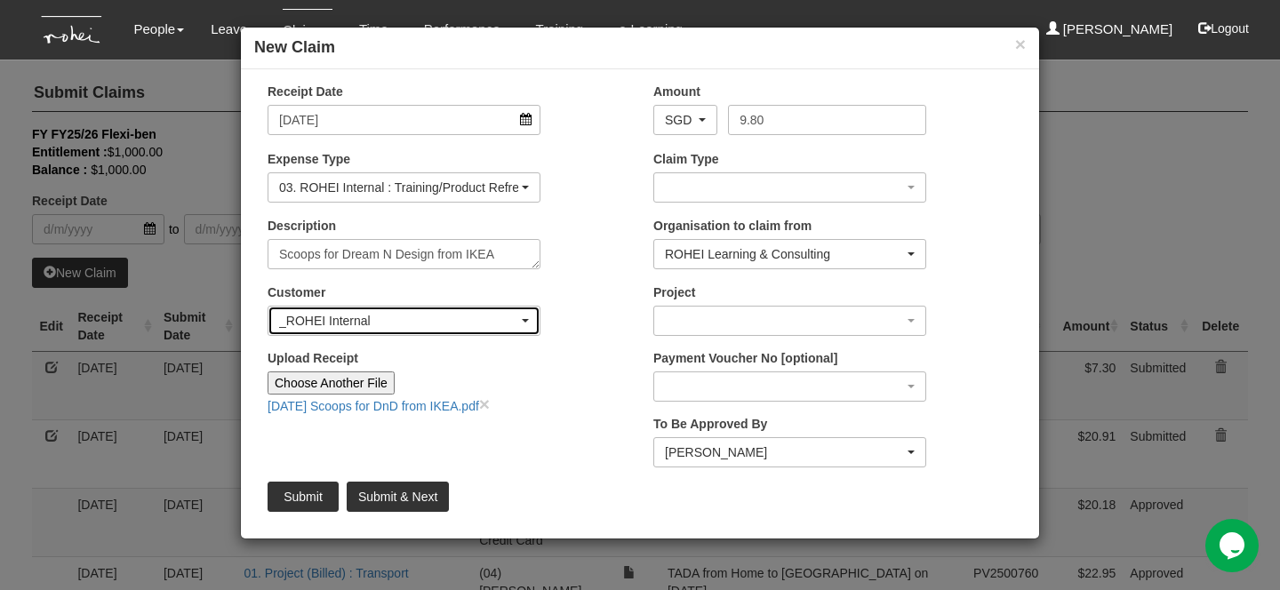
click at [390, 327] on div "_ROHEI Internal" at bounding box center [398, 321] width 239 height 18
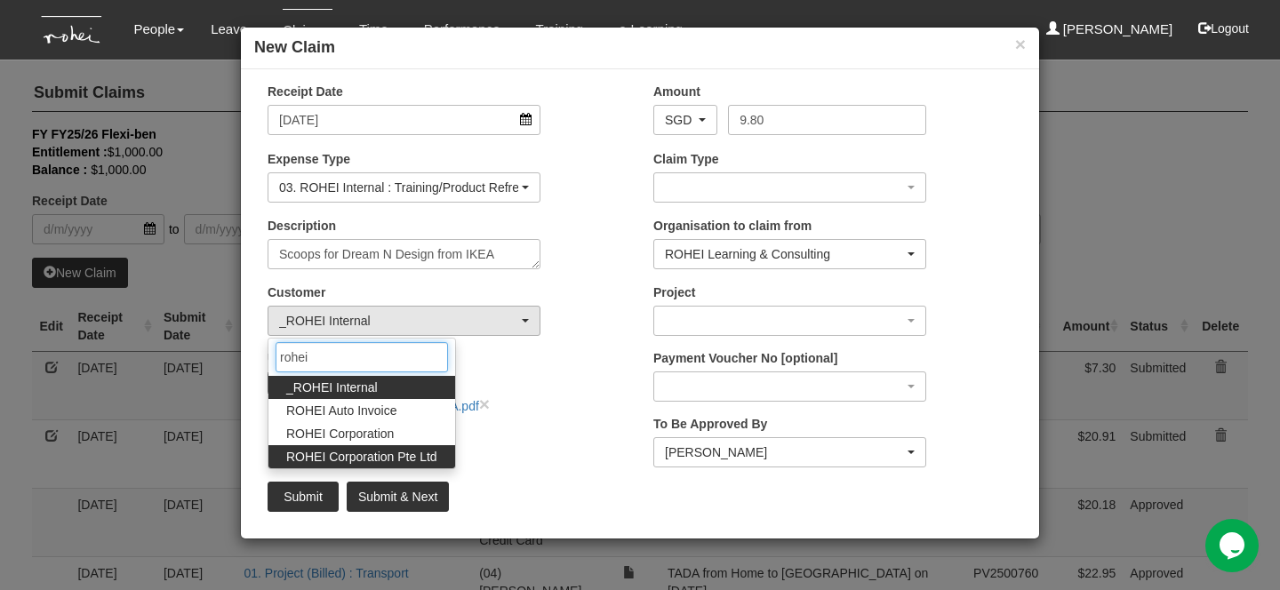
type input "rohei"
click at [393, 446] on link "ROHEI Corporation Pte Ltd" at bounding box center [361, 456] width 187 height 23
select select "124"
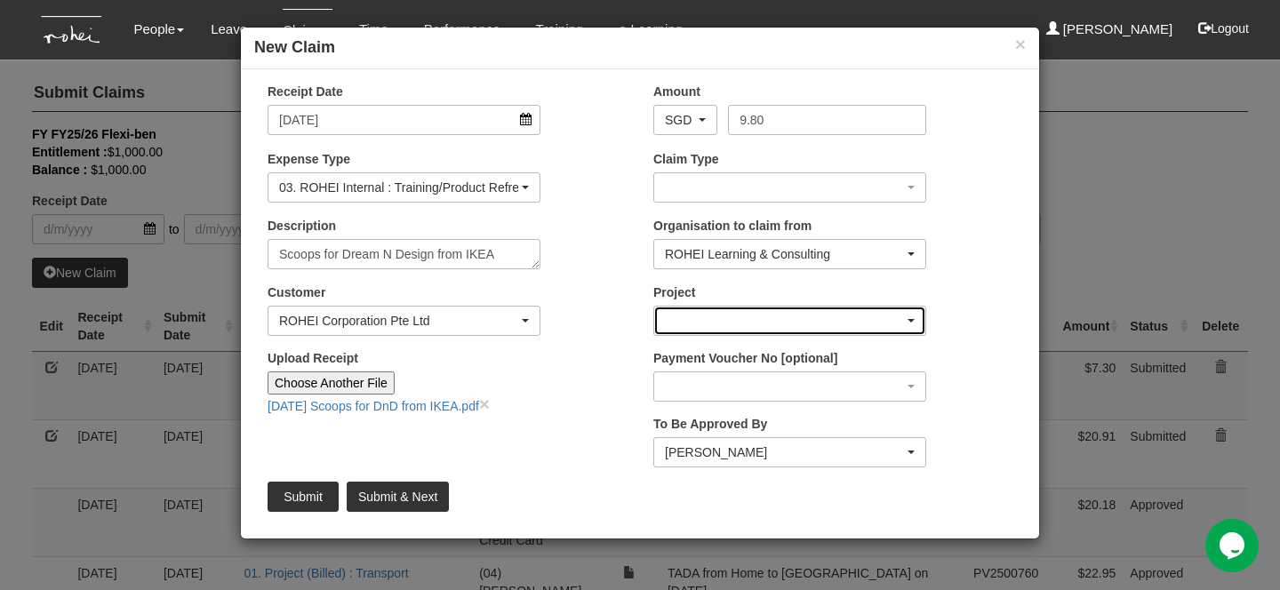
click at [662, 322] on div "button" at bounding box center [789, 321] width 271 height 28
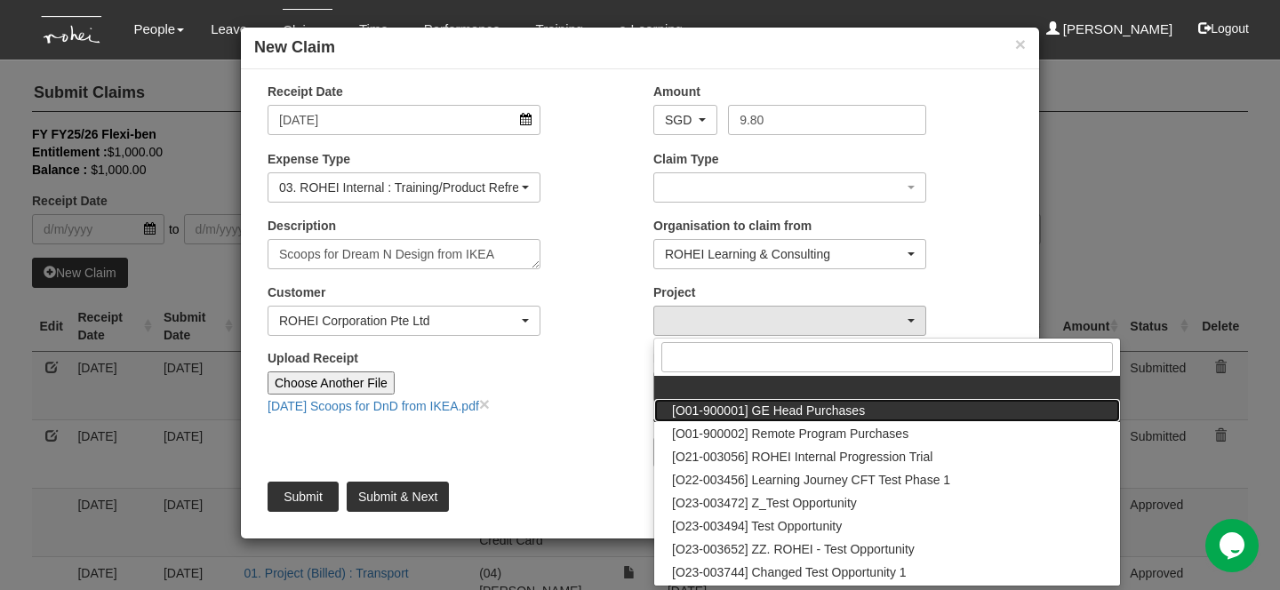
click at [738, 412] on span "[O01-900001] GE Head Purchases" at bounding box center [768, 411] width 193 height 18
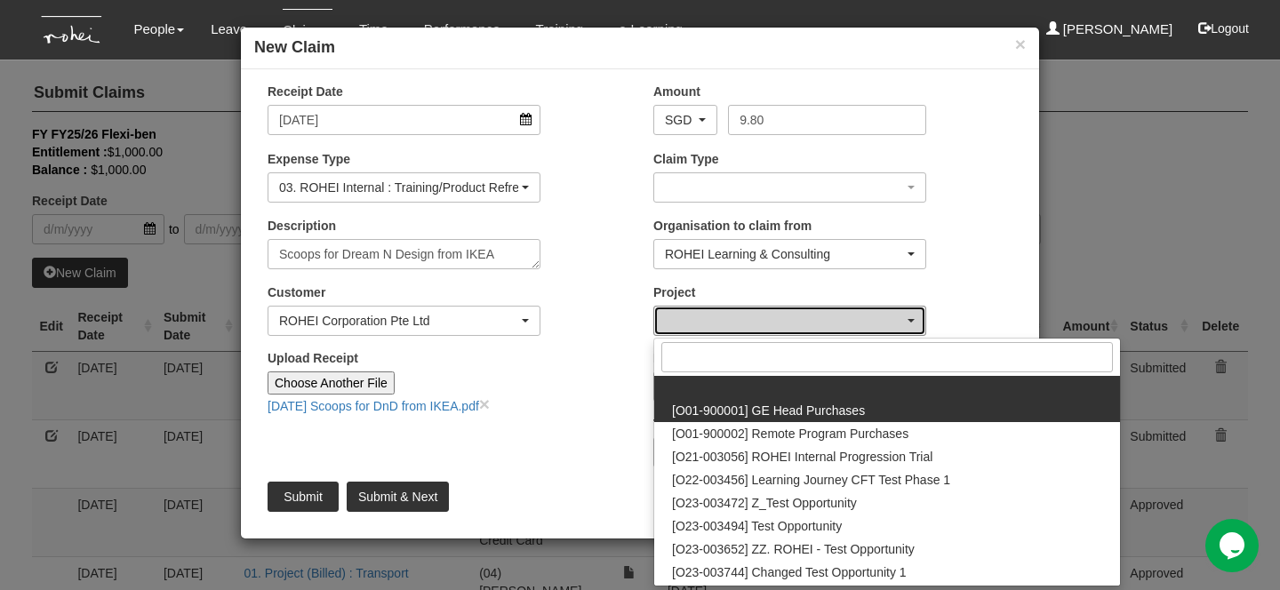
select select "1381"
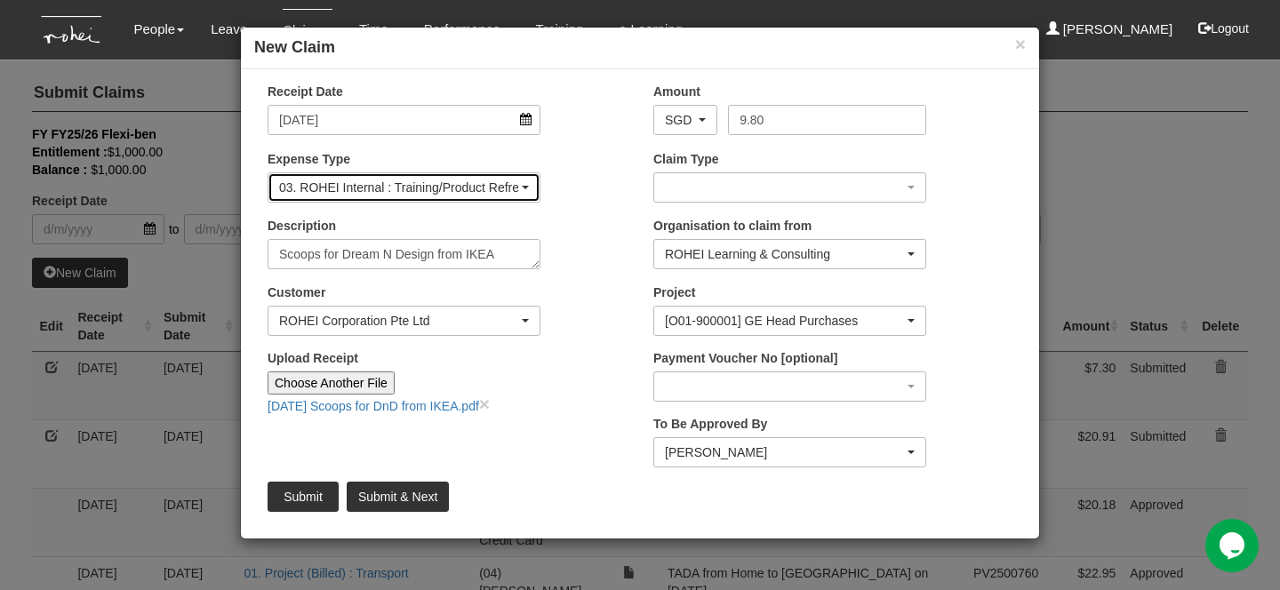
click at [406, 179] on div "03. ROHEI Internal : Training/Product Refresh" at bounding box center [398, 188] width 239 height 18
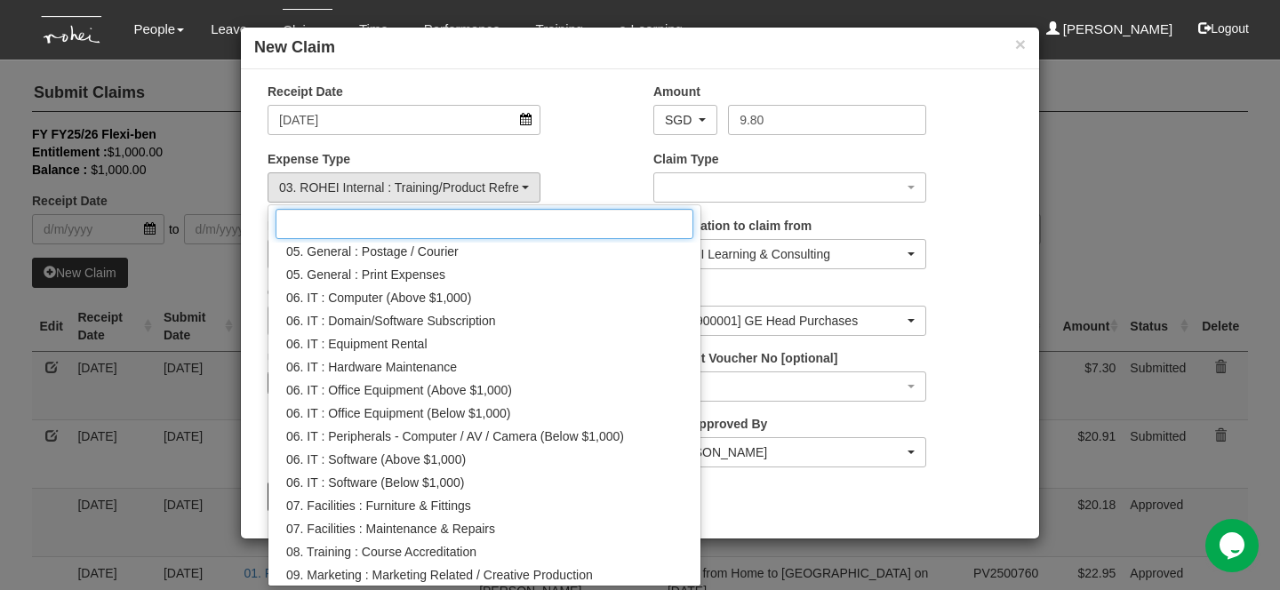
scroll to position [0, 0]
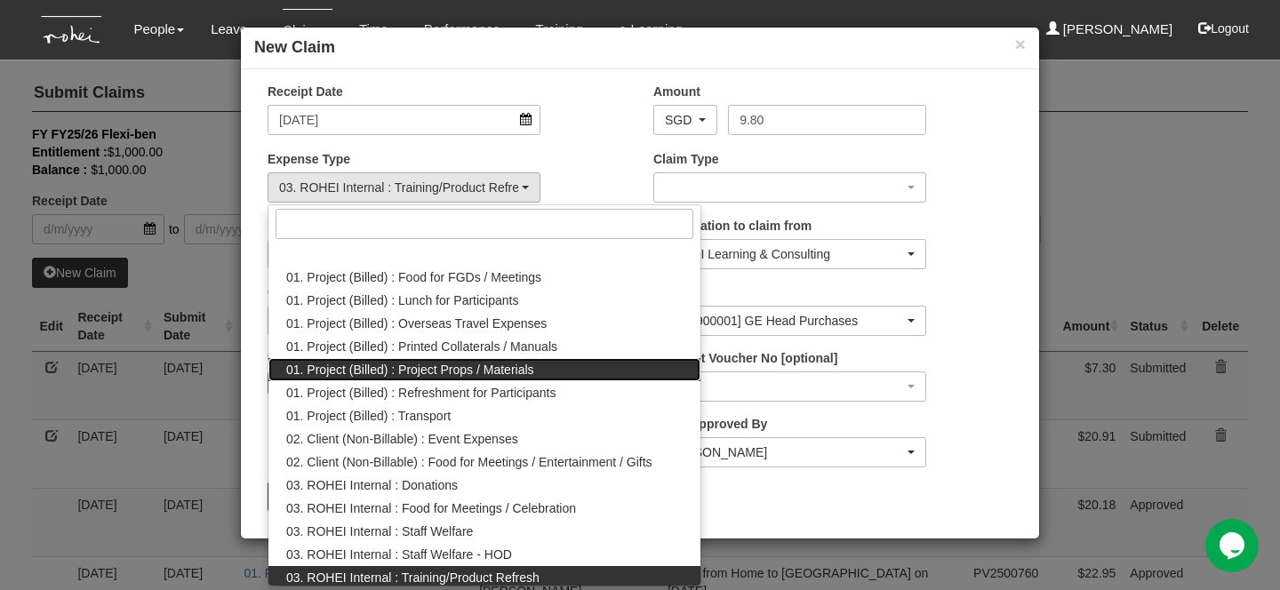
click at [541, 373] on link "01. Project (Billed) : Project Props / Materials" at bounding box center [484, 369] width 432 height 23
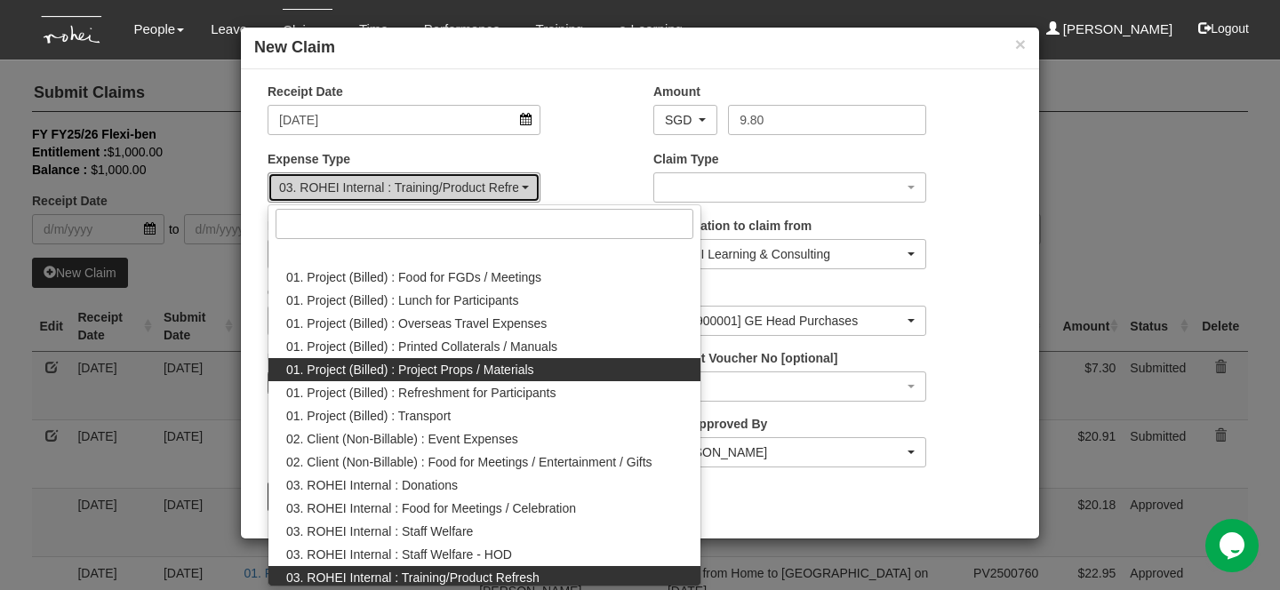
select select "134"
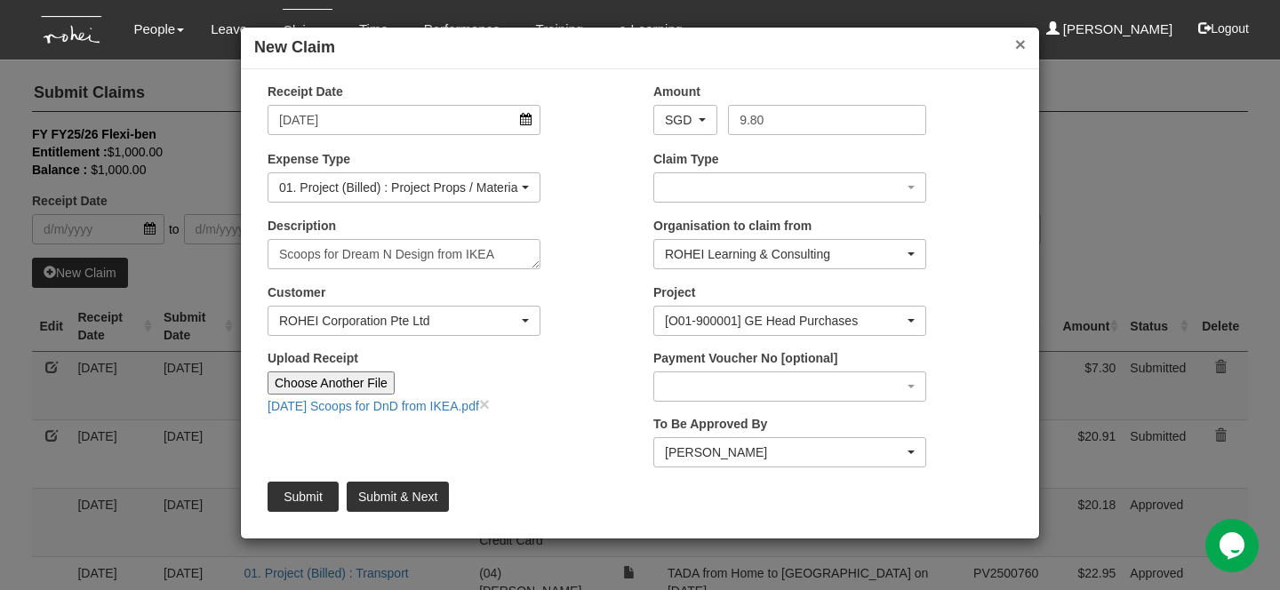
click at [1019, 46] on button "×" at bounding box center [1020, 44] width 11 height 19
